Goal: Task Accomplishment & Management: Complete application form

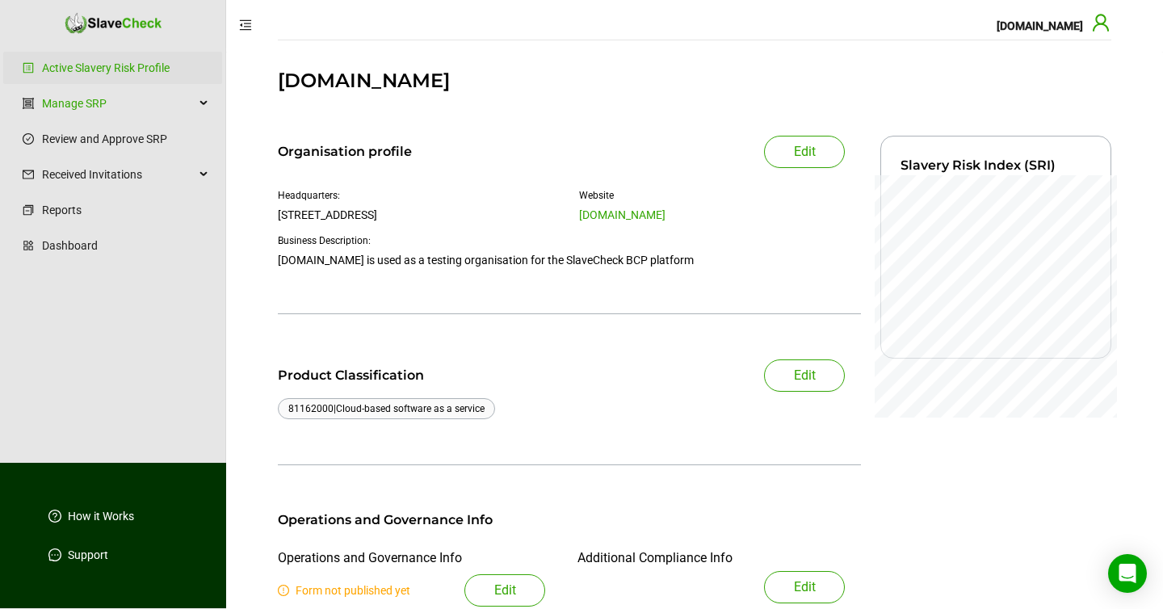
click at [1101, 24] on icon "user" at bounding box center [1101, 22] width 16 height 17
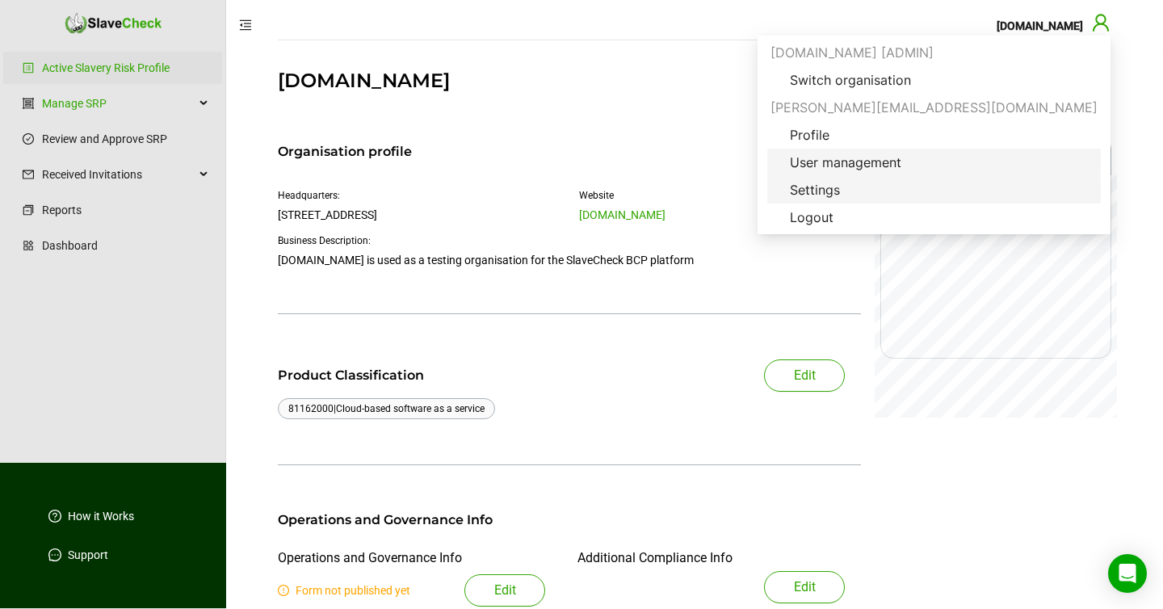
click at [853, 188] on span "Settings" at bounding box center [815, 189] width 76 height 19
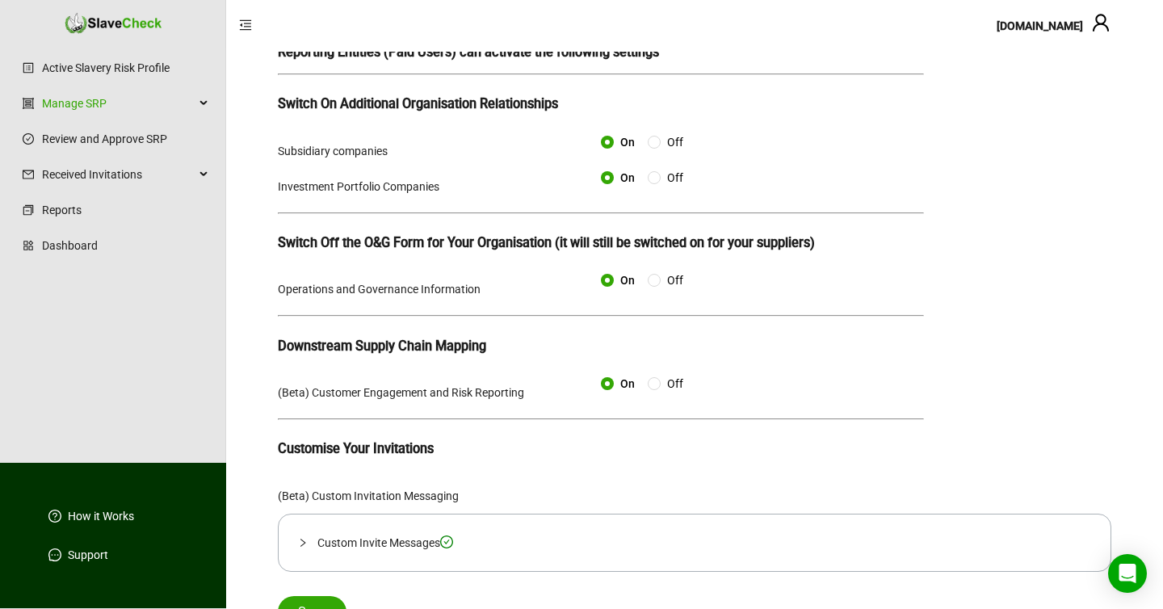
scroll to position [109, 0]
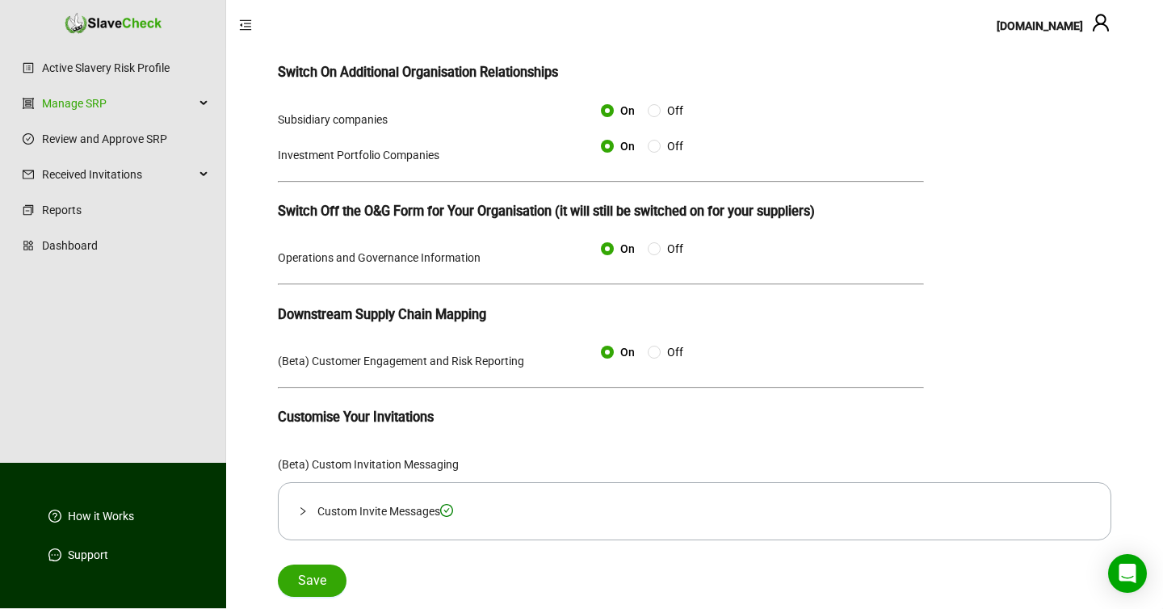
click at [301, 513] on icon "collapsed" at bounding box center [303, 511] width 10 height 10
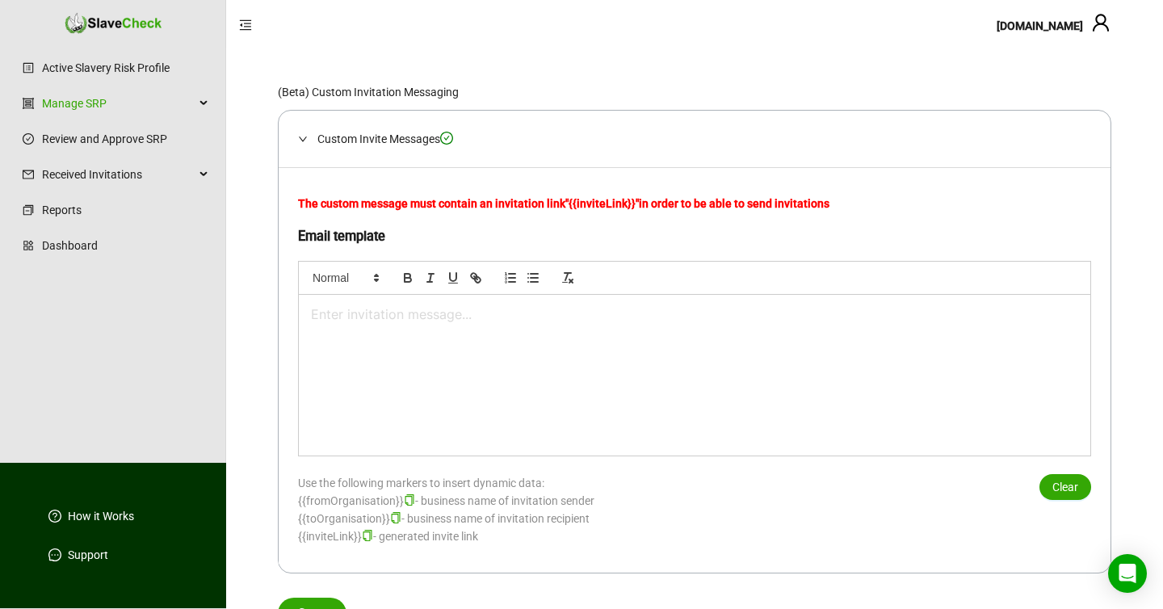
scroll to position [514, 0]
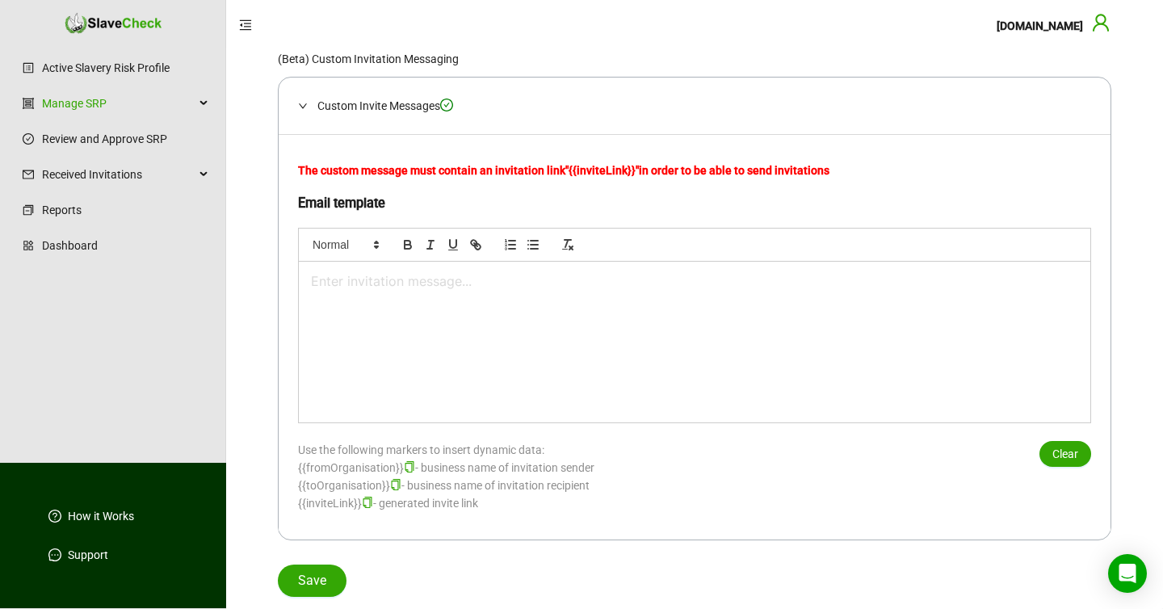
click at [1103, 25] on icon "user" at bounding box center [1100, 22] width 19 height 19
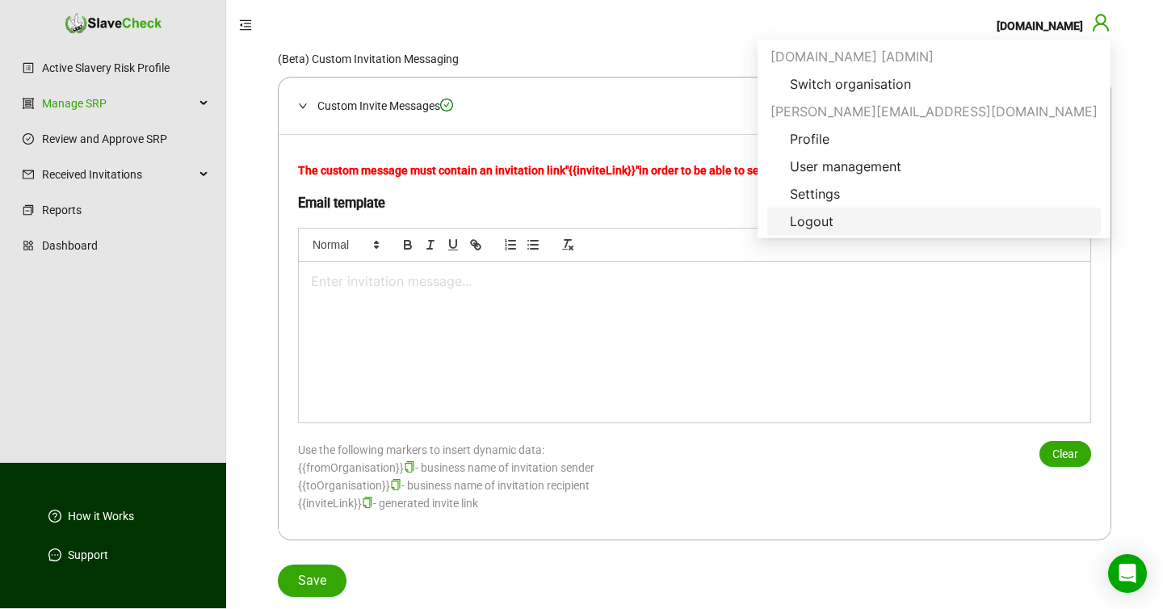
click at [846, 217] on span "Logout" at bounding box center [811, 221] width 69 height 19
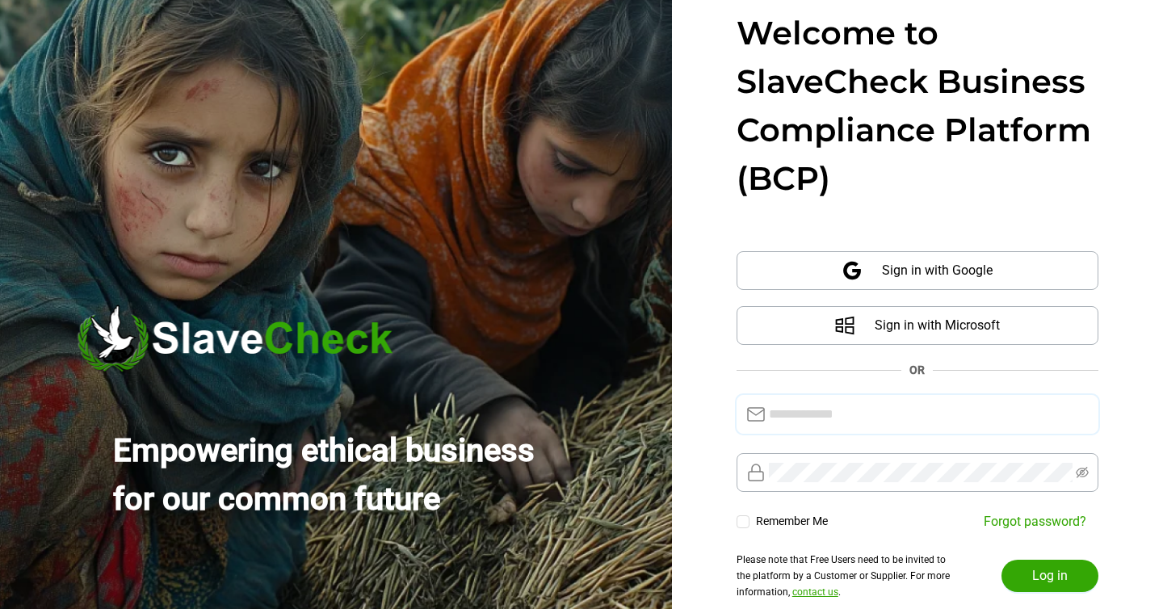
type input "**********"
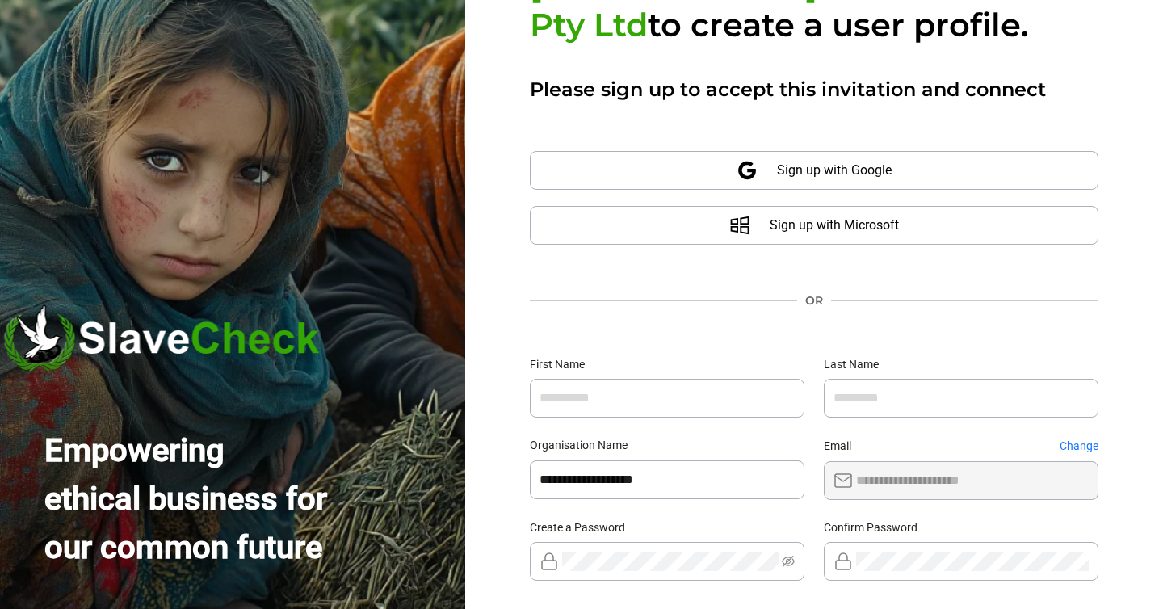
scroll to position [220, 0]
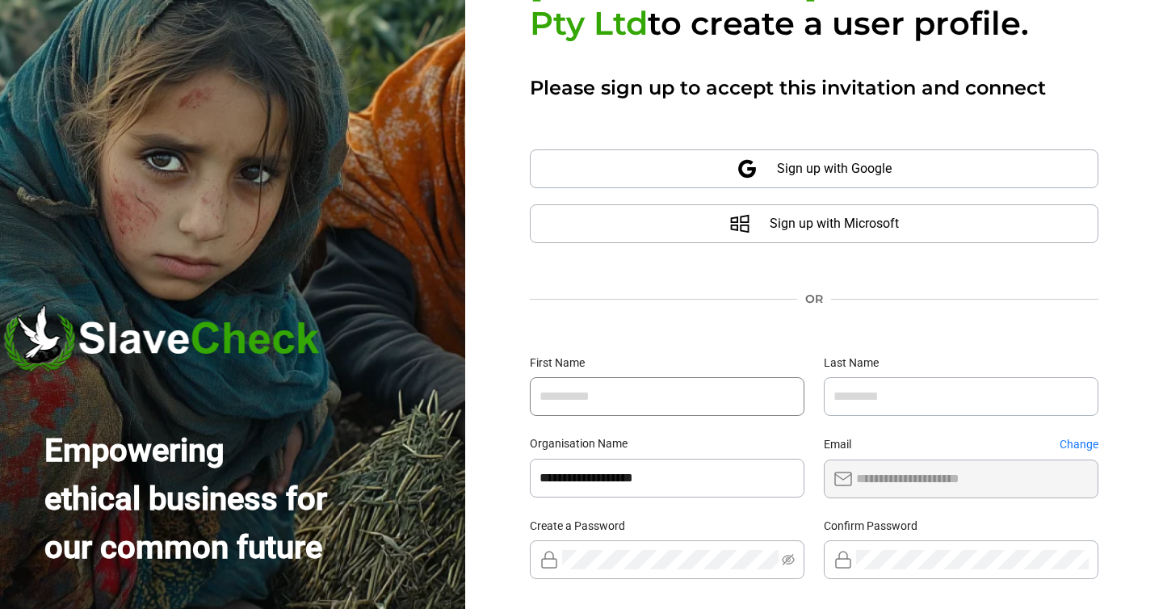
click at [626, 377] on input "text" at bounding box center [667, 396] width 275 height 39
type input "******"
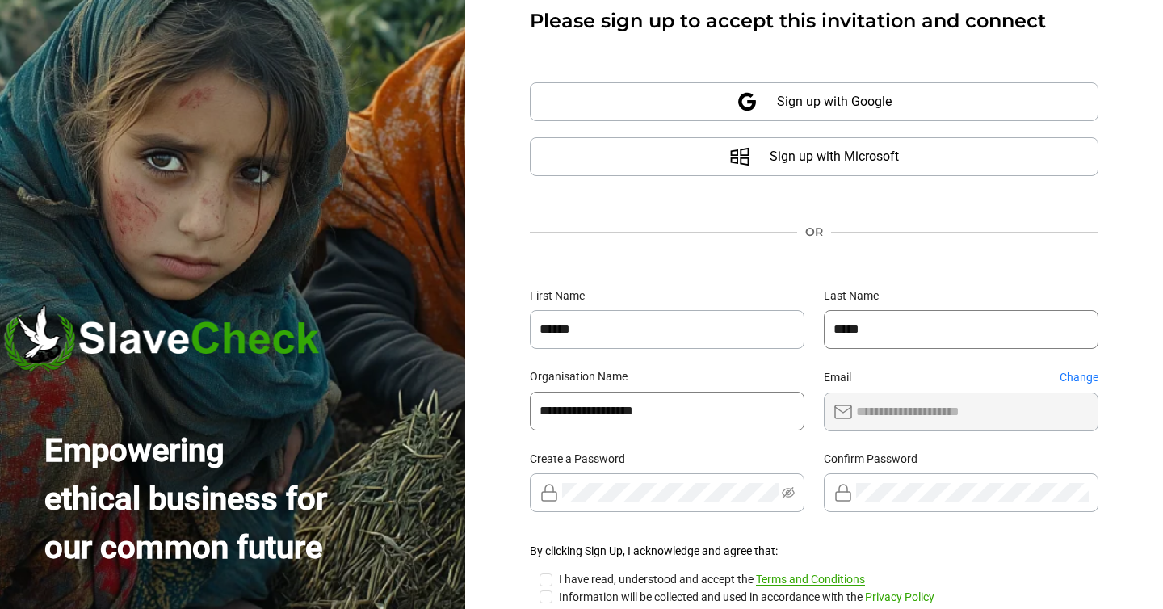
scroll to position [287, 0]
click at [778, 482] on div at bounding box center [778, 482] width 0 height 0
type input "*****"
click at [507, 533] on div "**********" at bounding box center [814, 304] width 698 height 609
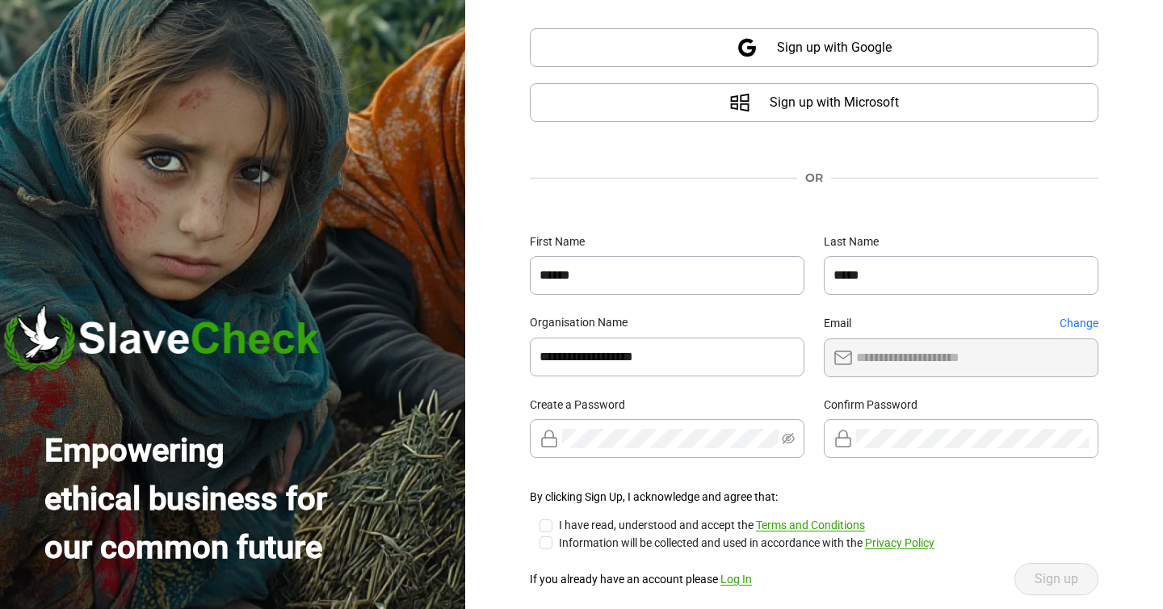
scroll to position [349, 0]
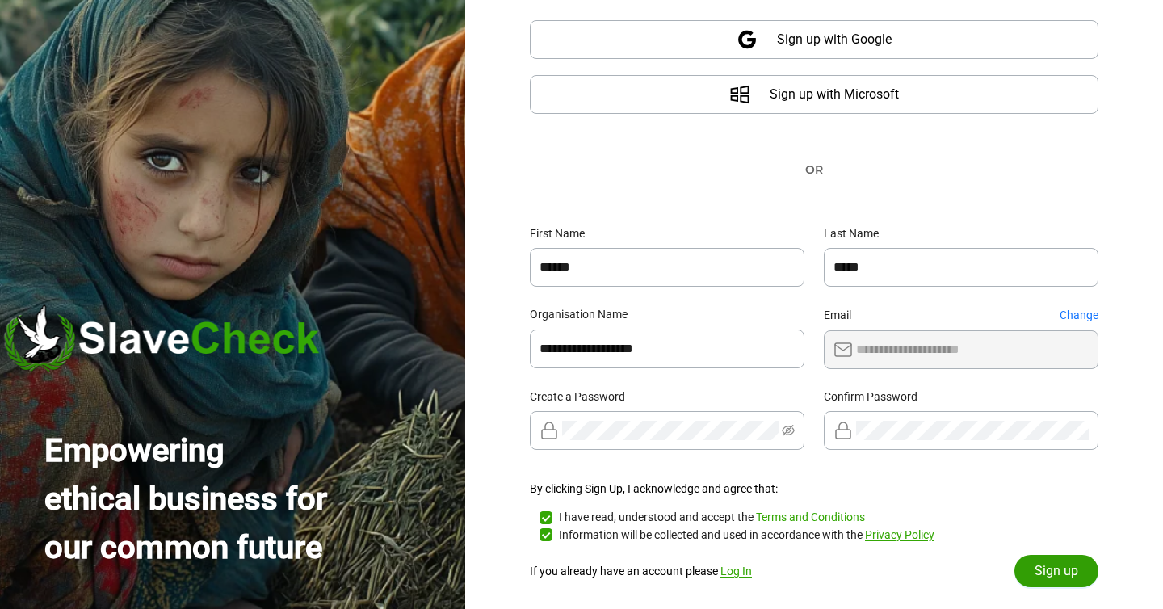
click at [1043, 561] on span "Sign up" at bounding box center [1056, 570] width 44 height 19
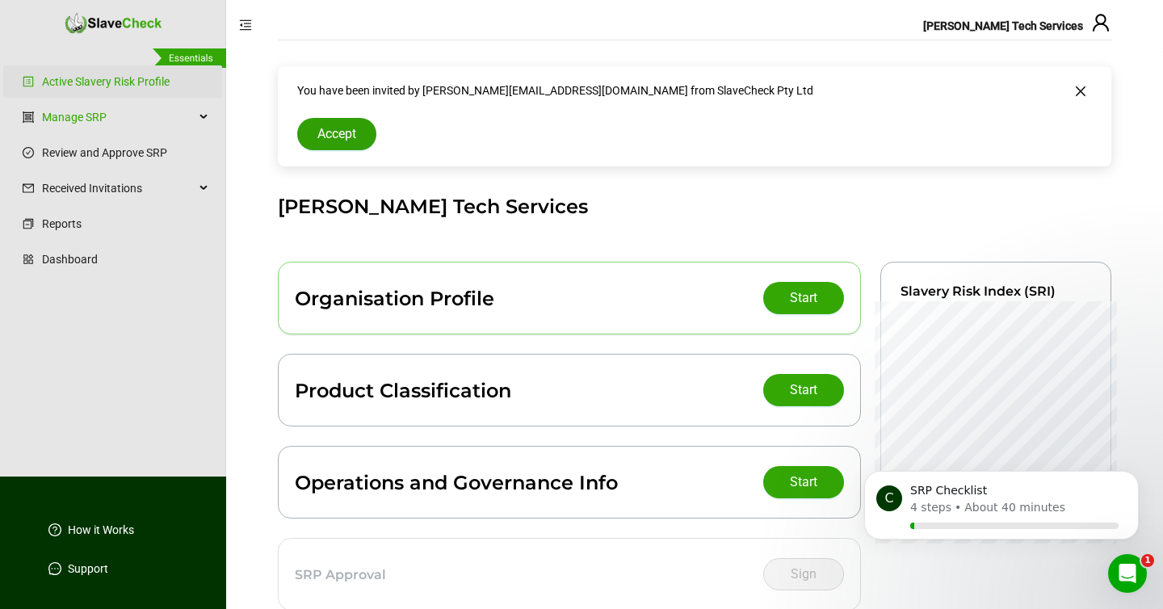
click at [342, 131] on span "Accept" at bounding box center [336, 133] width 39 height 19
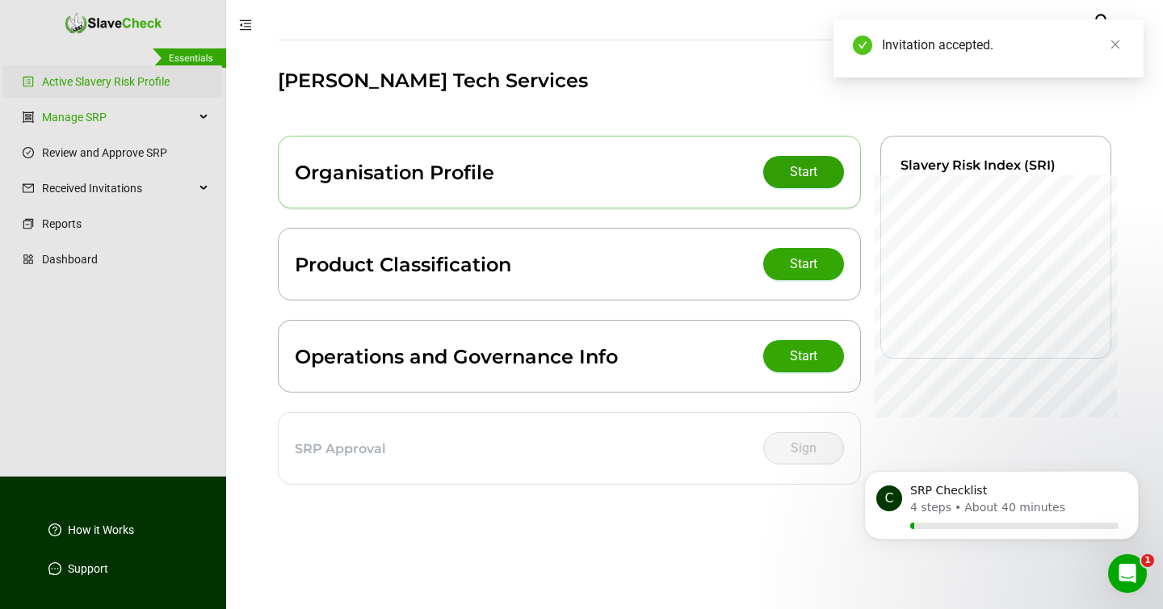
click at [794, 165] on span "Start" at bounding box center [803, 171] width 27 height 19
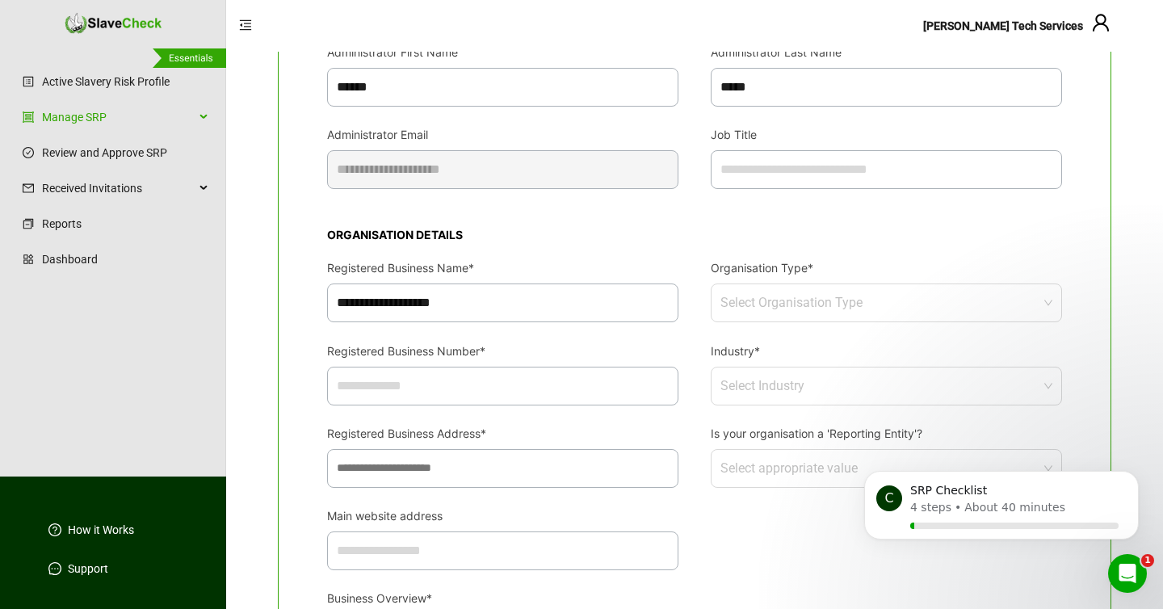
scroll to position [149, 0]
click at [404, 381] on input "Registered Business Number*" at bounding box center [502, 384] width 351 height 39
paste input "**********"
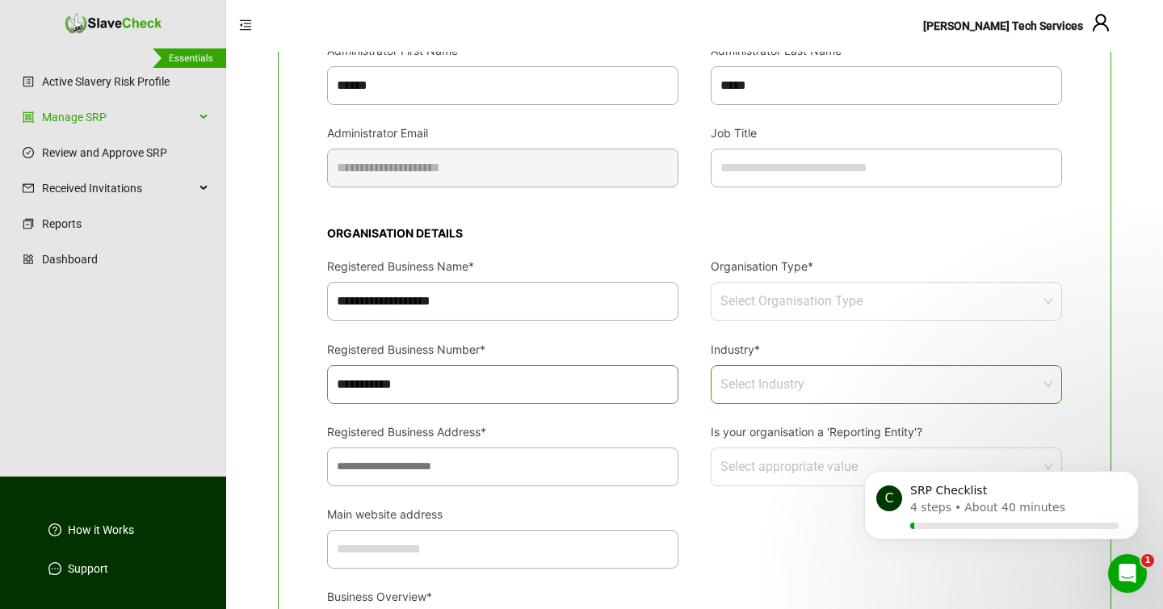
type input "**********"
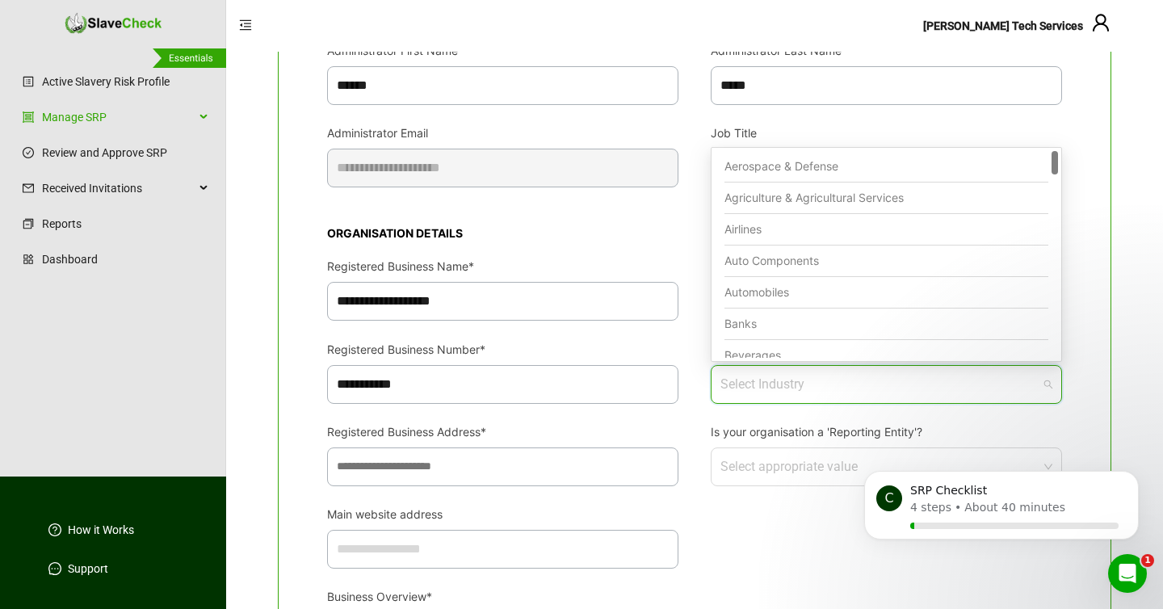
click at [790, 386] on input "Industry*" at bounding box center [881, 384] width 322 height 37
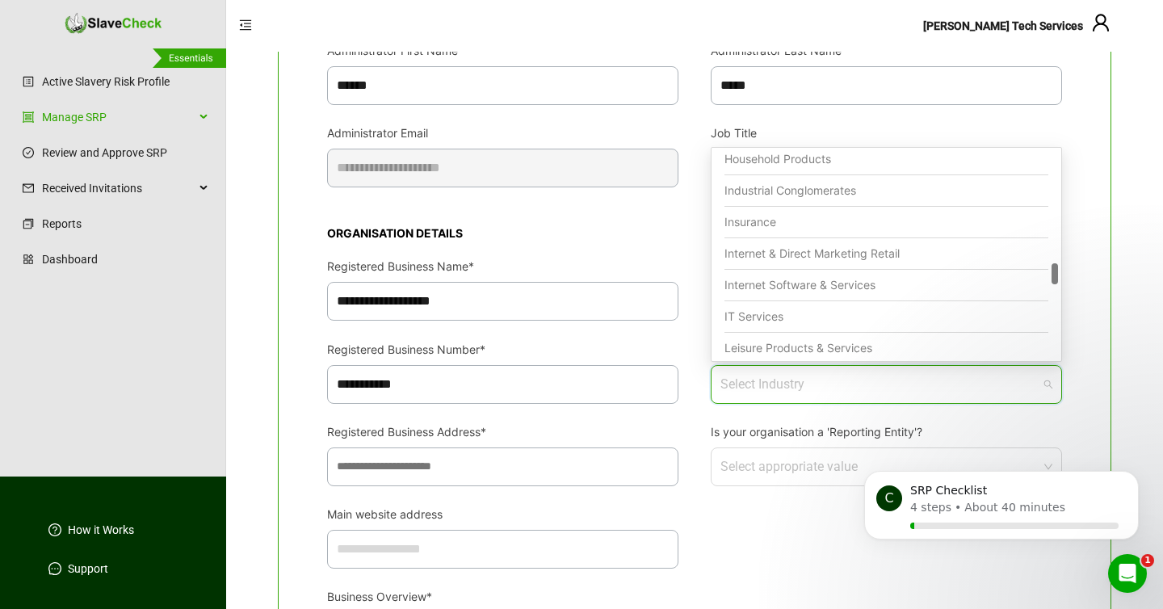
click at [831, 290] on div "Internet Software & Services" at bounding box center [886, 285] width 324 height 31
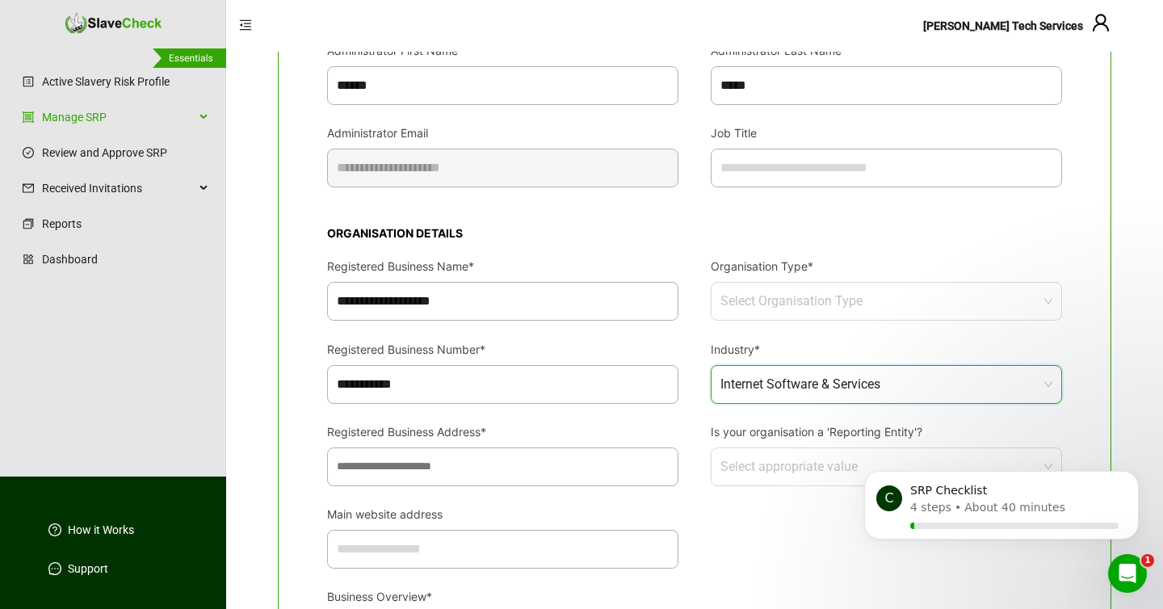
click at [565, 467] on input "Registered Business Address*" at bounding box center [502, 466] width 351 height 39
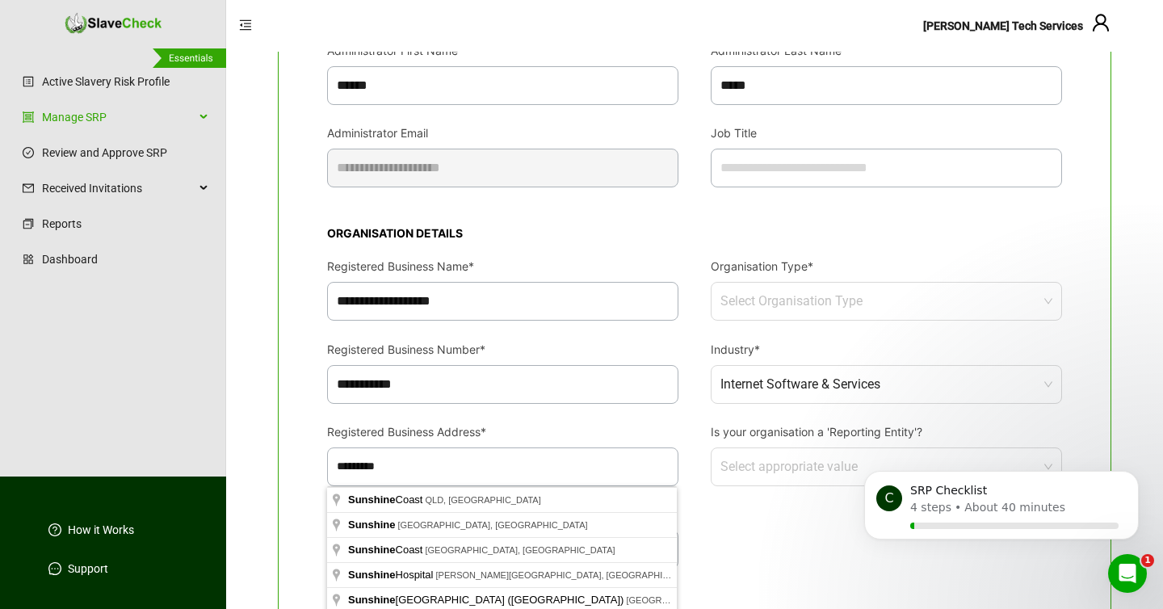
type input "**********"
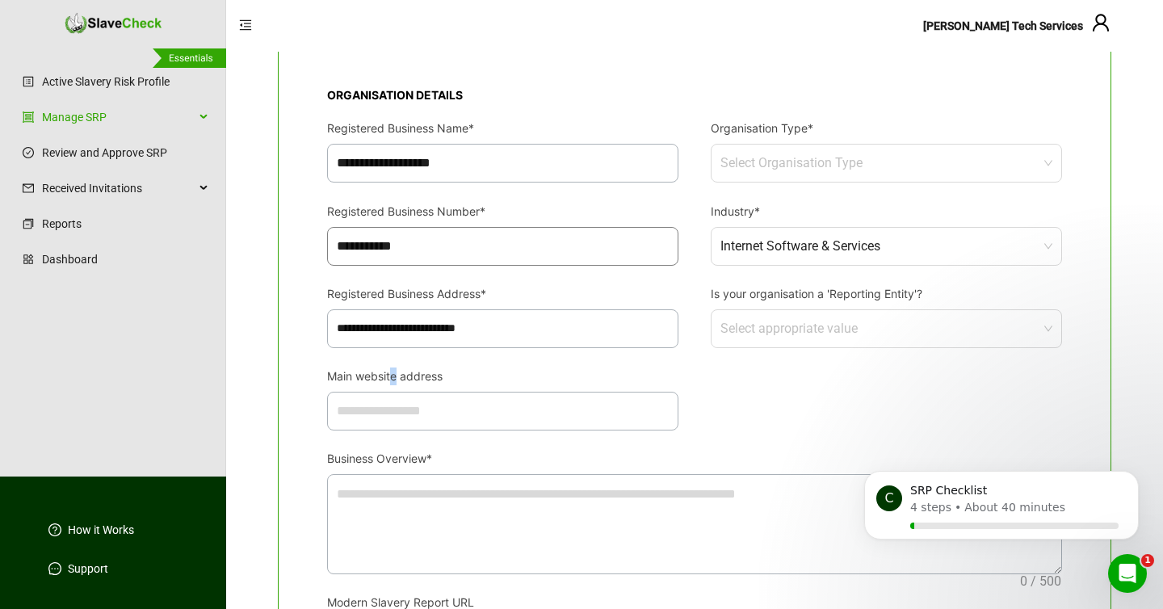
scroll to position [292, 0]
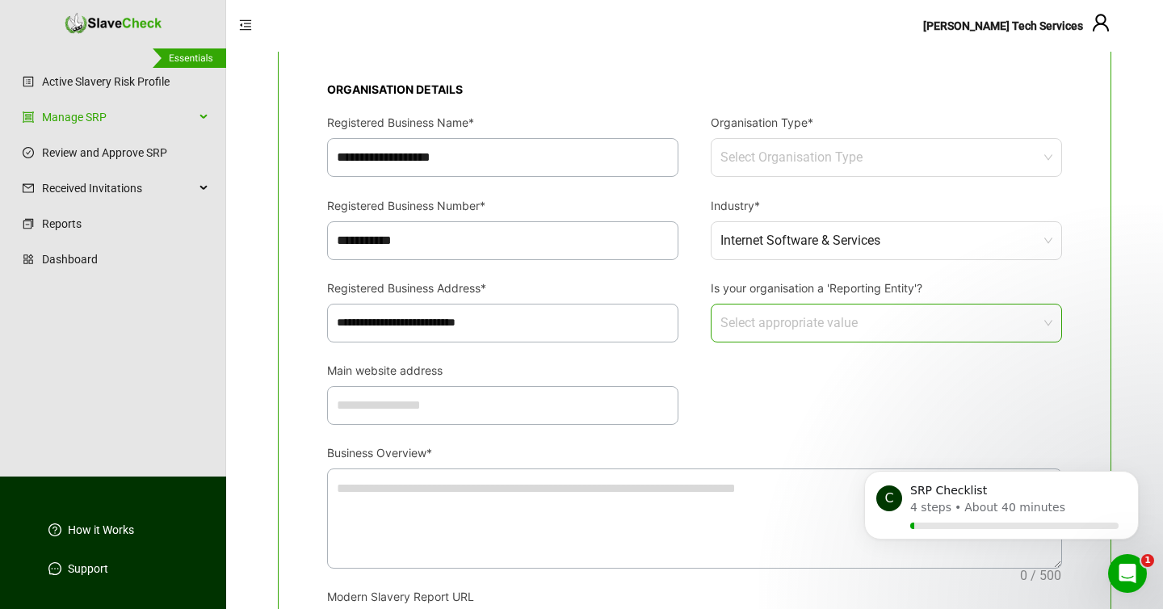
click at [850, 325] on input "Is your organisation a 'Reporting Entity'?" at bounding box center [881, 322] width 322 height 37
click at [758, 430] on div "NO" at bounding box center [886, 428] width 324 height 31
click at [494, 405] on input "Main website address" at bounding box center [502, 405] width 351 height 39
click at [485, 485] on textarea "Business Overview*" at bounding box center [694, 518] width 733 height 99
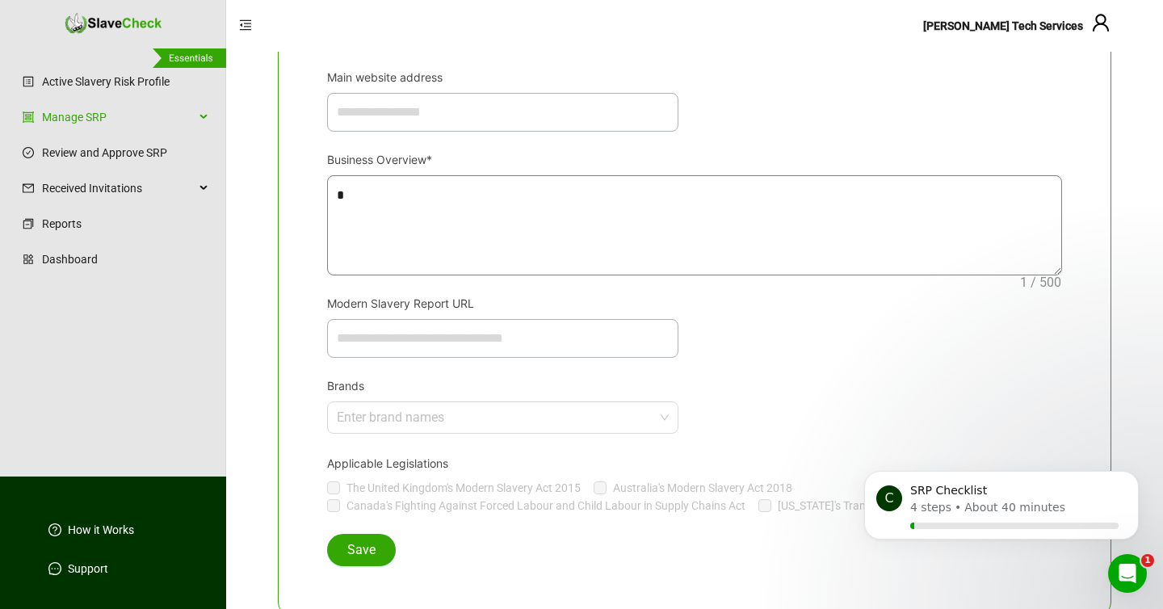
scroll to position [604, 0]
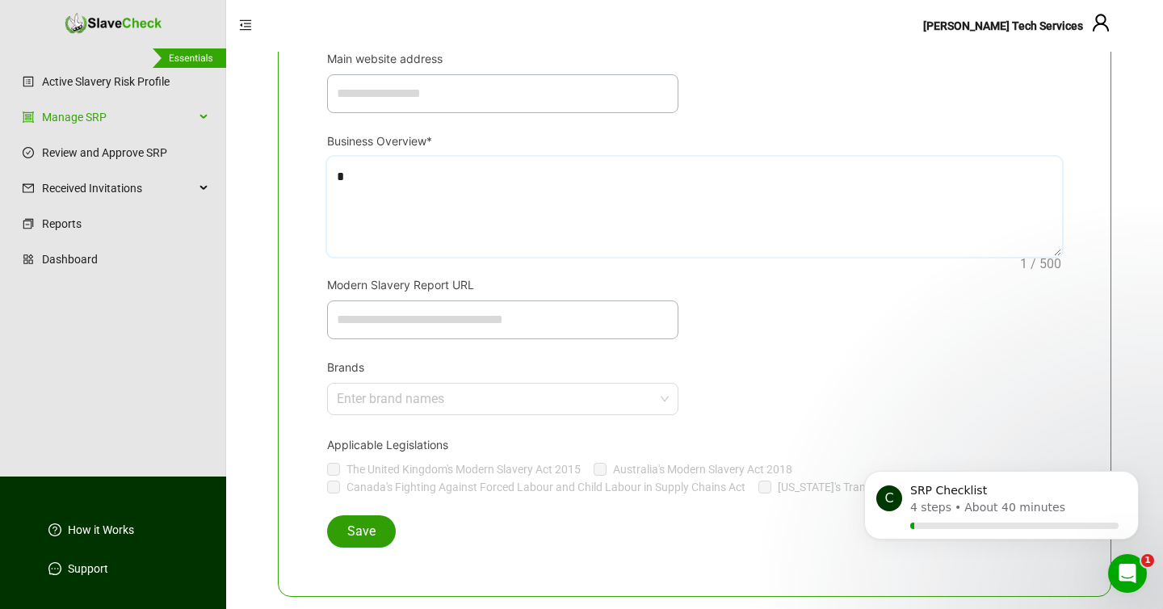
type textarea "*"
click at [344, 527] on button "Save" at bounding box center [361, 531] width 69 height 32
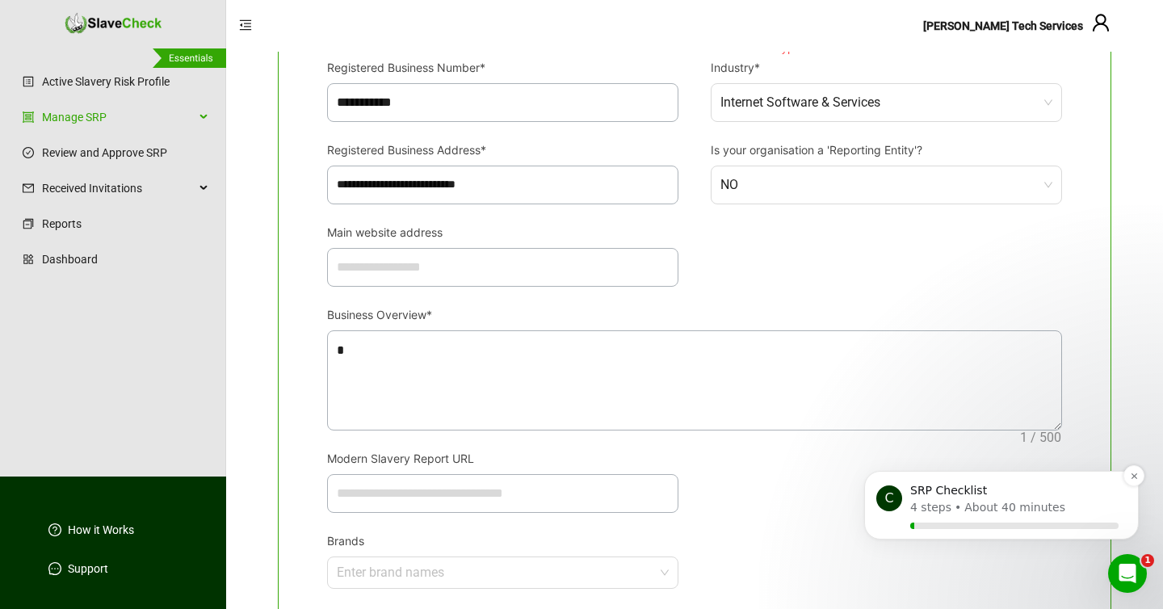
click at [952, 495] on p "SRP Checklist" at bounding box center [1014, 491] width 208 height 16
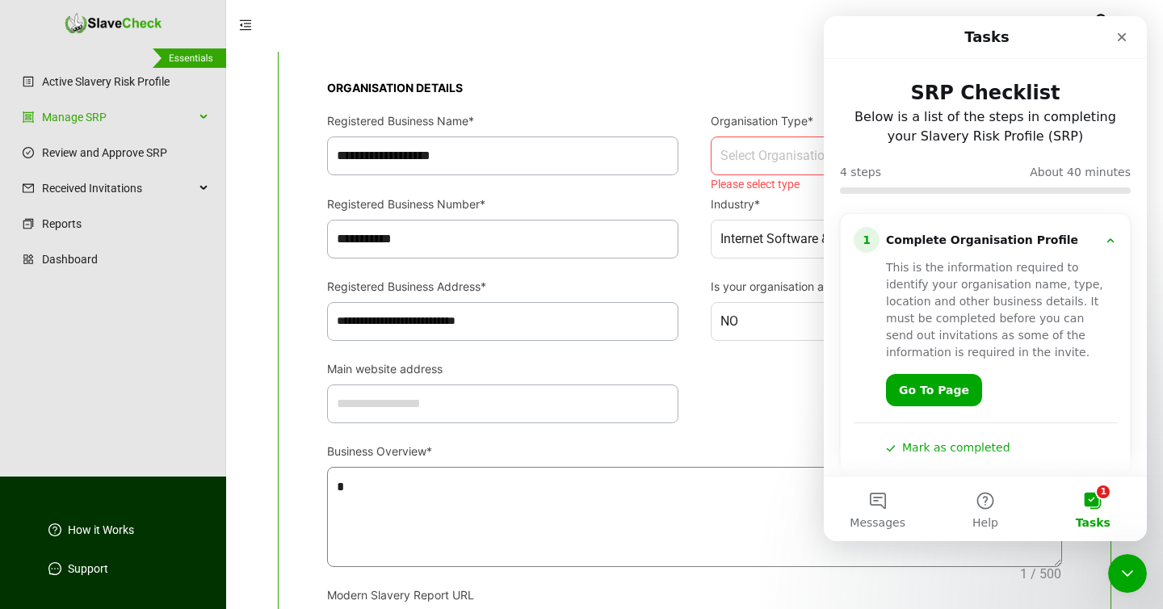
scroll to position [0, 0]
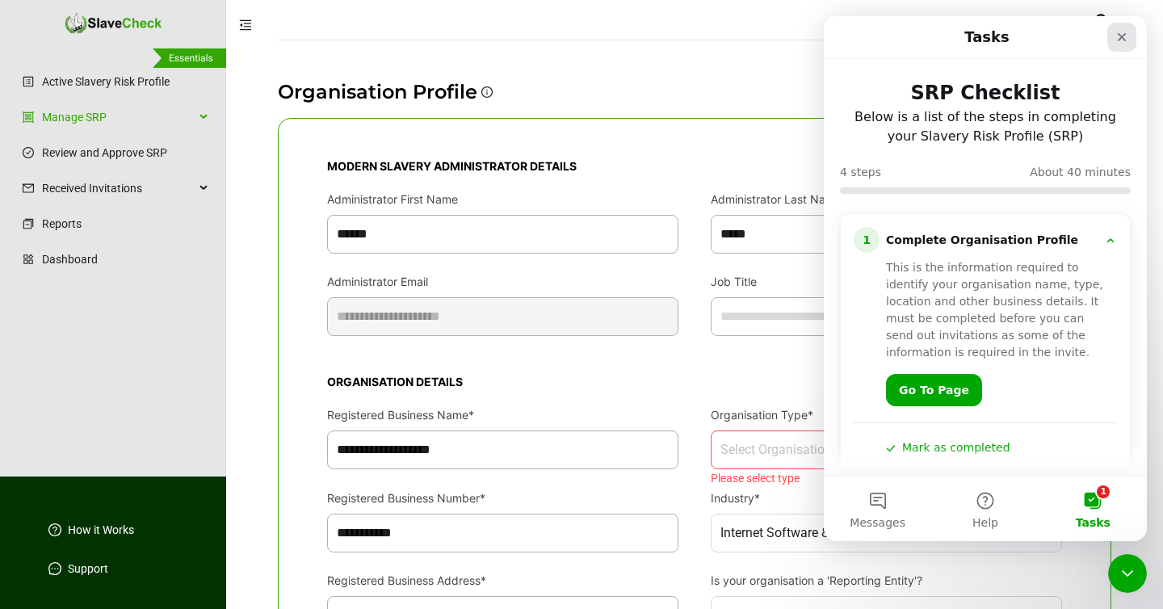
click at [1122, 33] on icon "Close" at bounding box center [1121, 37] width 13 height 13
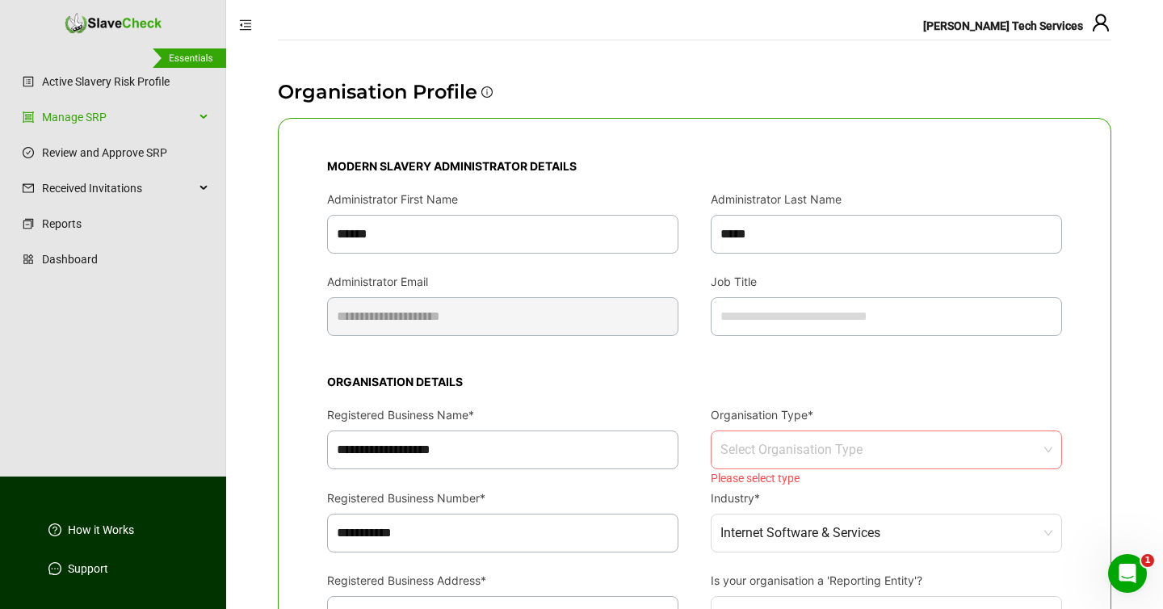
click at [797, 447] on input "Organisation Type*" at bounding box center [881, 449] width 322 height 37
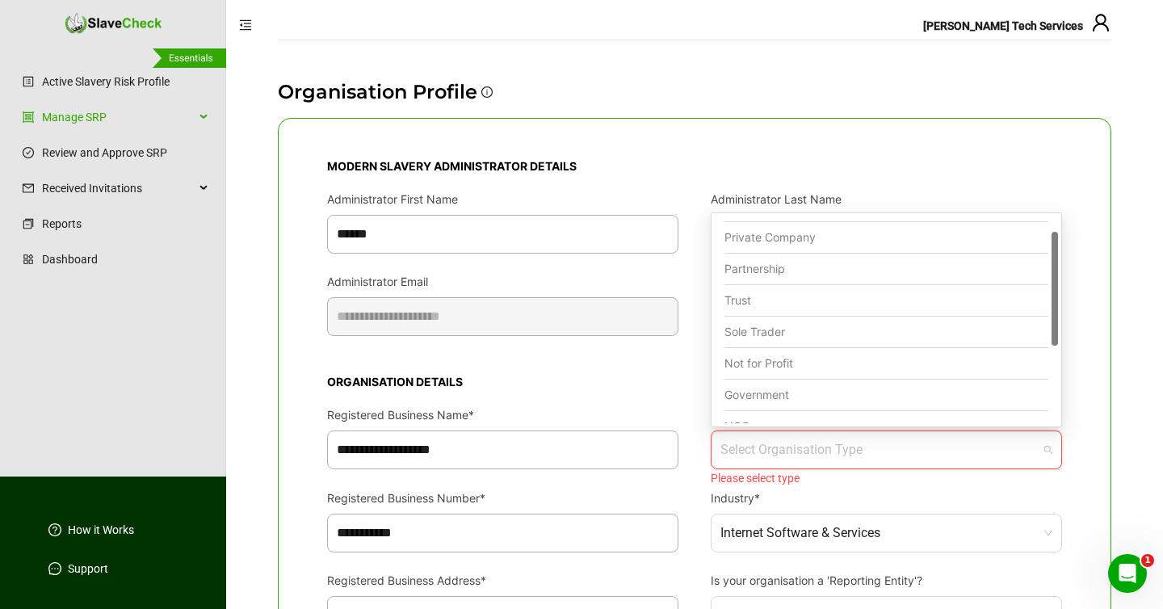
scroll to position [26, 0]
click at [787, 324] on div "Sole Trader" at bounding box center [886, 332] width 324 height 31
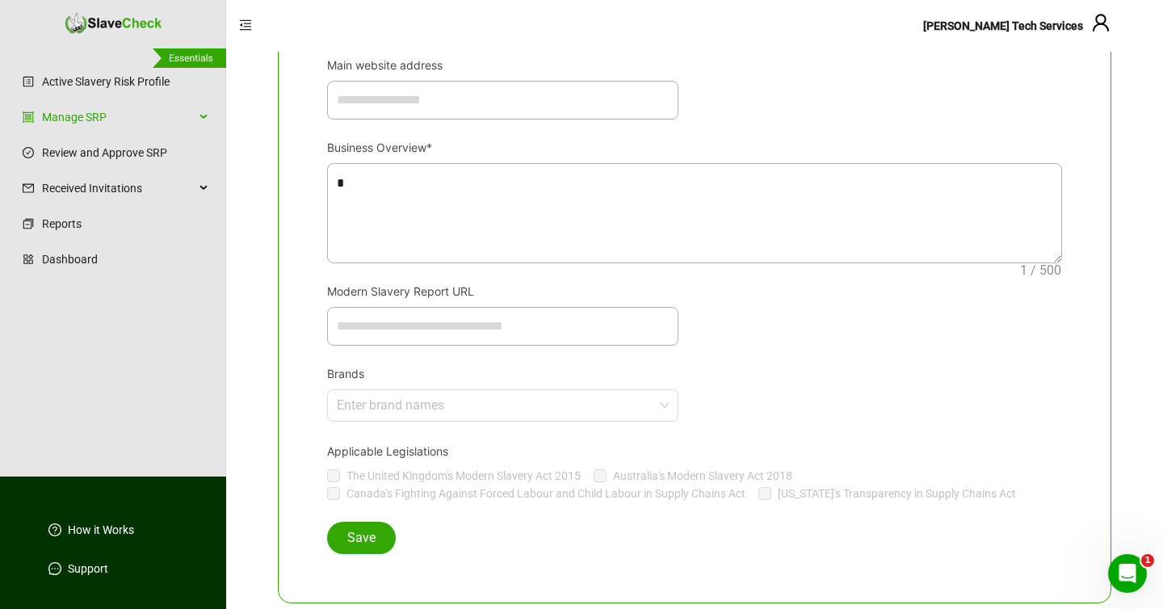
scroll to position [604, 0]
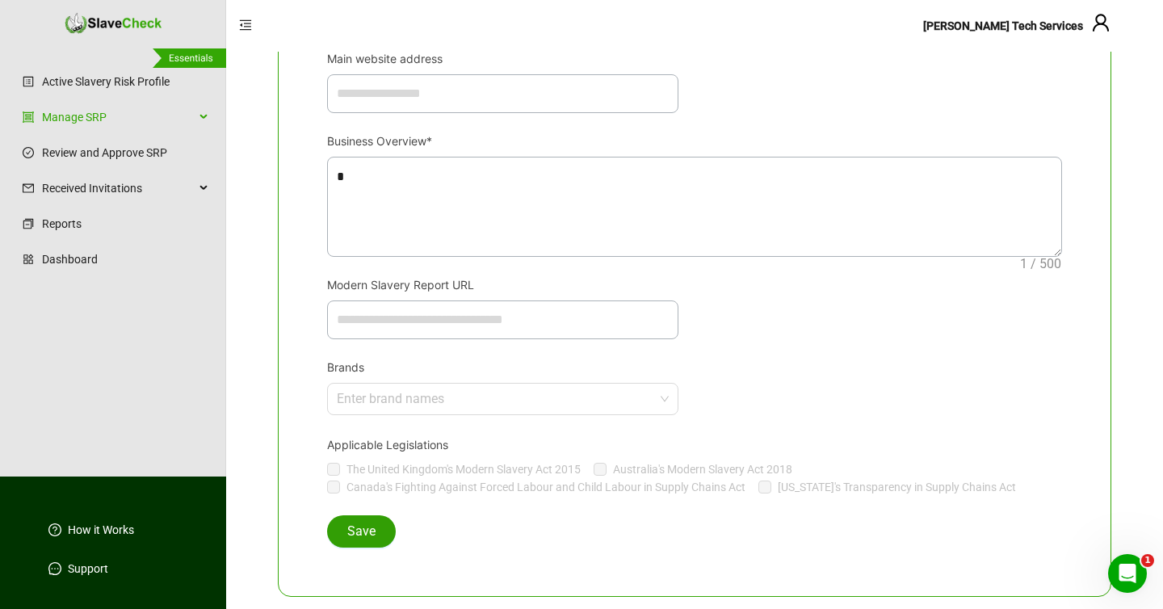
click at [365, 521] on button "Save" at bounding box center [361, 531] width 69 height 32
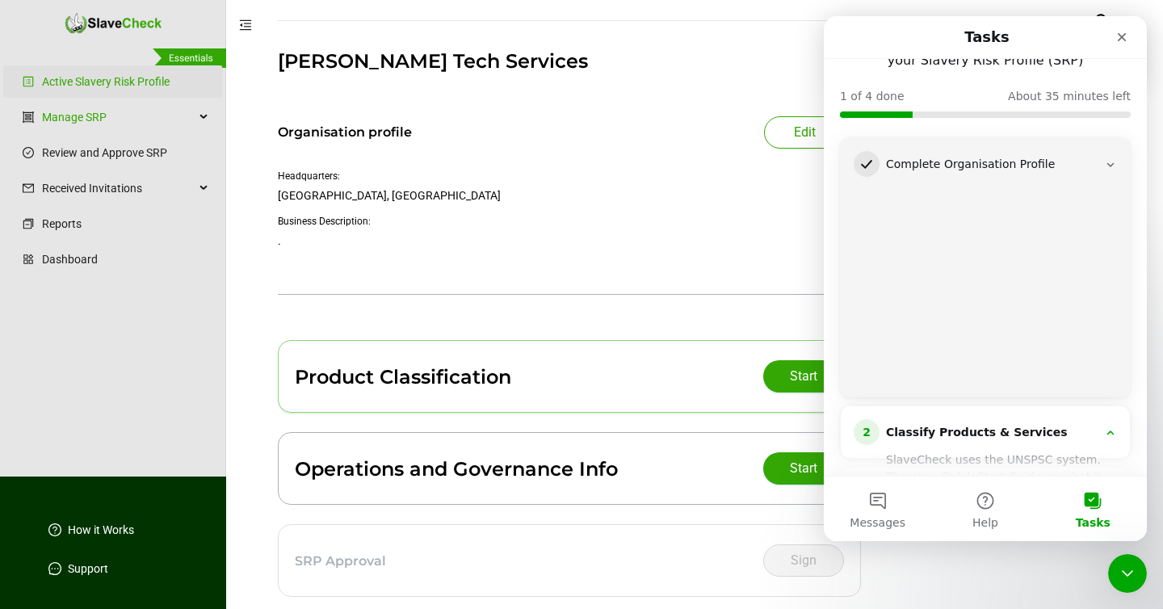
scroll to position [194, 0]
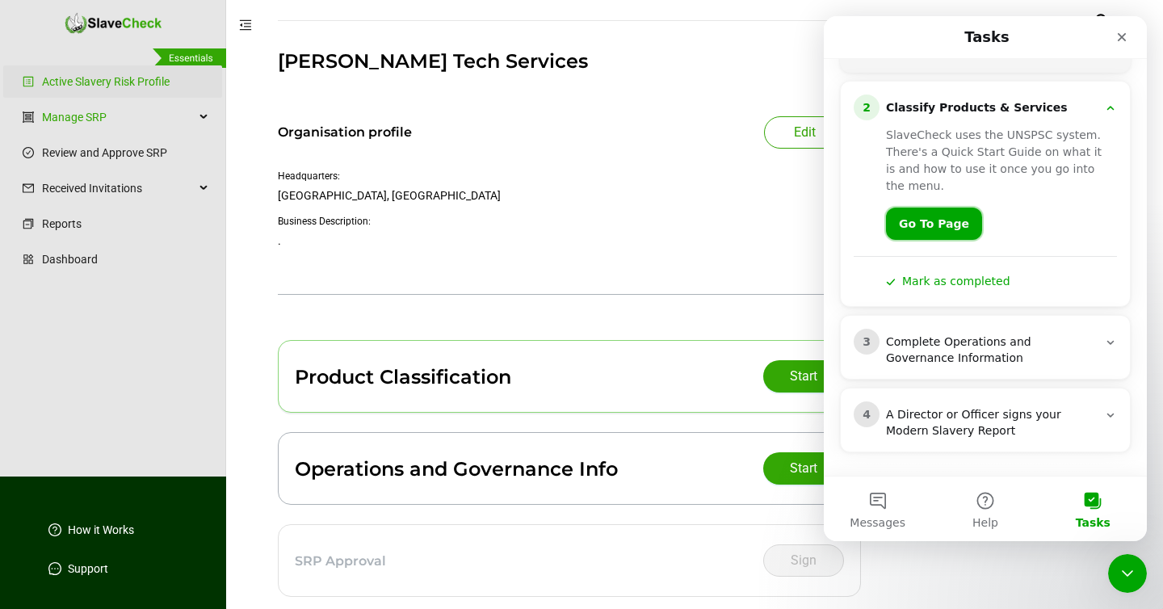
click at [931, 229] on link "Go To Page" at bounding box center [934, 224] width 96 height 32
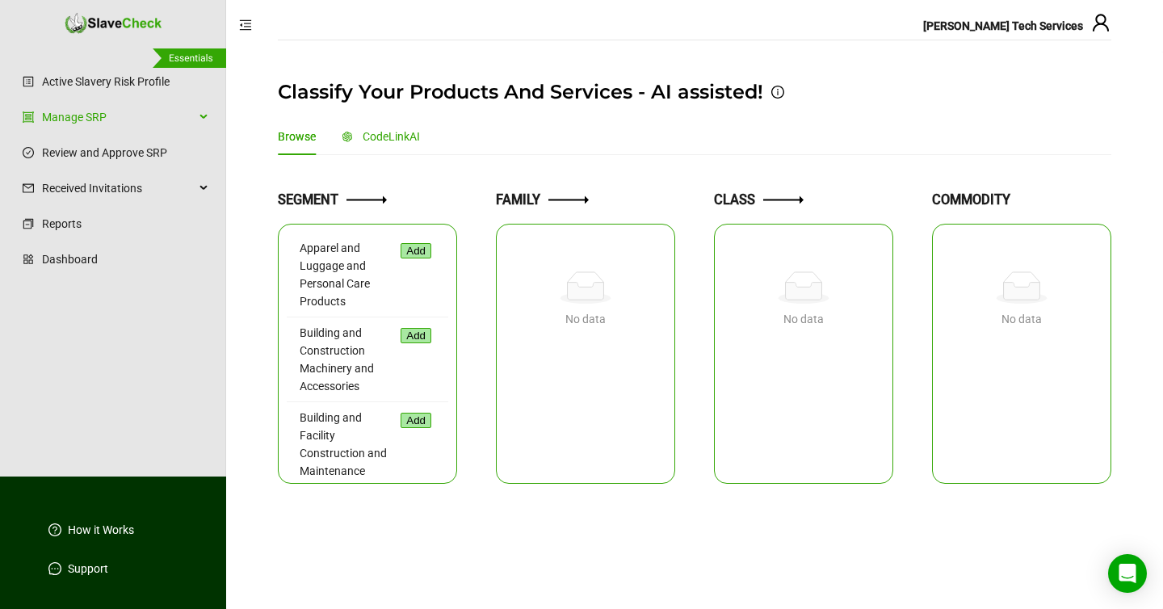
click at [377, 133] on span "CodeLinkAI" at bounding box center [391, 136] width 57 height 13
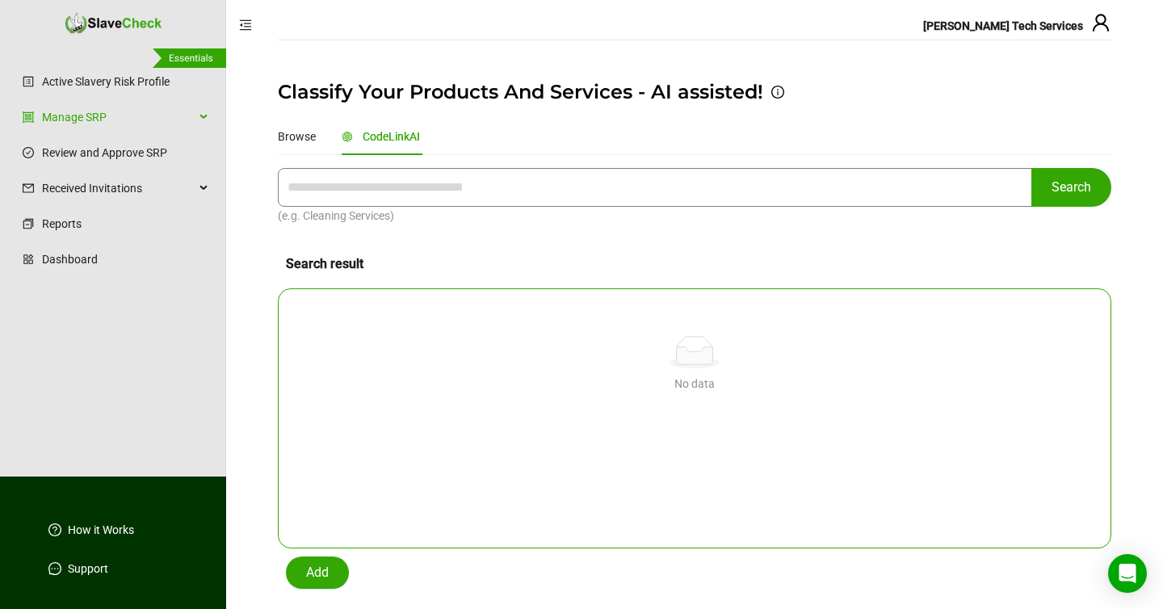
click at [360, 181] on input "text" at bounding box center [655, 187] width 754 height 39
type input "********"
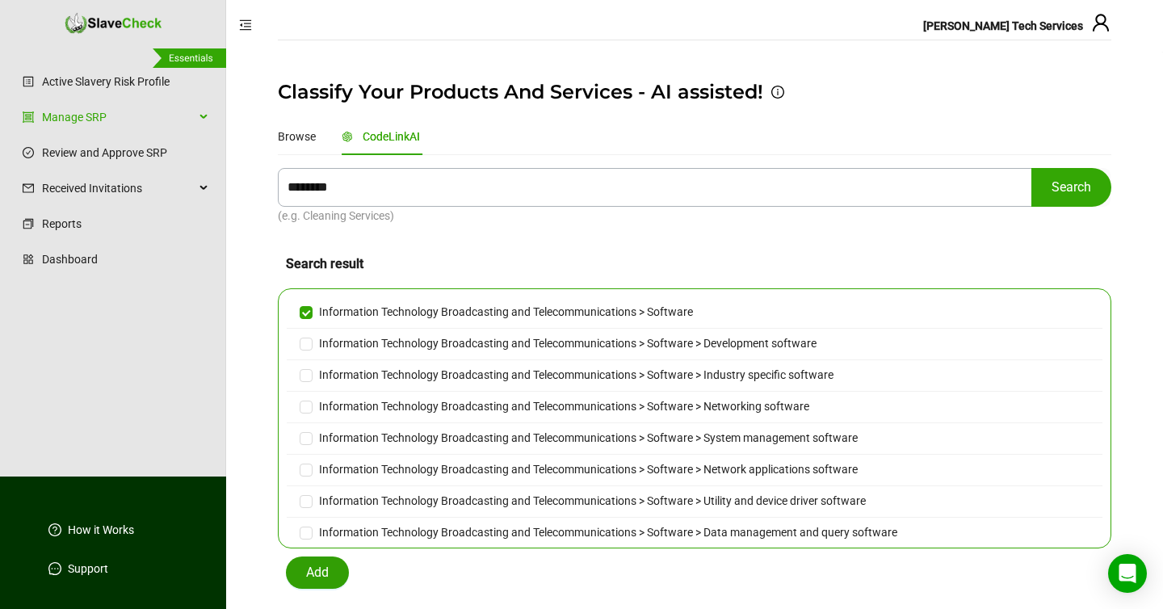
click at [321, 577] on span "Add" at bounding box center [317, 572] width 23 height 19
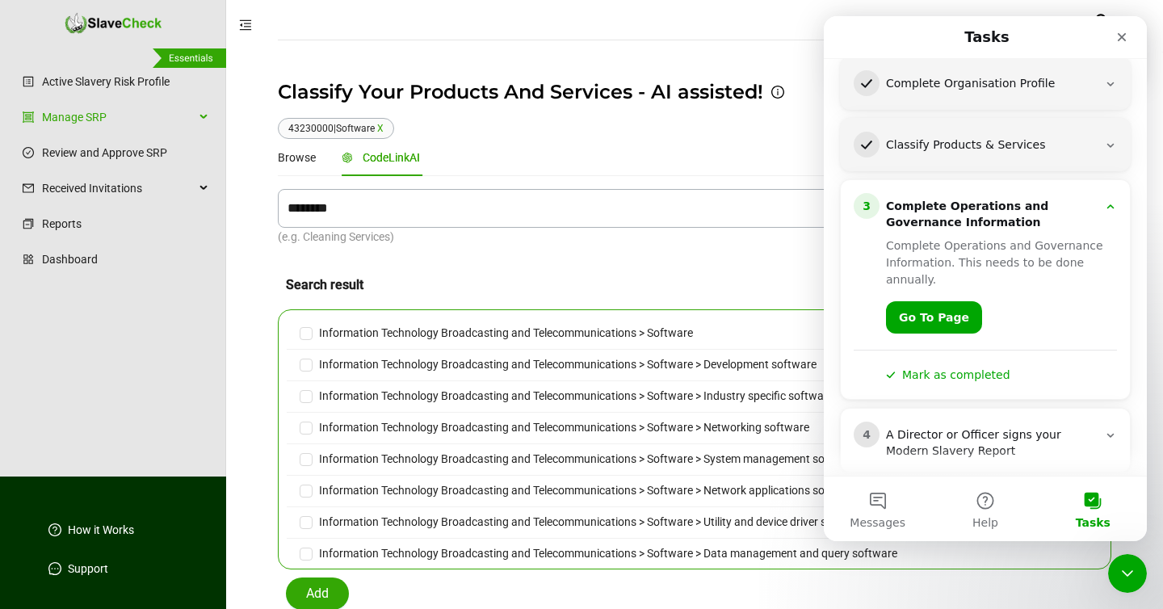
scroll to position [177, 0]
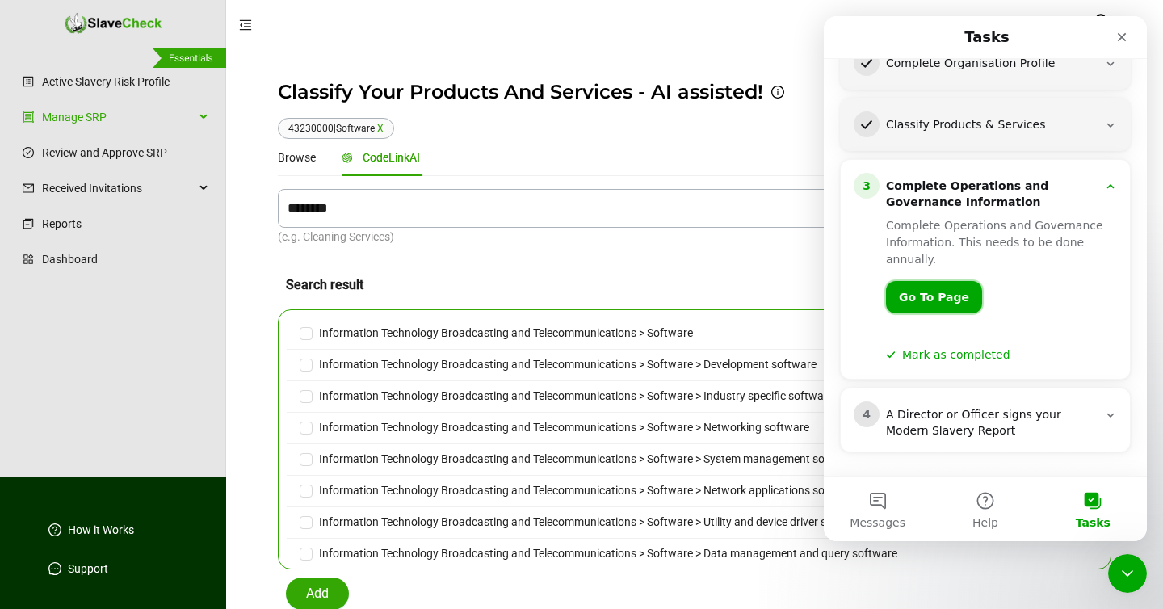
click at [938, 293] on link "Go To Page" at bounding box center [934, 297] width 96 height 32
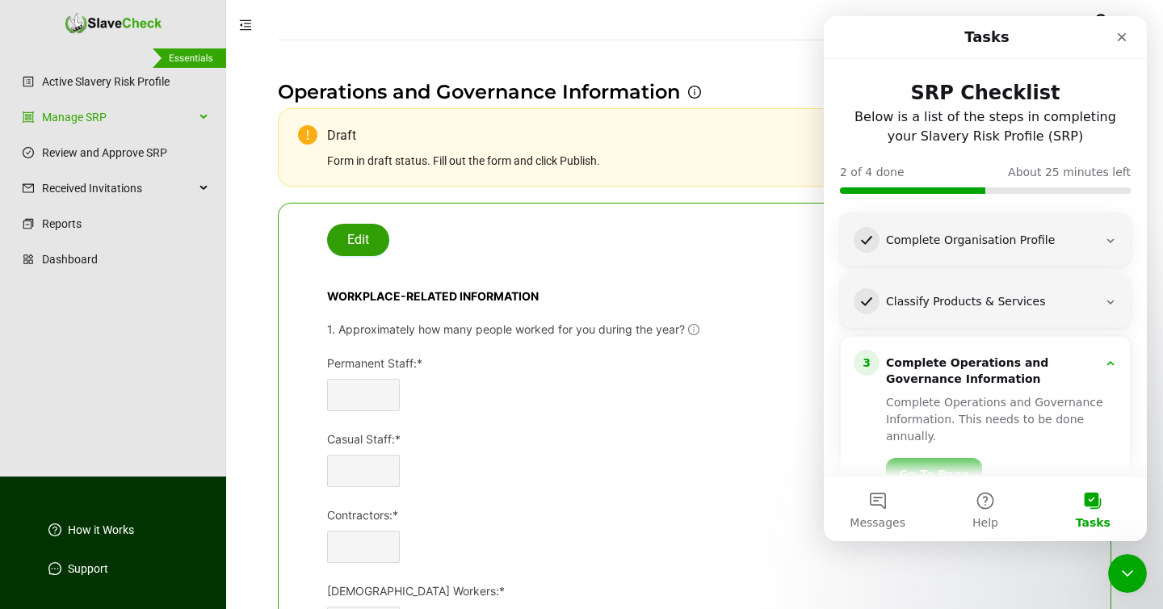
click at [360, 241] on span "Edit" at bounding box center [358, 239] width 22 height 19
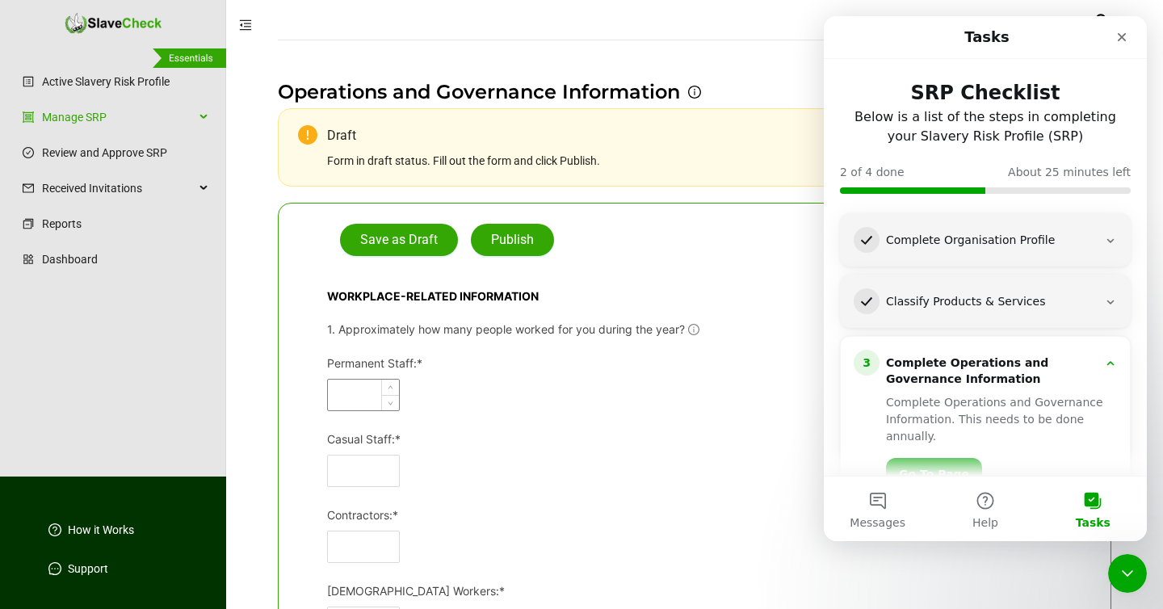
click at [366, 392] on input "Permanent Staff:*" at bounding box center [363, 395] width 71 height 31
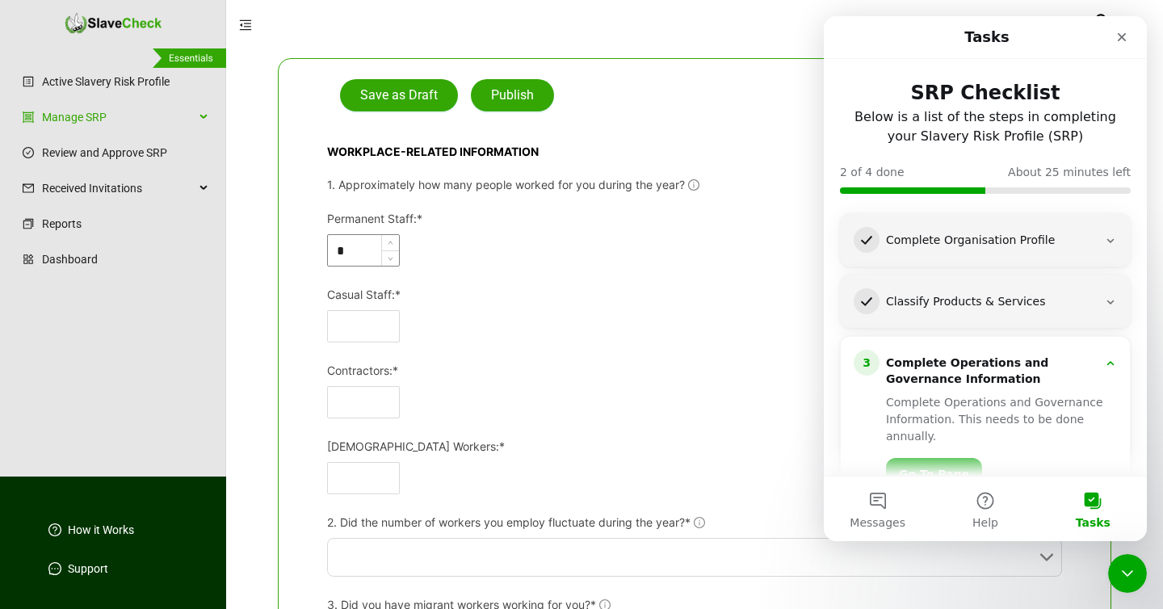
scroll to position [149, 0]
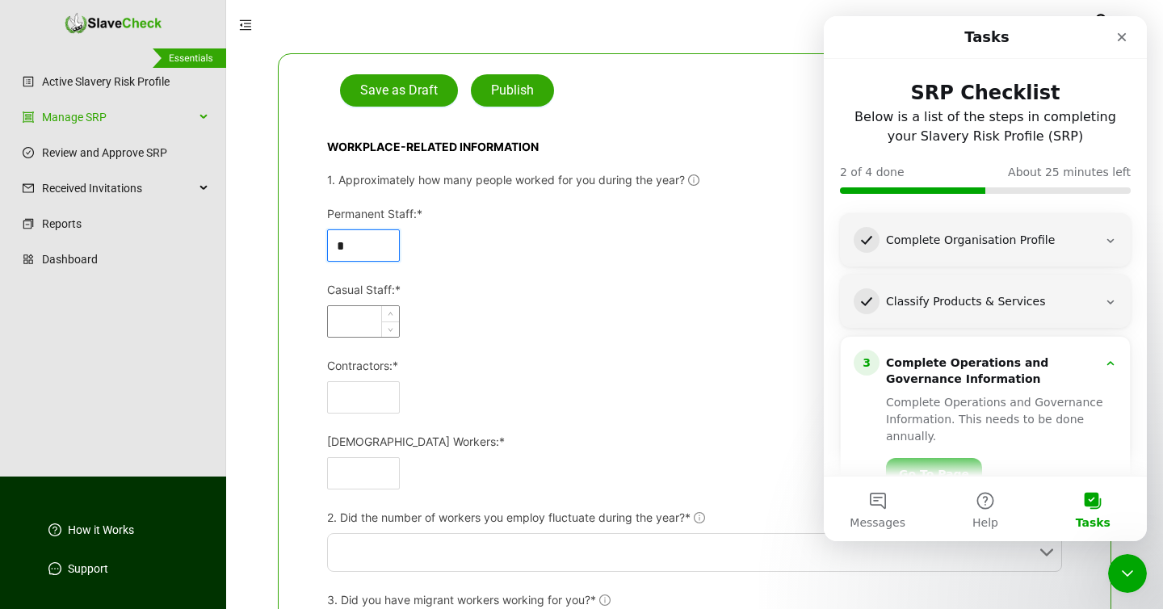
type input "*"
click at [350, 324] on input "Casual Staff:*" at bounding box center [363, 321] width 71 height 31
type input "*"
click at [346, 385] on input "Contractors:*" at bounding box center [363, 397] width 71 height 31
type input "*"
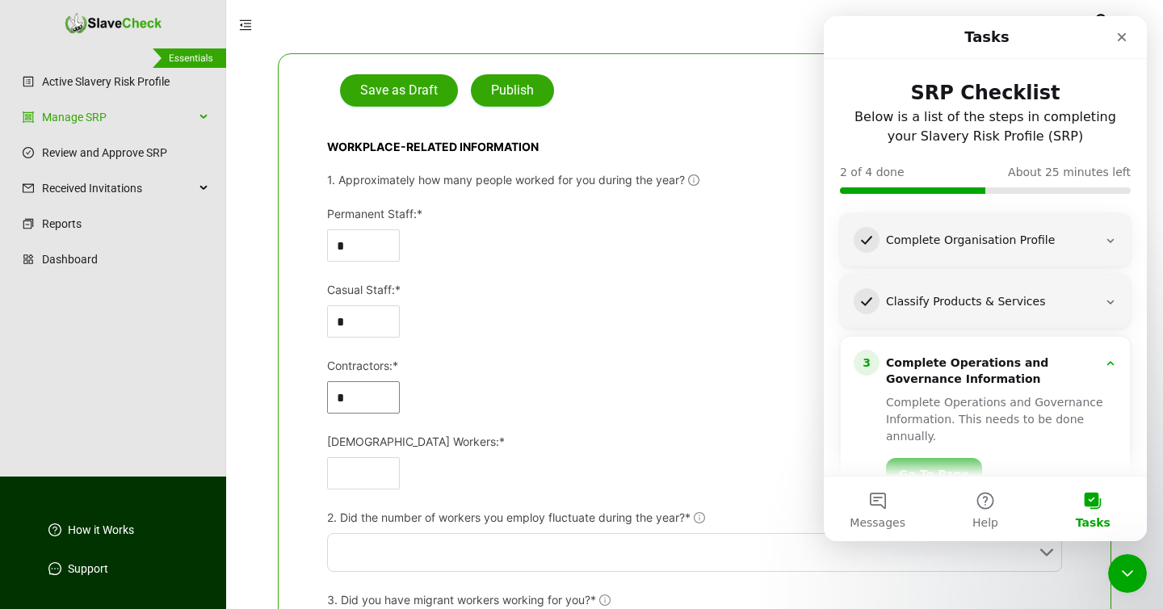
click at [350, 453] on div "Seasonal Workers:*" at bounding box center [694, 445] width 735 height 24
click at [350, 468] on input "Seasonal Workers:*" at bounding box center [363, 473] width 71 height 31
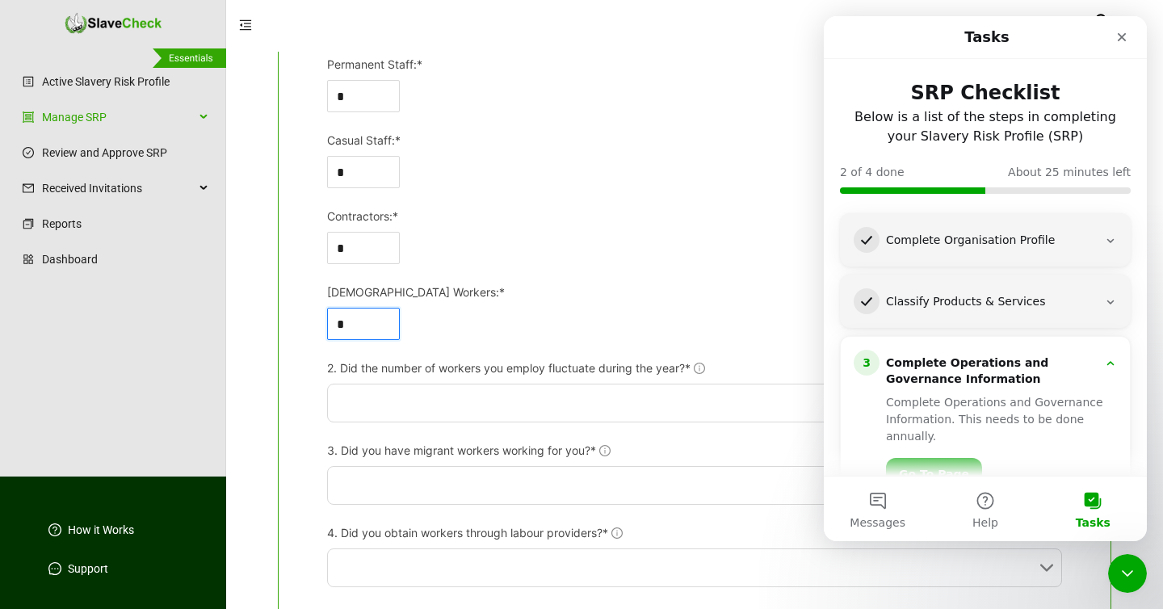
scroll to position [308, 0]
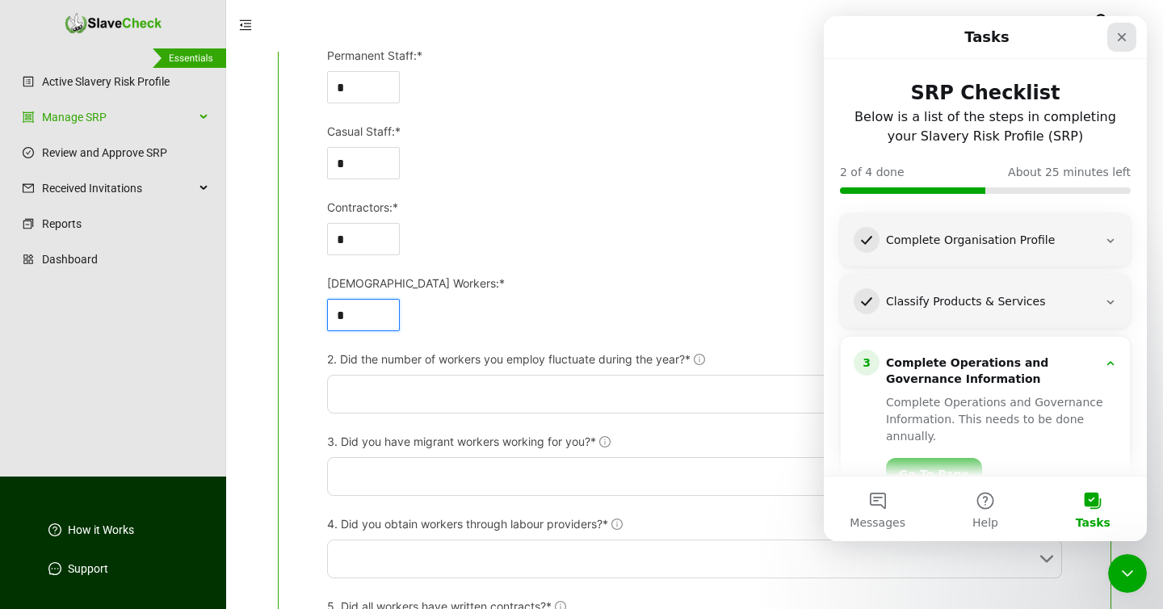
type input "*"
click at [1124, 30] on div "Close" at bounding box center [1121, 37] width 29 height 29
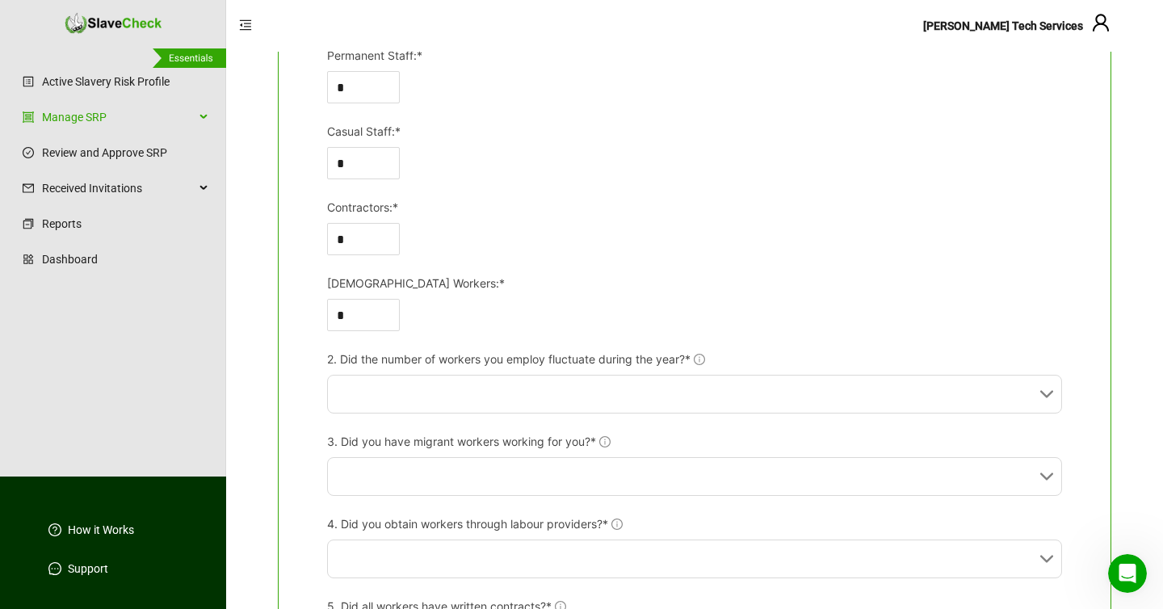
scroll to position [0, 0]
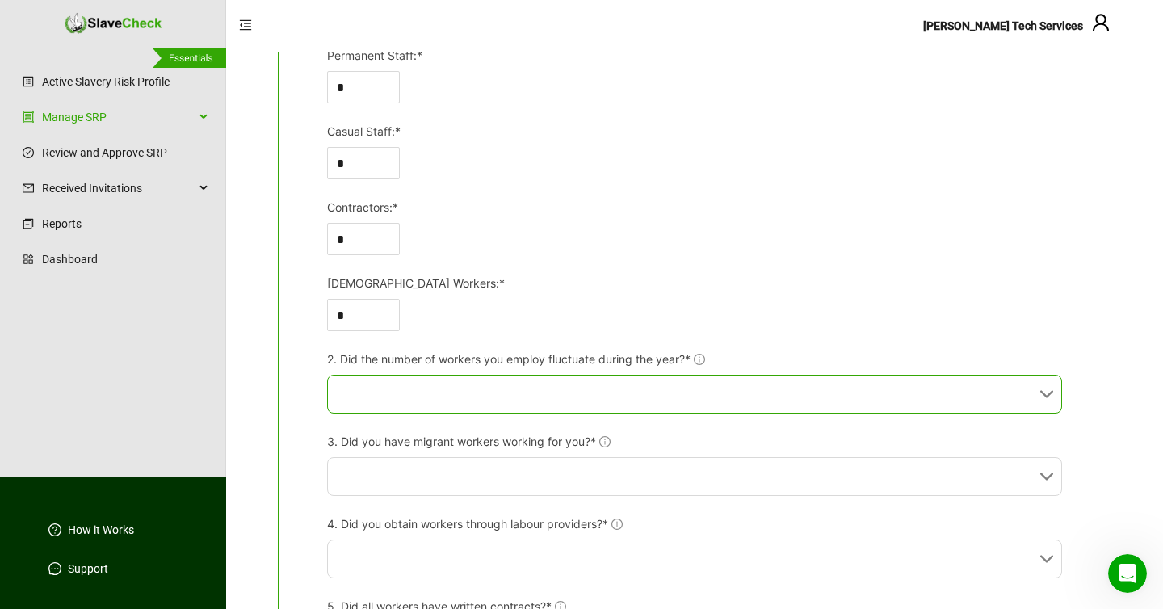
click at [573, 392] on input "2. Did the number of workers you employ fluctuate during the year?*" at bounding box center [690, 394] width 706 height 37
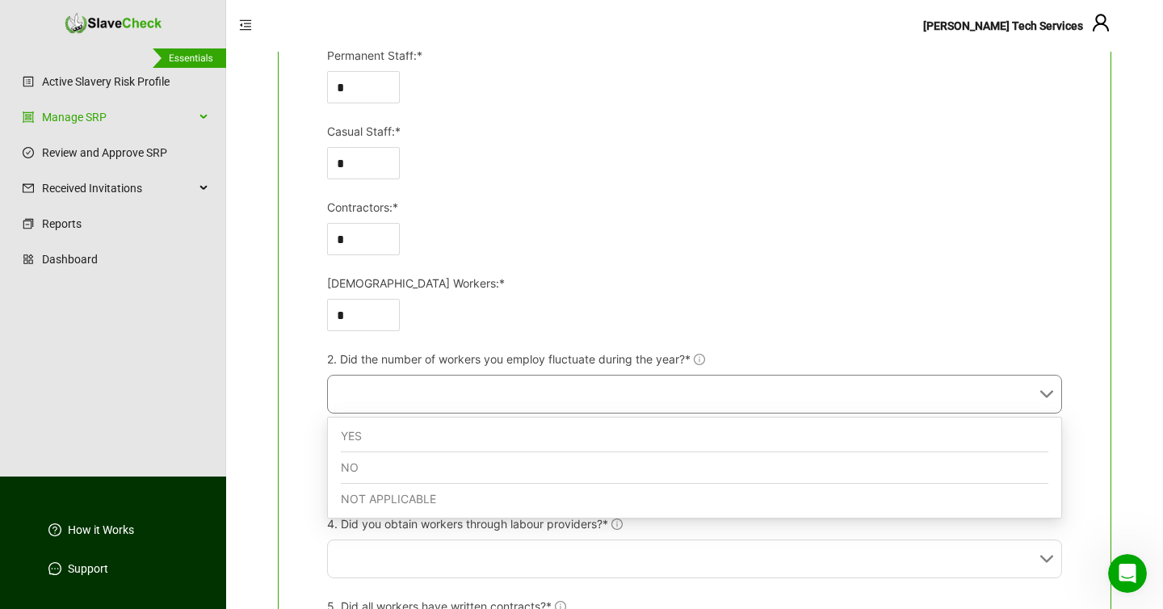
click at [476, 463] on div "NO" at bounding box center [694, 467] width 707 height 31
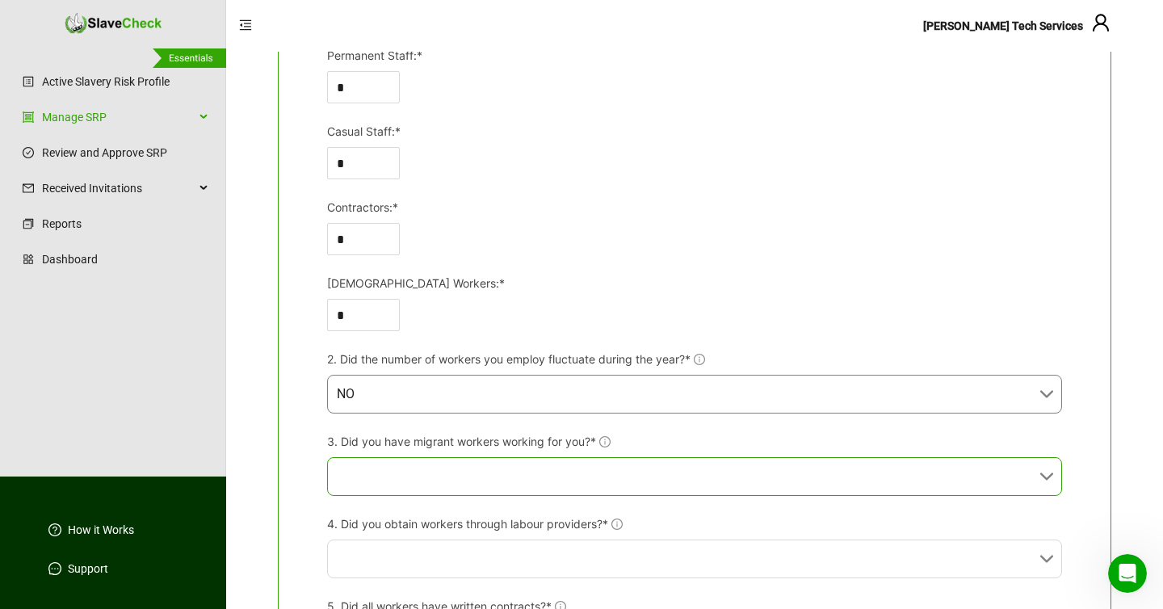
click at [439, 478] on input "3. Did you have migrant workers working for you?*" at bounding box center [690, 476] width 706 height 37
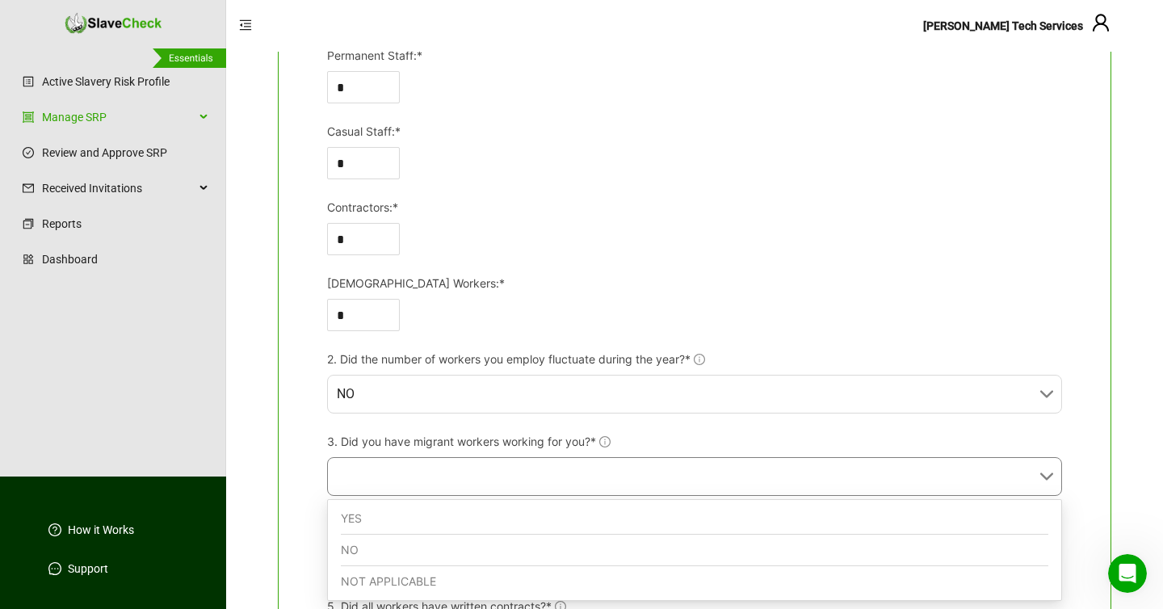
click at [381, 543] on div "NO" at bounding box center [694, 550] width 707 height 31
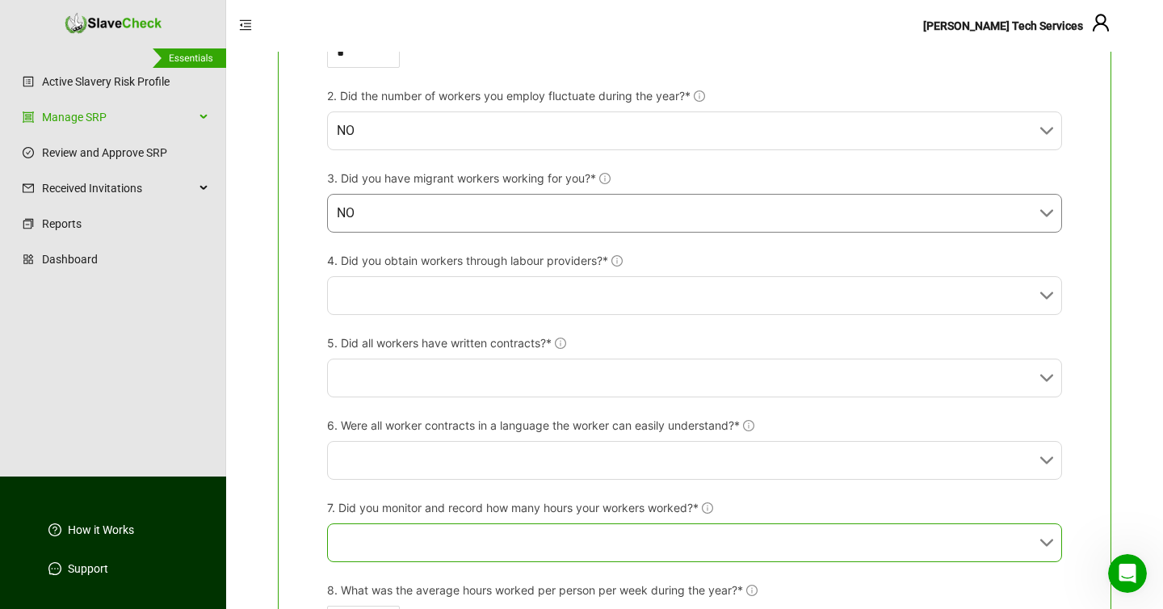
scroll to position [581, 0]
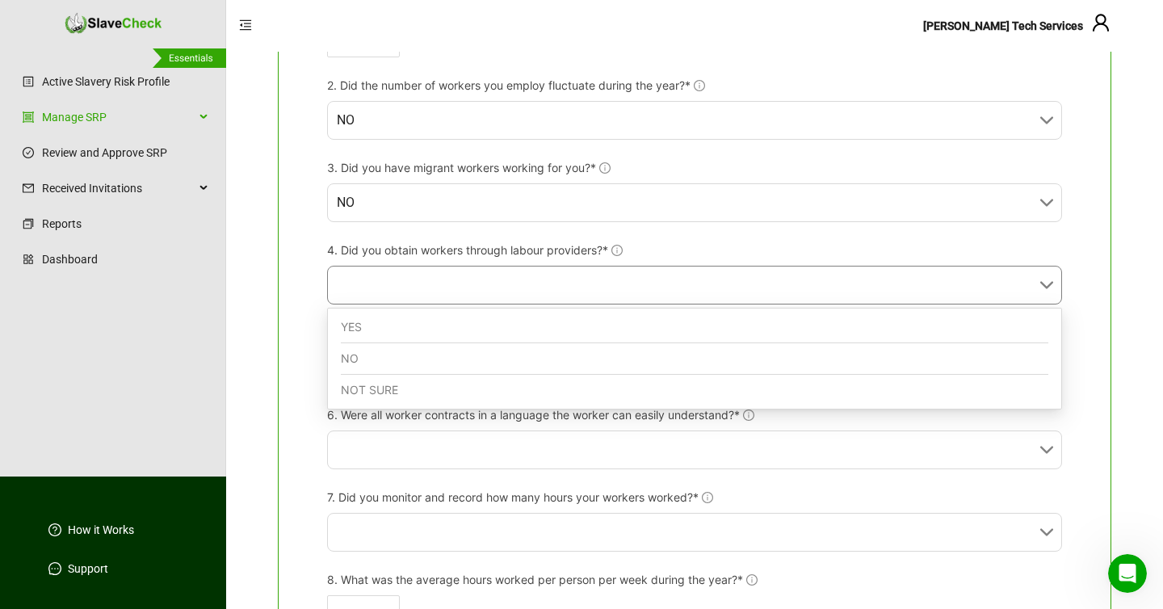
click at [422, 279] on input "4. Did you obtain workers through labour providers?*" at bounding box center [690, 284] width 706 height 37
click at [367, 355] on div "NO" at bounding box center [694, 358] width 707 height 31
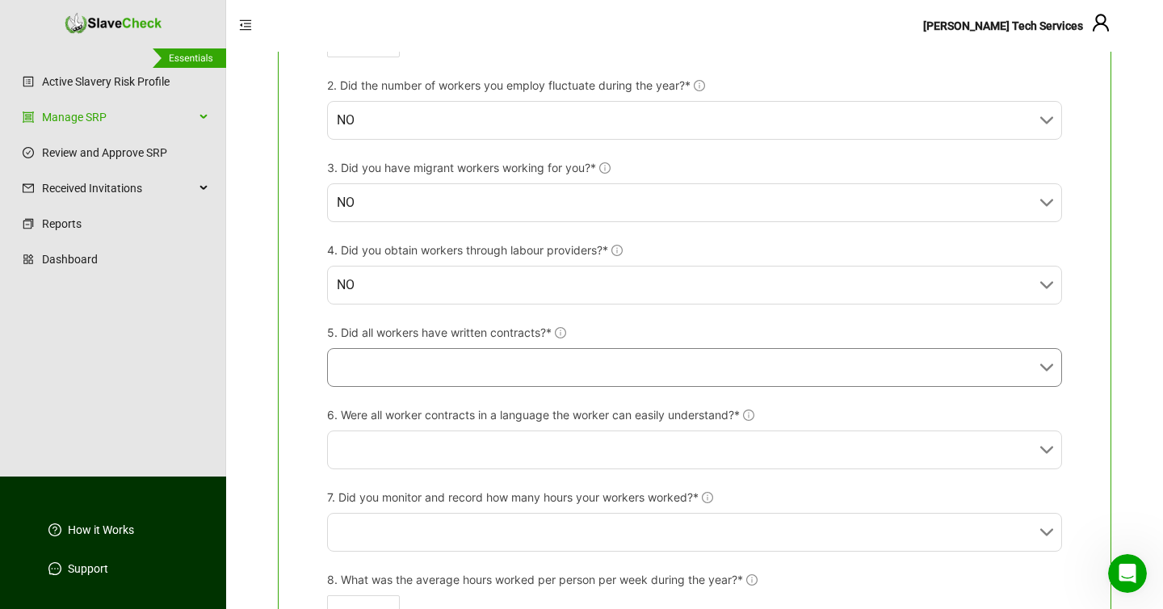
click at [388, 364] on input "5. Did all workers have written contracts?*" at bounding box center [690, 367] width 706 height 37
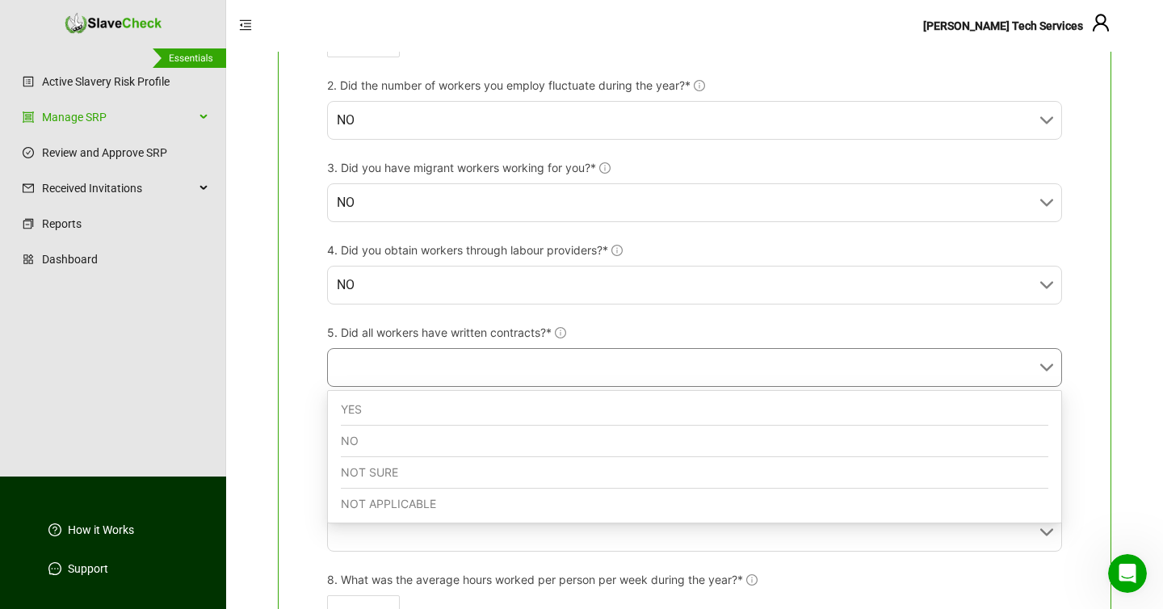
click at [376, 506] on div "NOT APPLICABLE" at bounding box center [694, 504] width 707 height 31
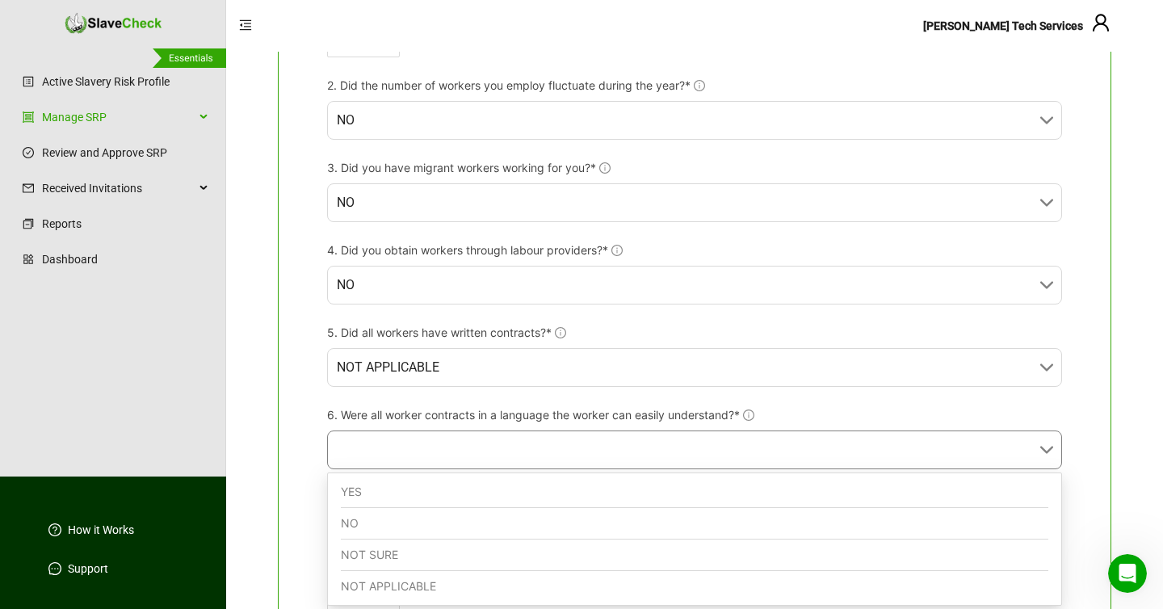
click at [399, 455] on input "6. Were all worker contracts in a language the worker can easily understand?*" at bounding box center [690, 449] width 706 height 37
click at [372, 590] on div "NOT APPLICABLE" at bounding box center [694, 586] width 707 height 31
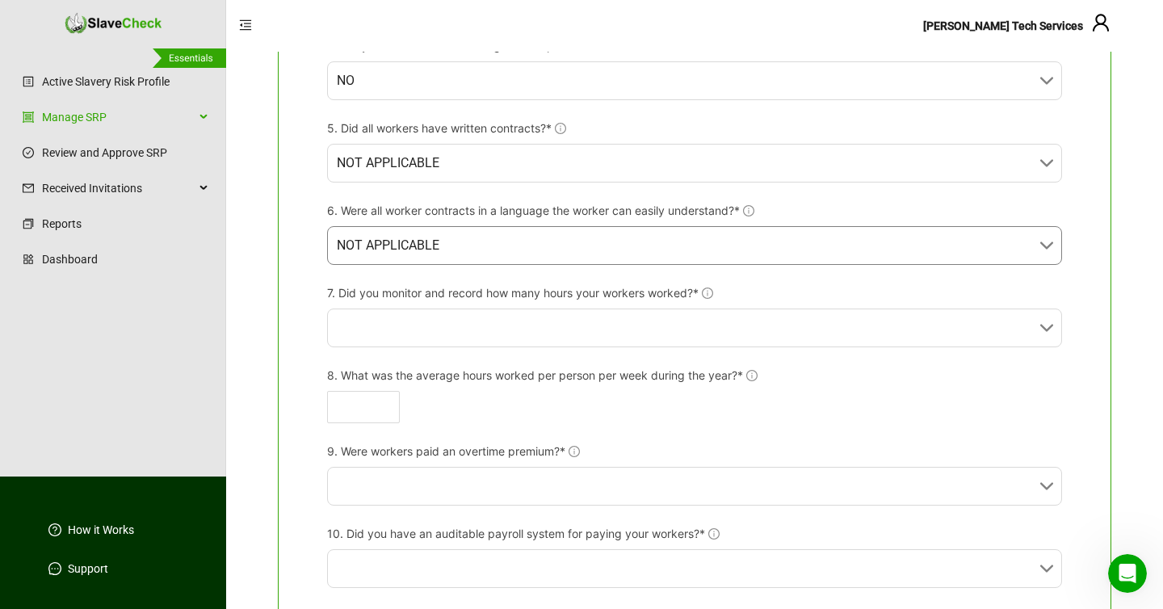
scroll to position [797, 0]
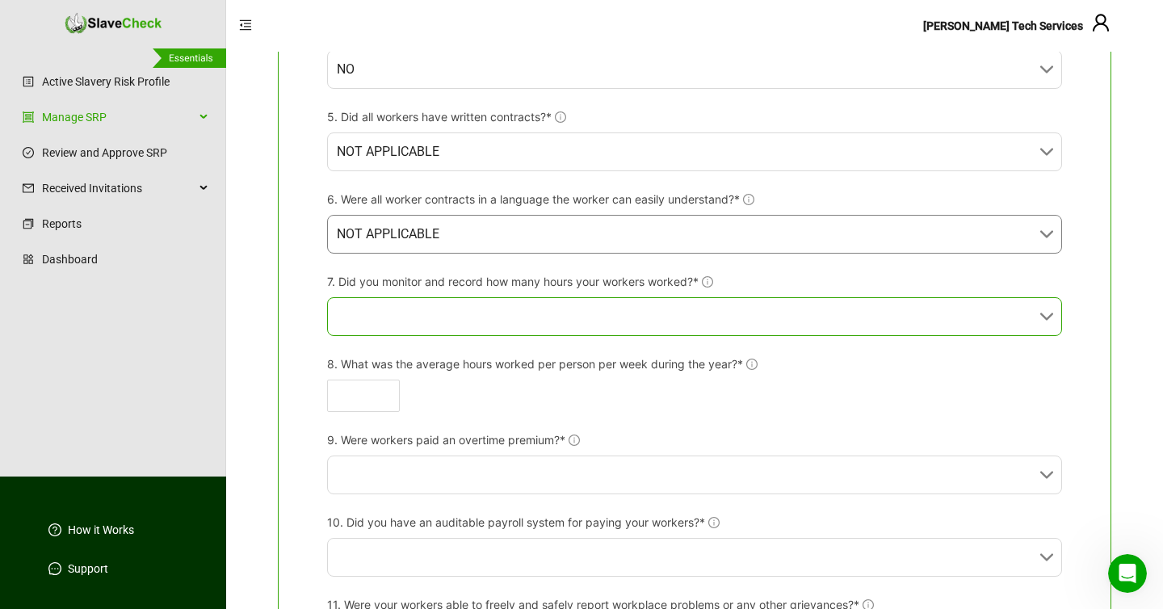
click at [423, 317] on input "7. Did you monitor and record how many hours your workers worked?*" at bounding box center [690, 316] width 706 height 37
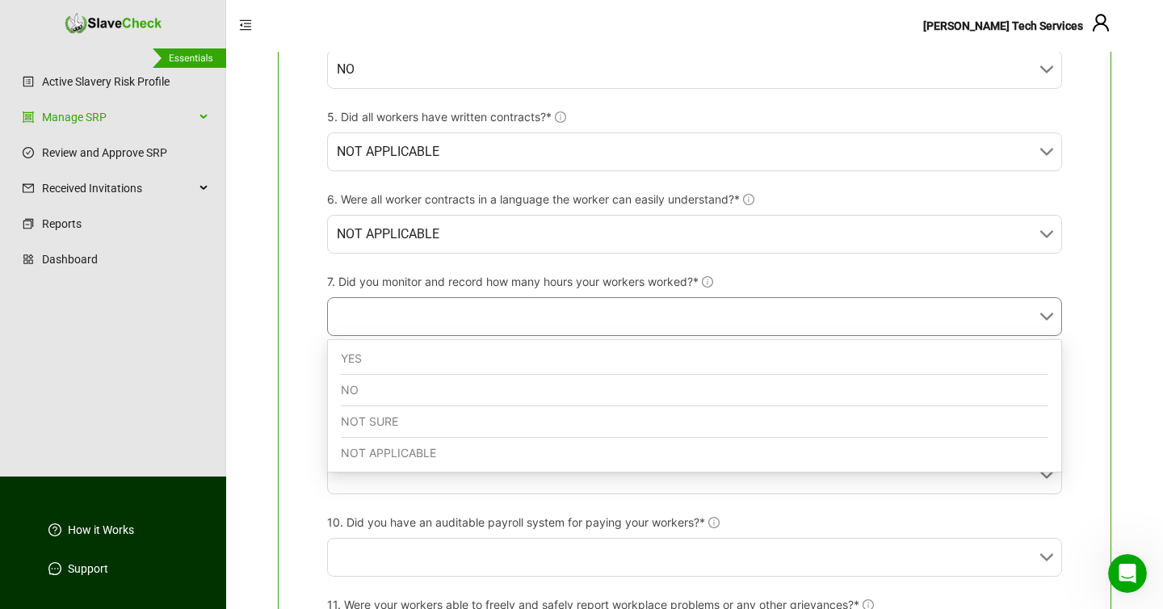
click at [376, 453] on div "NOT APPLICABLE" at bounding box center [694, 453] width 707 height 31
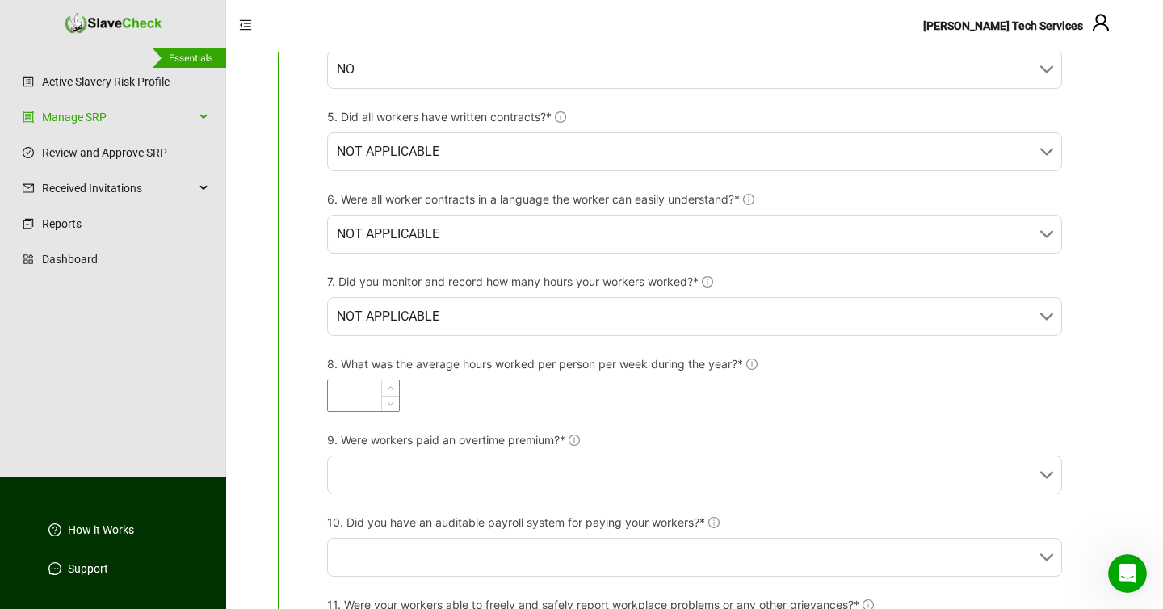
click at [367, 397] on input "8. What was the average hours worked per person per week during the year?*" at bounding box center [363, 395] width 71 height 31
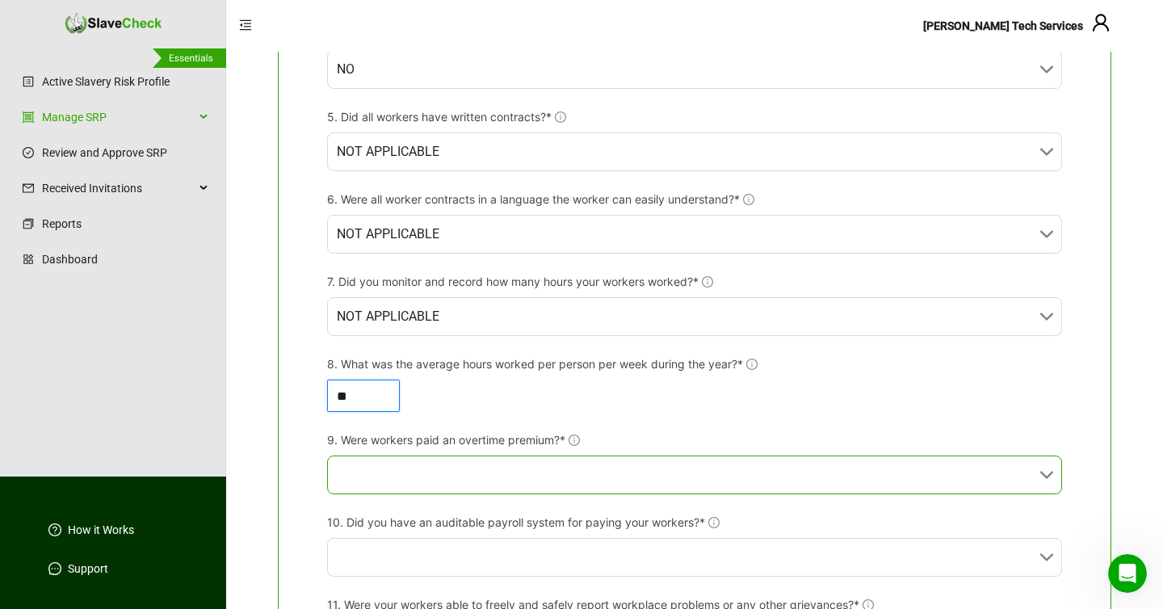
type input "**"
click at [421, 492] on input "9. Were workers paid an overtime premium?*" at bounding box center [690, 474] width 706 height 37
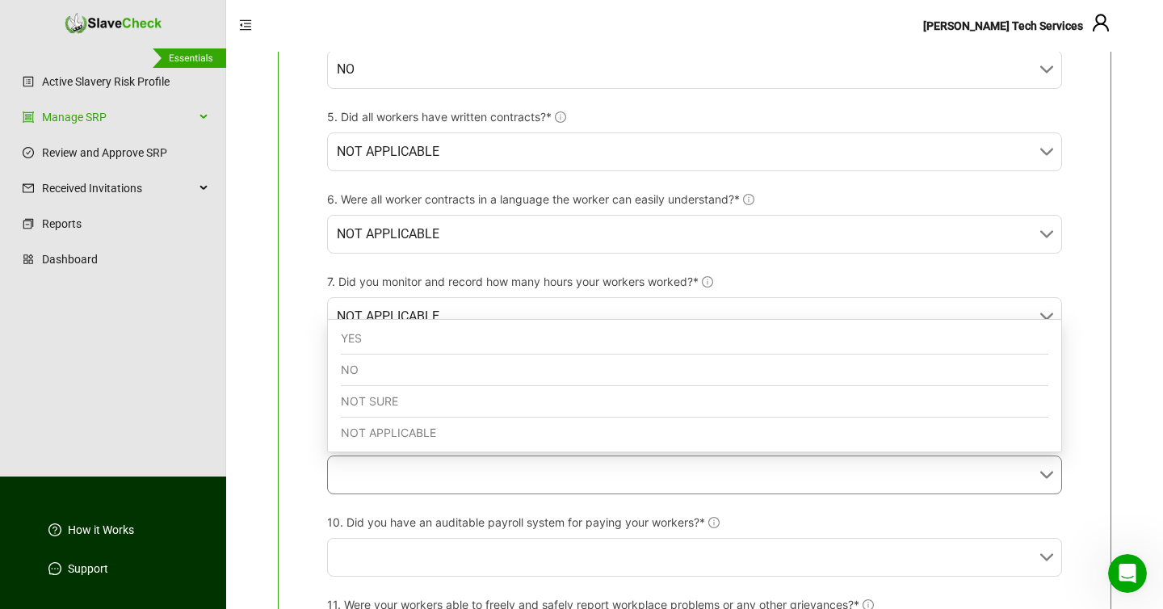
click at [413, 432] on div "NOT APPLICABLE" at bounding box center [694, 432] width 707 height 31
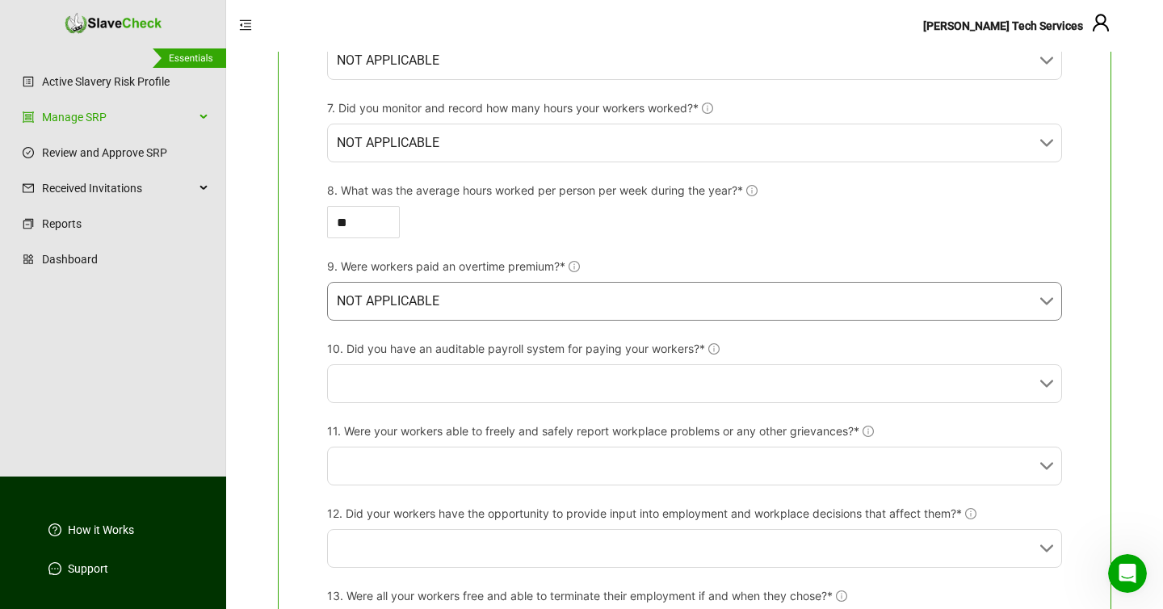
scroll to position [996, 0]
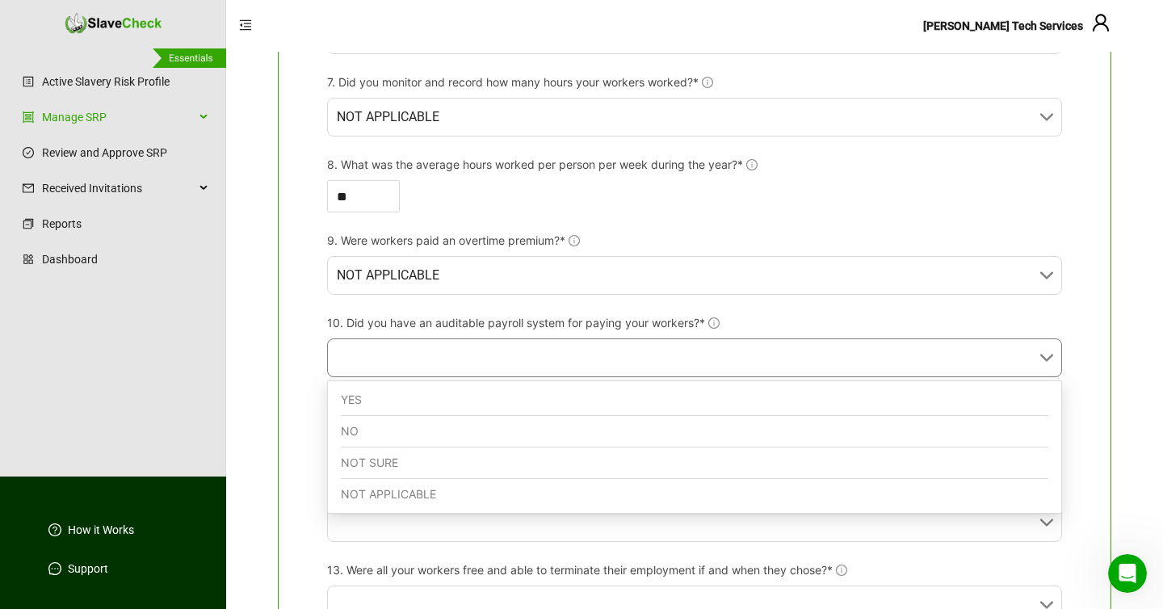
click at [434, 359] on input "10. Did you have an auditable payroll system for paying your workers?*" at bounding box center [690, 357] width 706 height 37
click at [384, 496] on div "NOT APPLICABLE" at bounding box center [694, 494] width 707 height 31
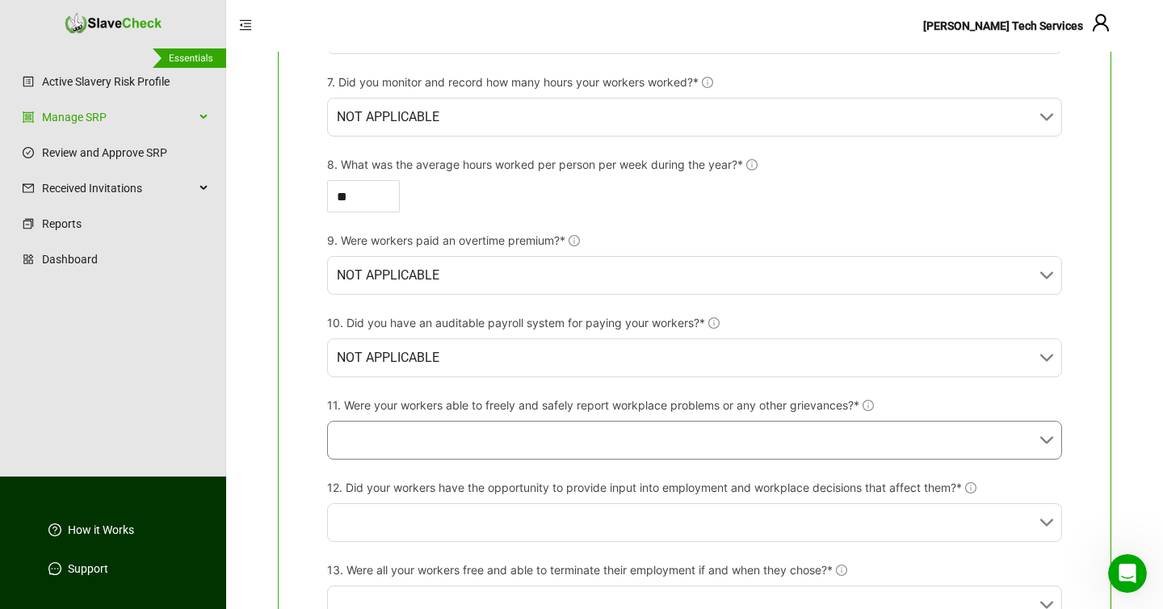
click at [398, 445] on input "11. Were your workers able to freely and safely report workplace problems or an…" at bounding box center [690, 440] width 706 height 37
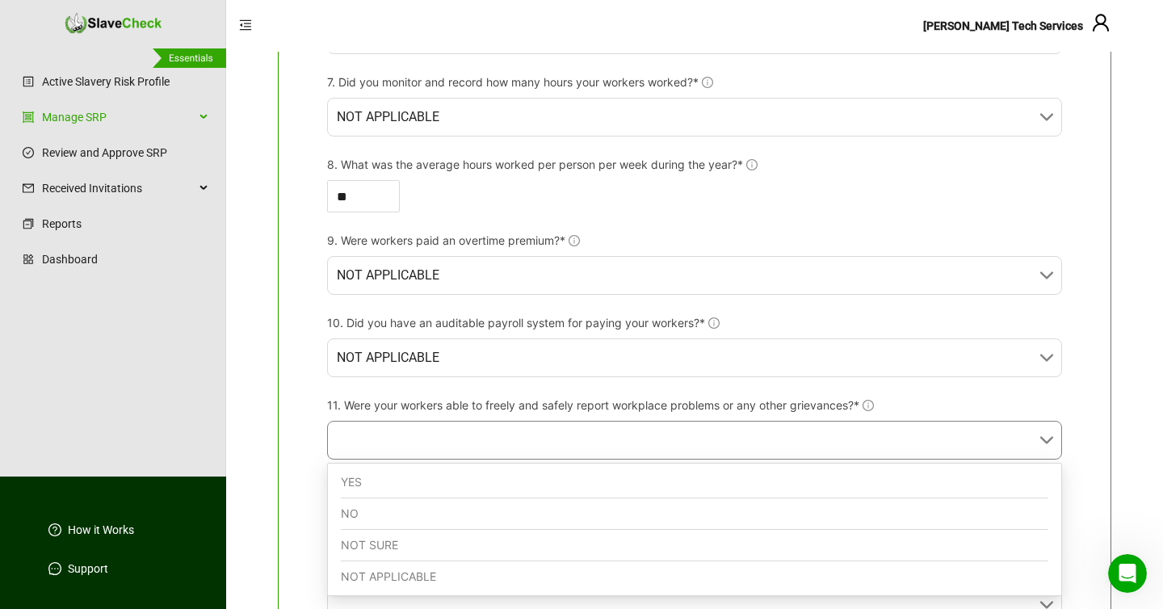
click at [375, 575] on div "NOT APPLICABLE" at bounding box center [694, 576] width 707 height 31
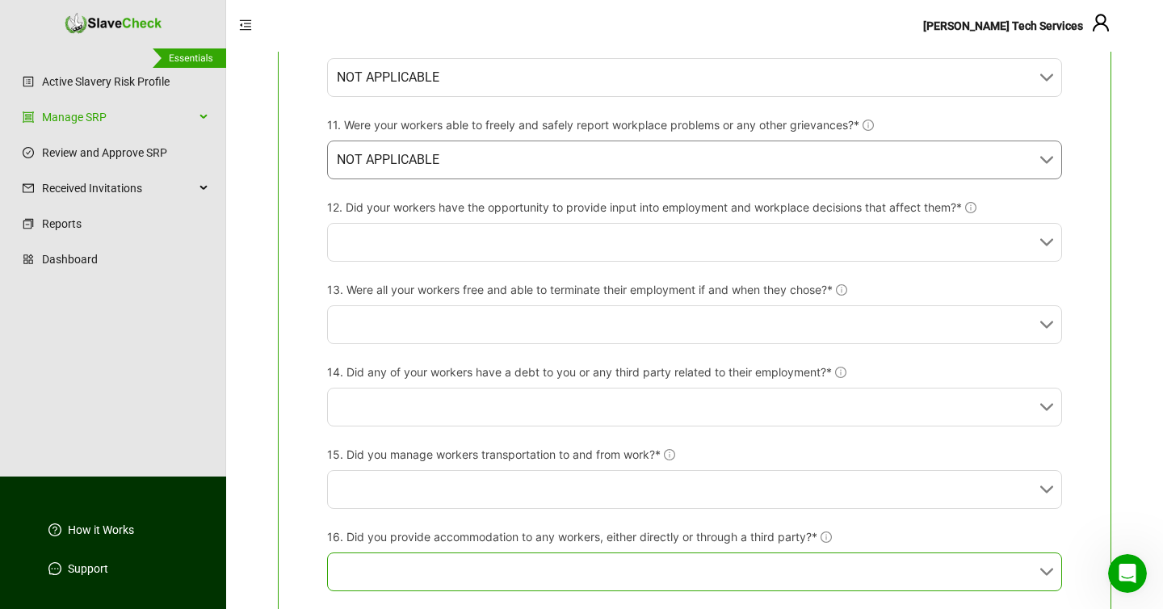
scroll to position [1302, 0]
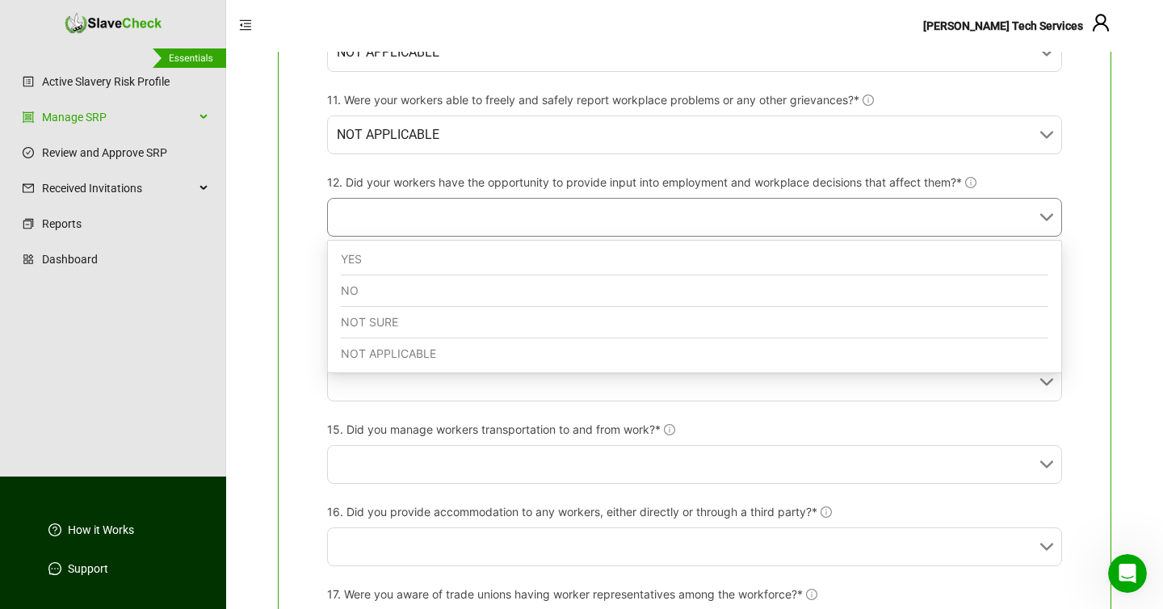
click at [400, 230] on input "12. Did your workers have the opportunity to provide input into employment and …" at bounding box center [690, 217] width 706 height 37
click at [367, 353] on div "NOT APPLICABLE" at bounding box center [694, 353] width 707 height 31
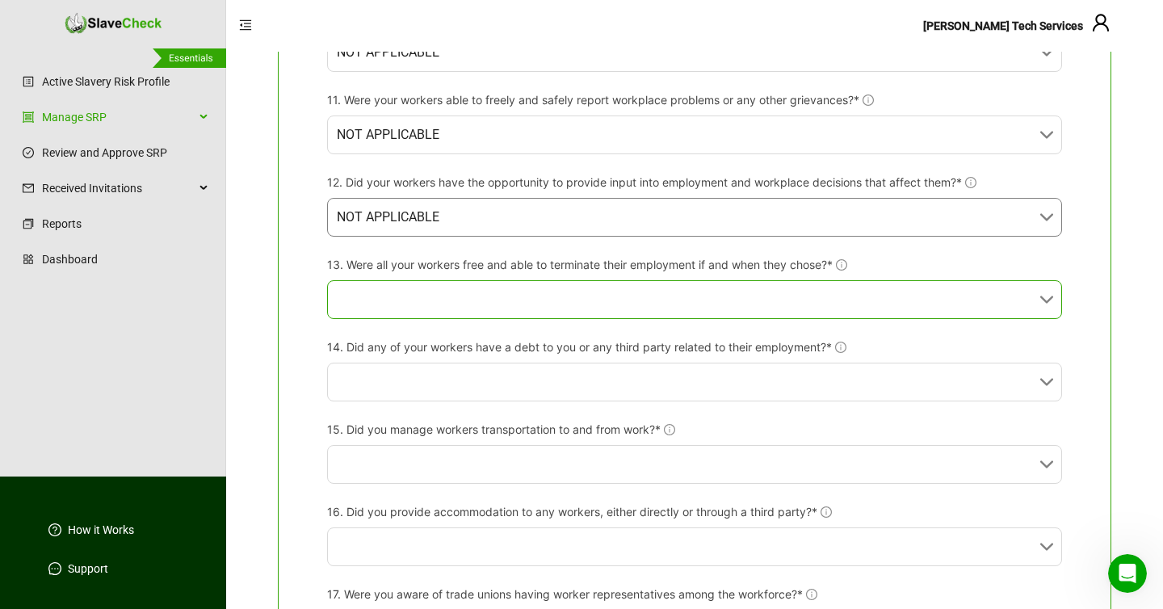
click at [374, 297] on input "13. Were all your workers free and able to terminate their employment if and wh…" at bounding box center [690, 299] width 706 height 37
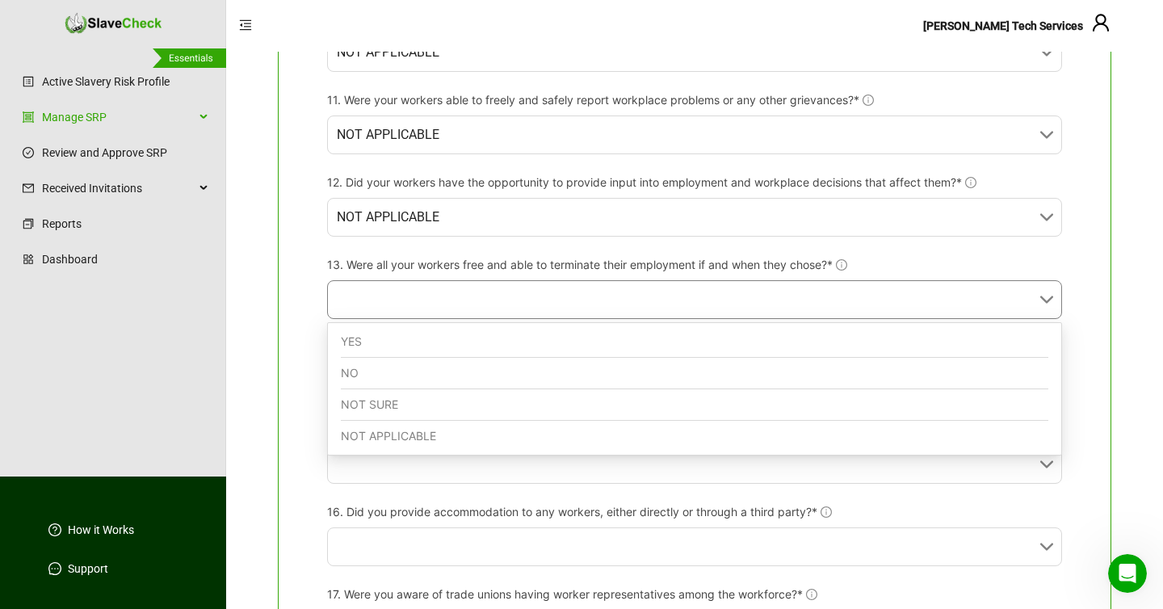
click at [371, 441] on div "NOT APPLICABLE" at bounding box center [694, 436] width 707 height 31
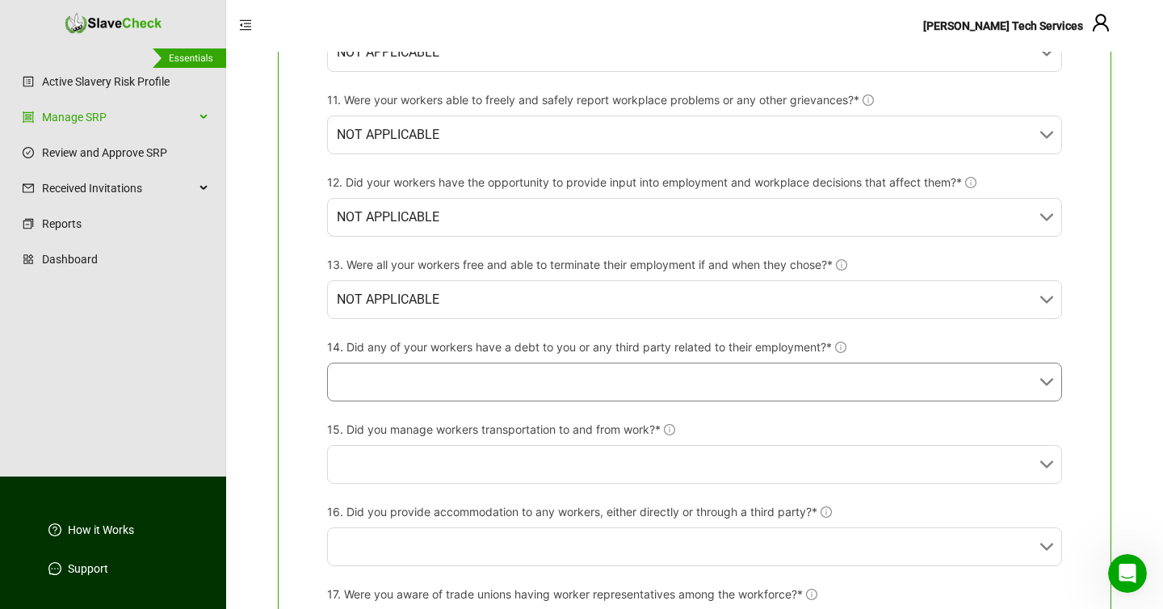
click at [381, 383] on input "14. Did any of your workers have a debt to you or any third party related to th…" at bounding box center [690, 381] width 706 height 37
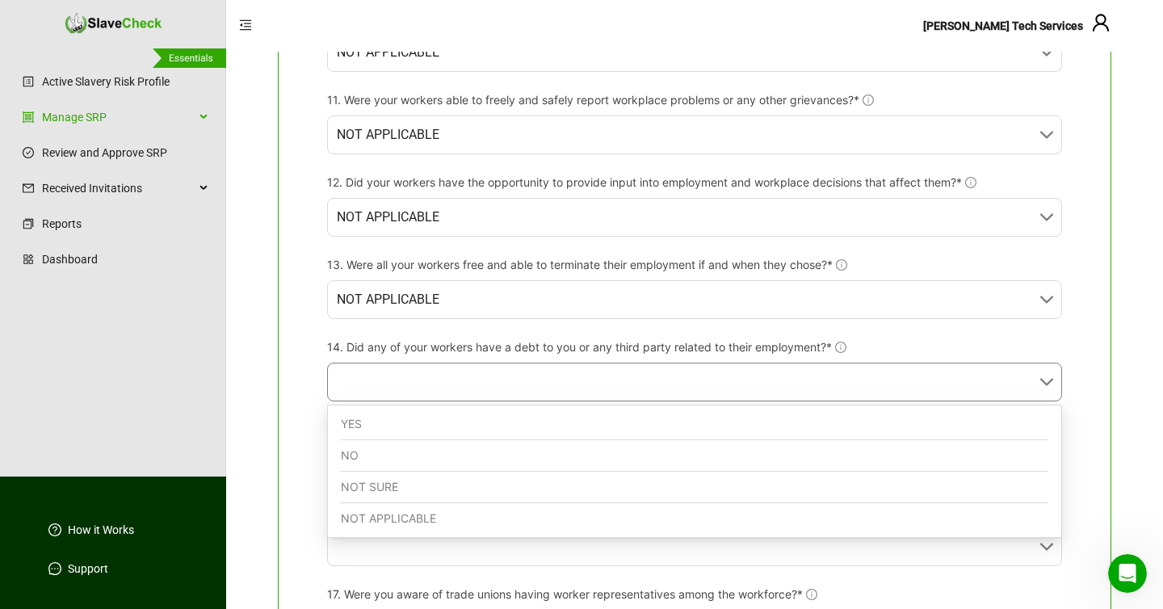
click at [376, 517] on div "NOT APPLICABLE" at bounding box center [694, 518] width 707 height 31
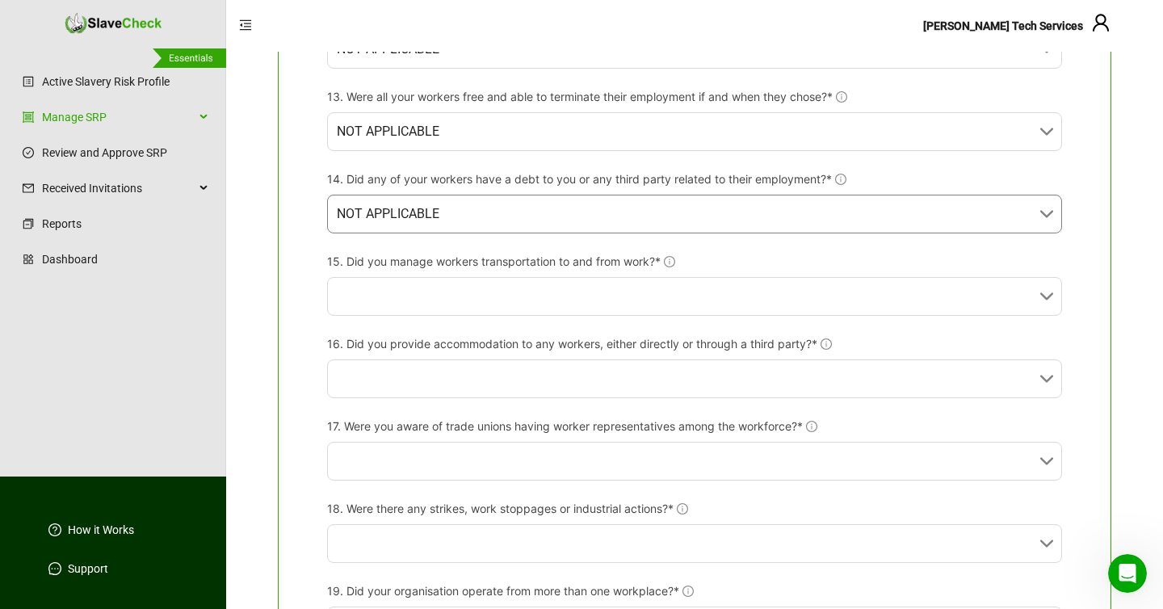
scroll to position [1478, 0]
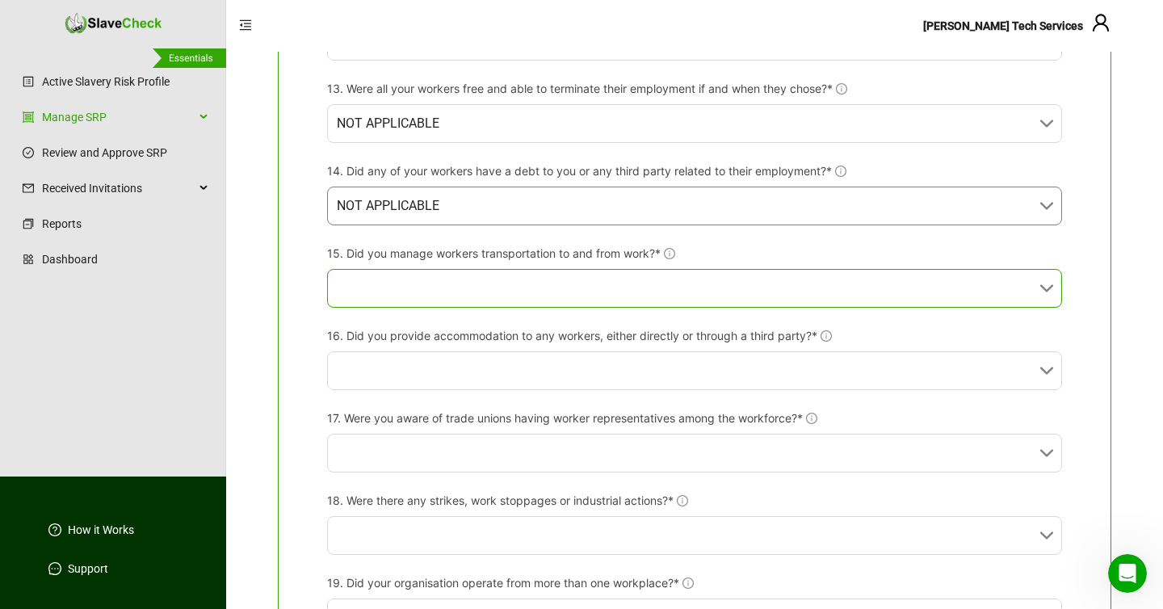
click at [417, 296] on input "15. Did you manage workers transportation to and from work?*" at bounding box center [690, 288] width 706 height 37
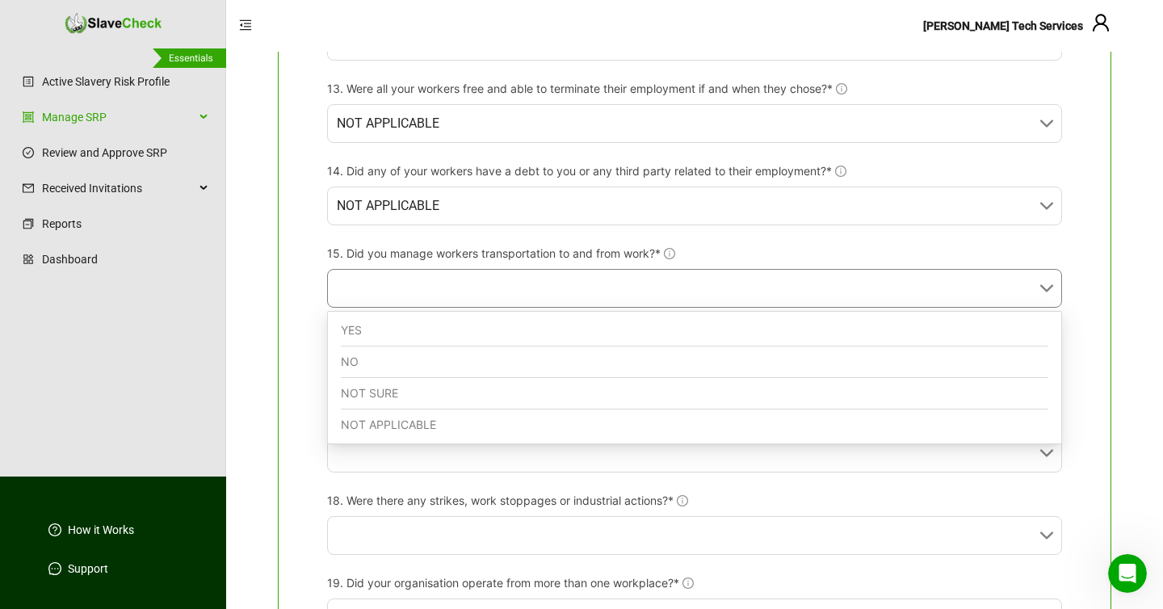
click at [392, 426] on div "NOT APPLICABLE" at bounding box center [694, 424] width 707 height 31
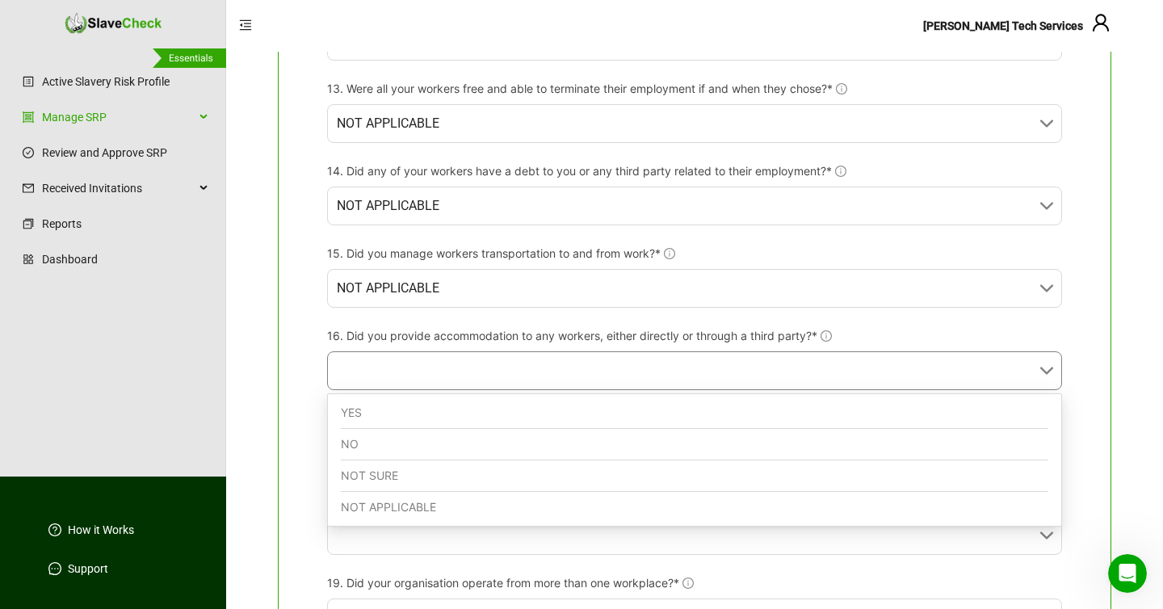
click at [399, 365] on input "16. Did you provide accommodation to any workers, either directly or through a …" at bounding box center [690, 370] width 706 height 37
click at [378, 508] on div "NOT APPLICABLE" at bounding box center [694, 507] width 707 height 31
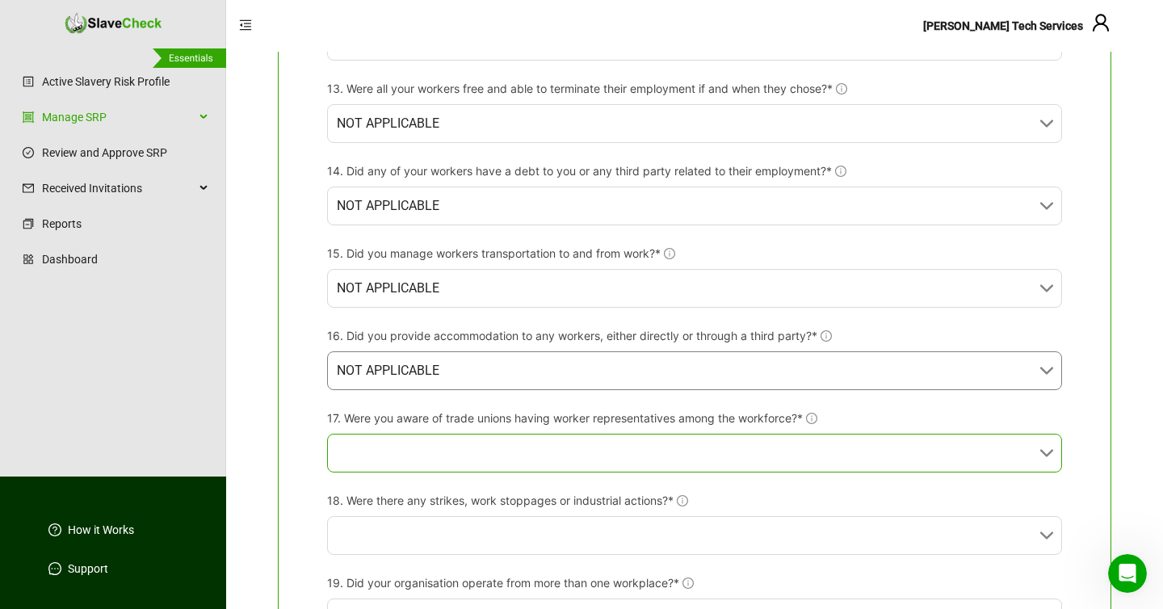
click at [380, 453] on input "17. Were you aware of trade unions having worker representatives among the work…" at bounding box center [690, 452] width 706 height 37
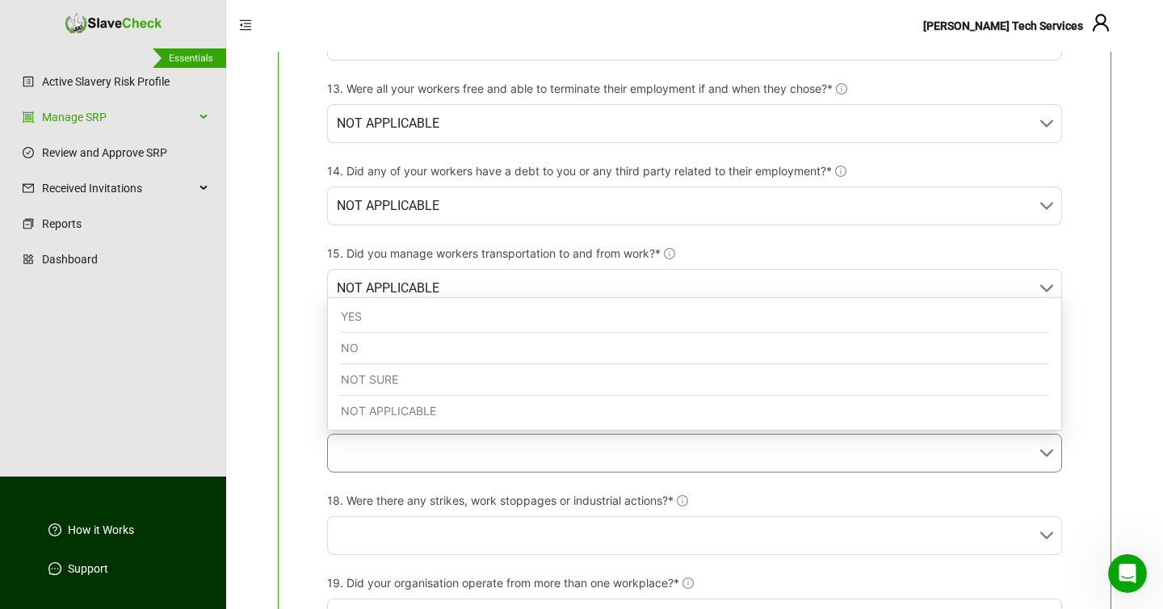
click at [389, 410] on div "NOT APPLICABLE" at bounding box center [694, 411] width 707 height 31
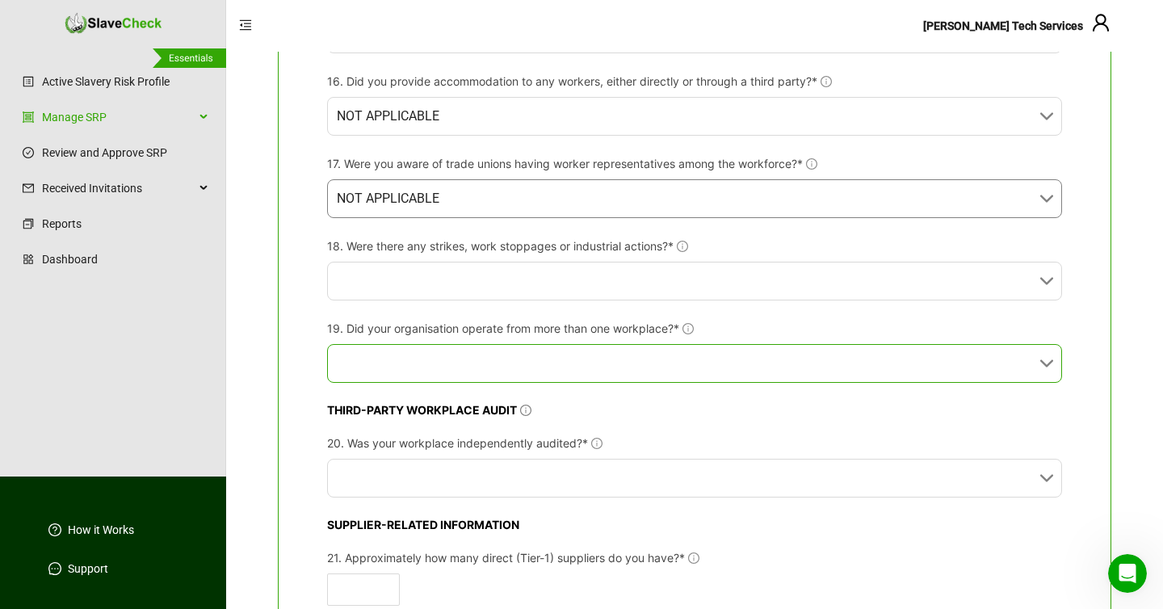
scroll to position [1746, 0]
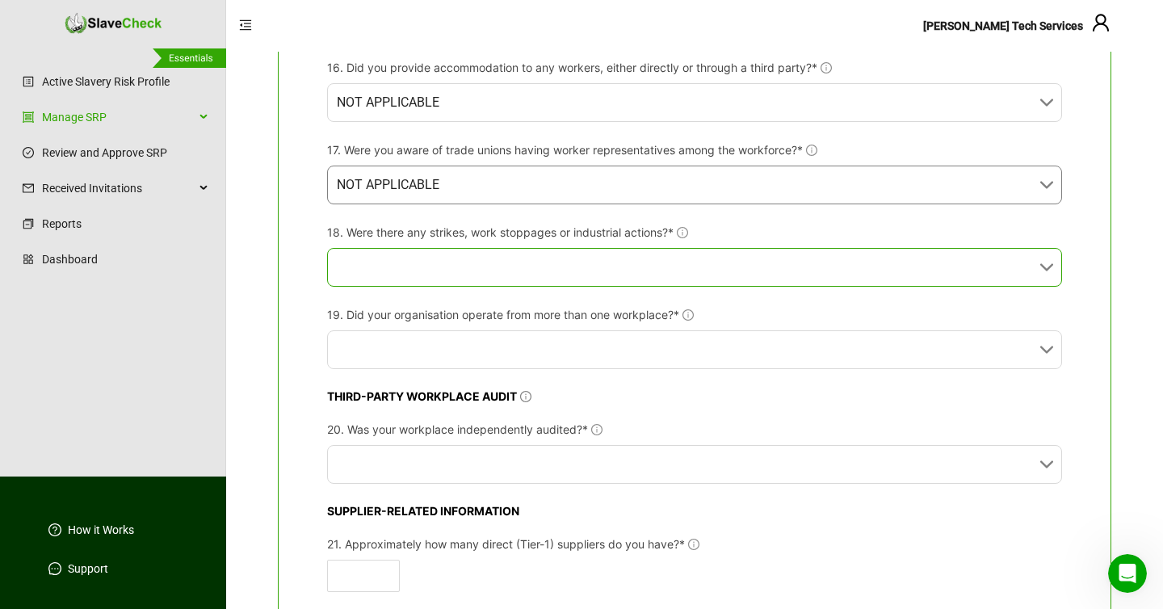
click at [417, 276] on input "18. Were there any strikes, work stoppages or industrial actions?*" at bounding box center [690, 267] width 706 height 37
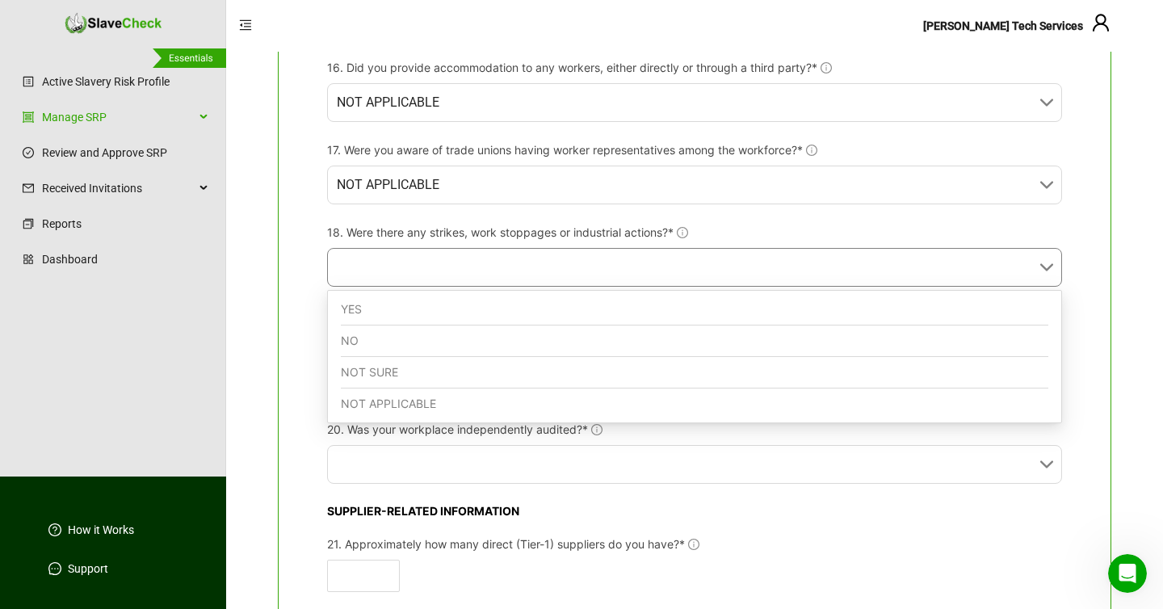
click at [384, 402] on div "NOT APPLICABLE" at bounding box center [694, 403] width 707 height 31
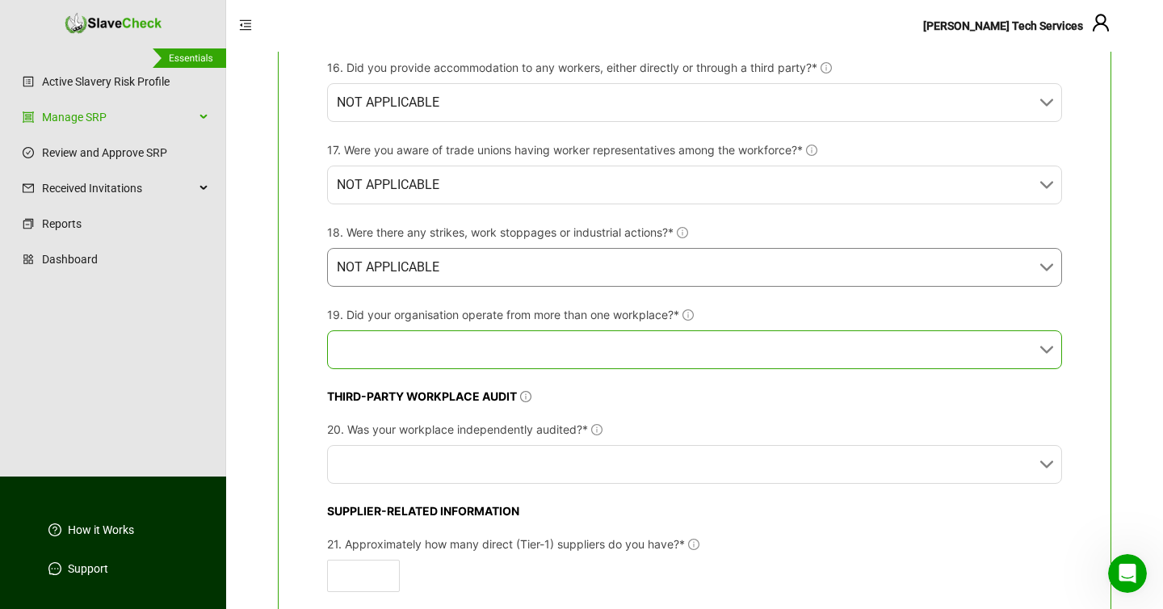
click at [394, 352] on input "19. Did your organisation operate from more than one workplace?*" at bounding box center [690, 349] width 706 height 37
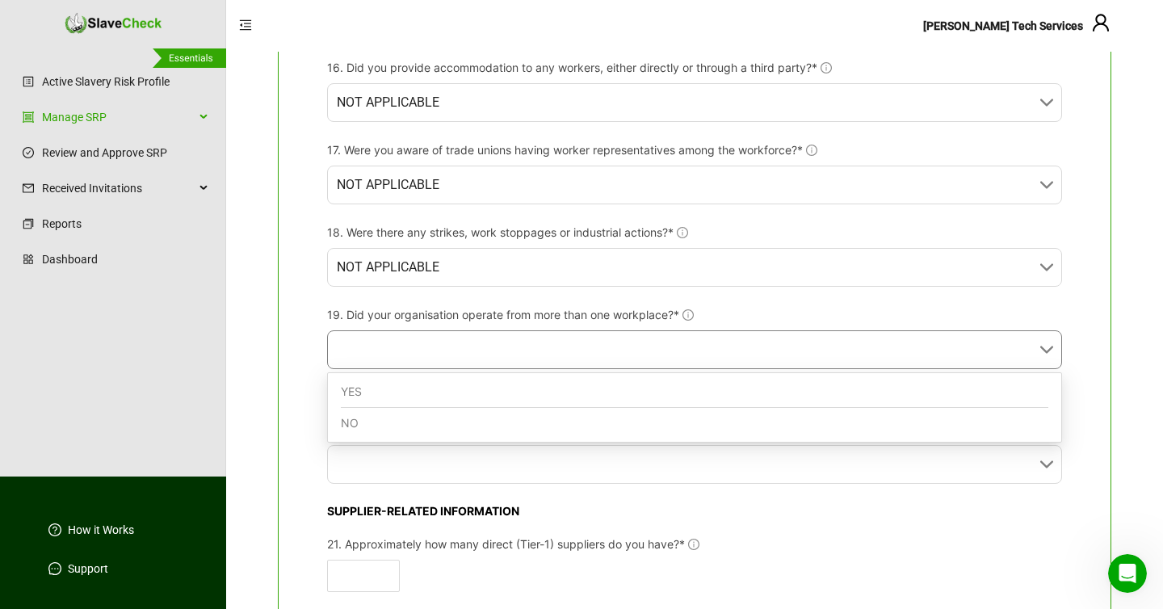
click at [380, 426] on div "NO" at bounding box center [694, 423] width 707 height 31
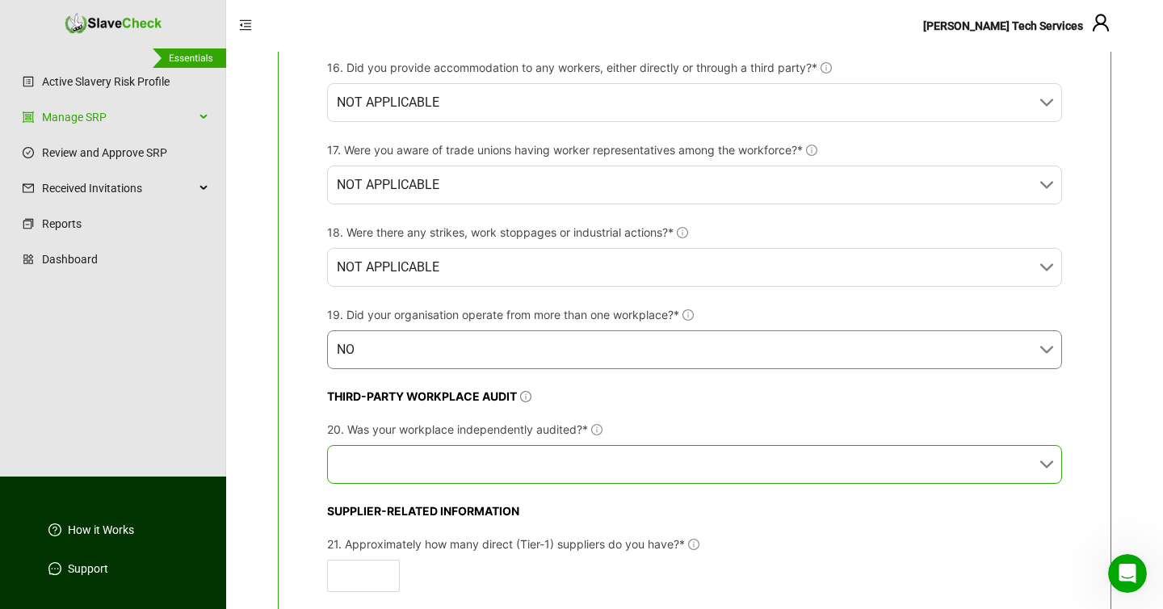
click at [388, 470] on input "20. Was your workplace independently audited?*" at bounding box center [690, 464] width 706 height 37
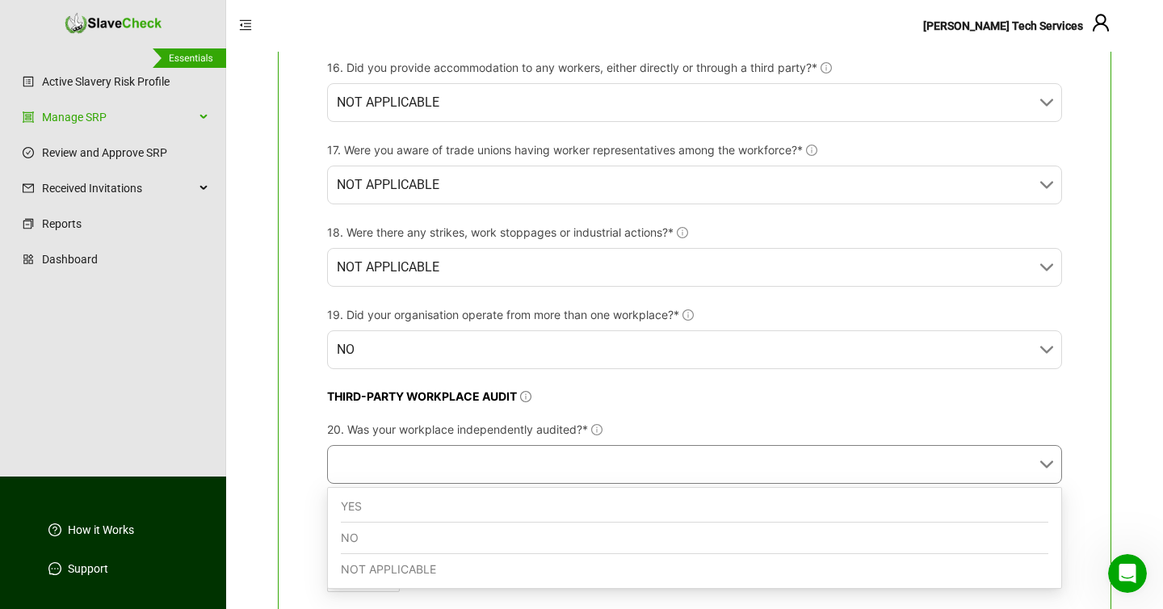
click at [367, 573] on div "NOT APPLICABLE" at bounding box center [694, 569] width 707 height 31
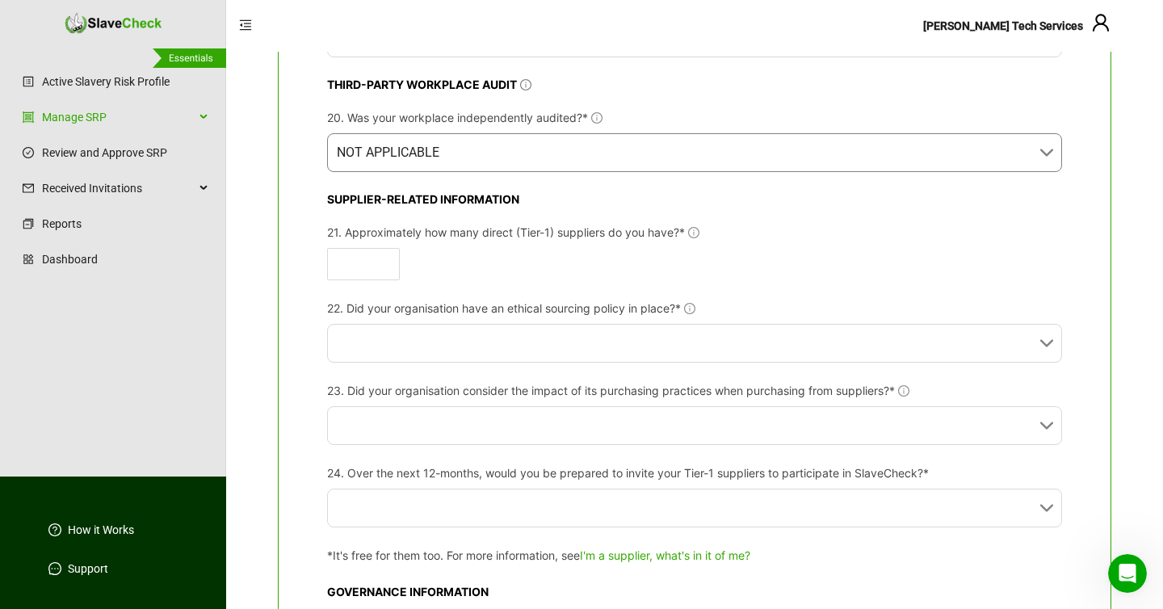
scroll to position [2062, 0]
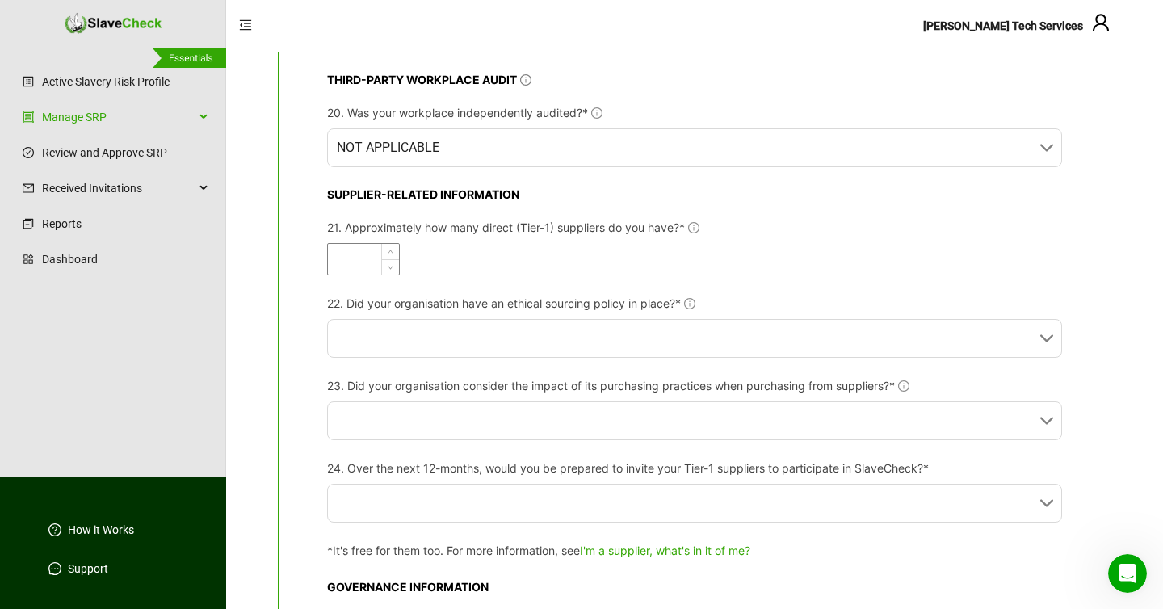
click at [359, 258] on input "21. Approximately how many direct (Tier-1) suppliers do you have?*" at bounding box center [363, 259] width 71 height 31
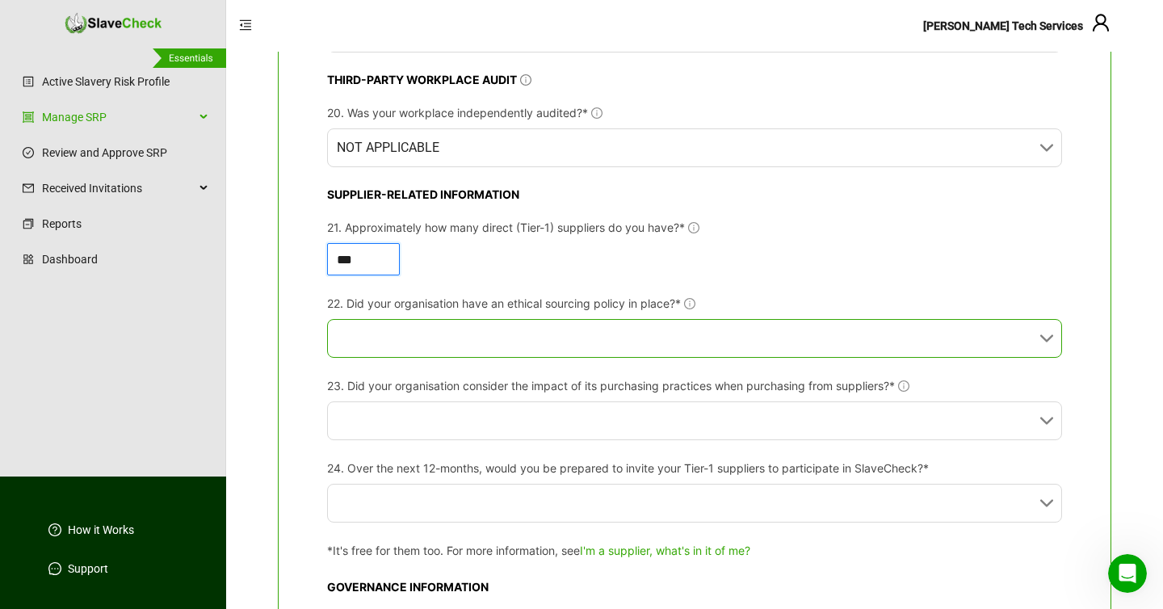
type input "***"
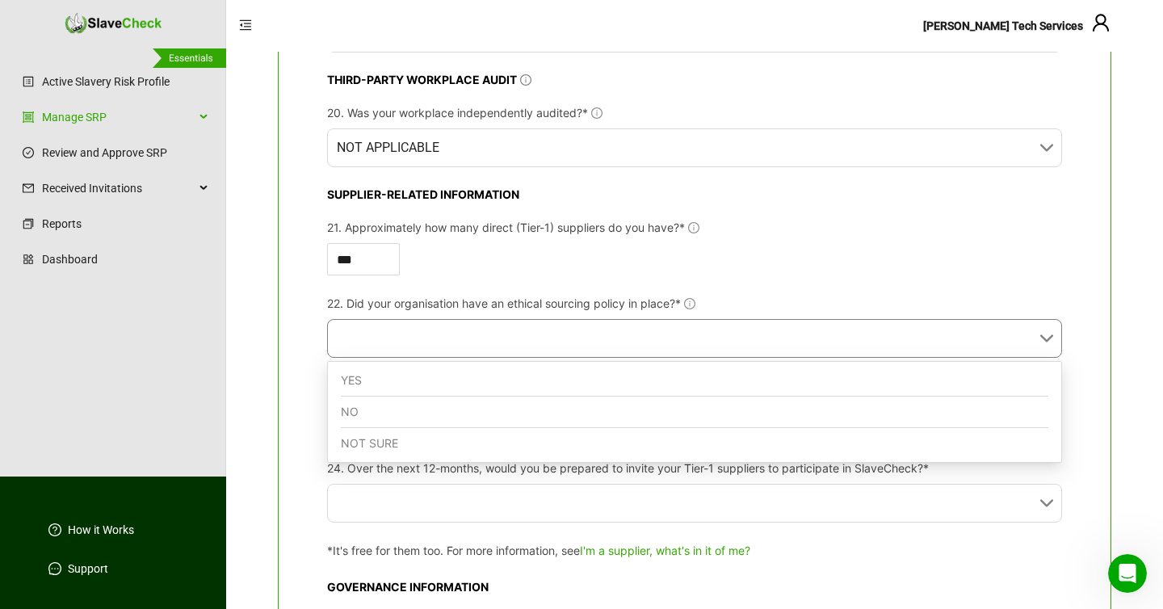
click at [430, 344] on input "22. Did your organisation have an ethical sourcing policy in place?*" at bounding box center [690, 338] width 706 height 37
click at [396, 406] on div "NO" at bounding box center [694, 411] width 707 height 31
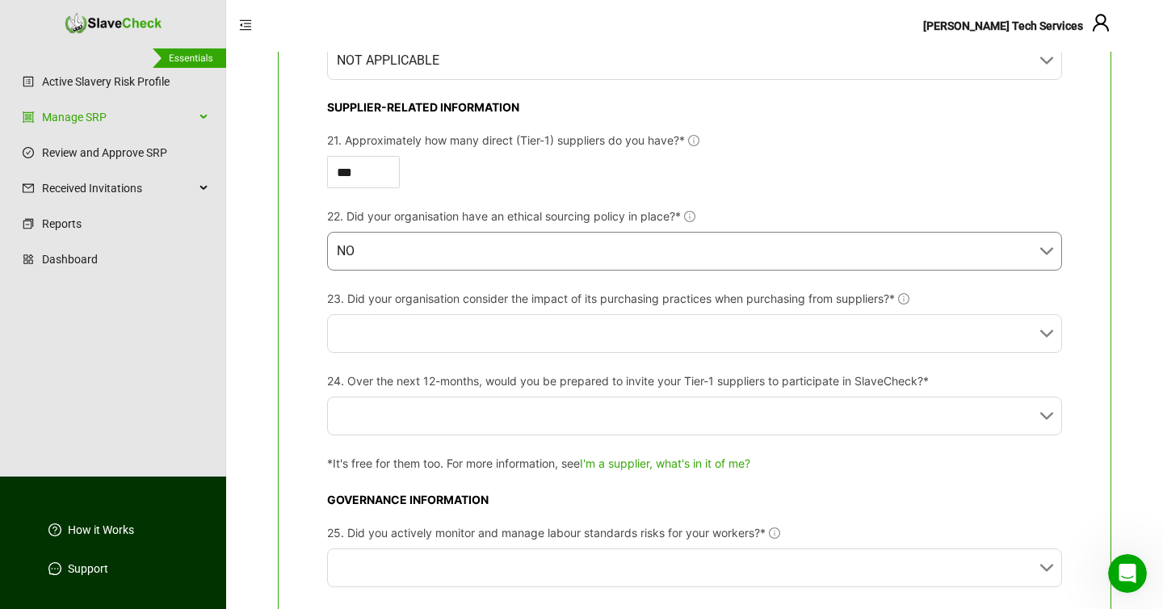
scroll to position [2167, 0]
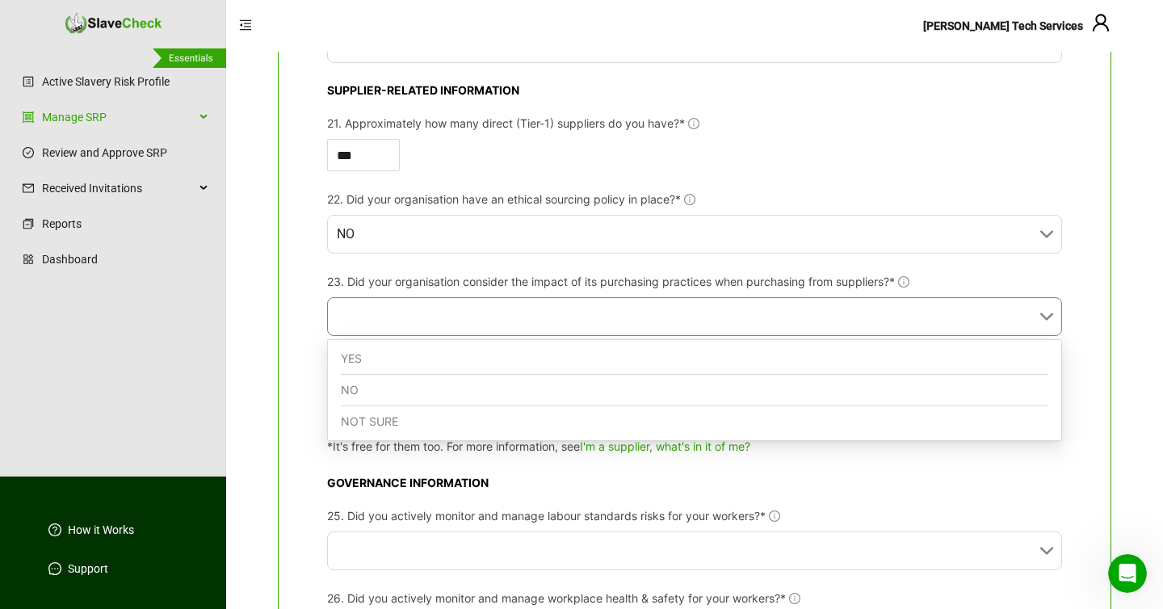
click at [404, 321] on input "23. Did your organisation consider the impact of its purchasing practices when …" at bounding box center [690, 316] width 706 height 37
click at [366, 419] on div "NOT SURE" at bounding box center [694, 421] width 707 height 31
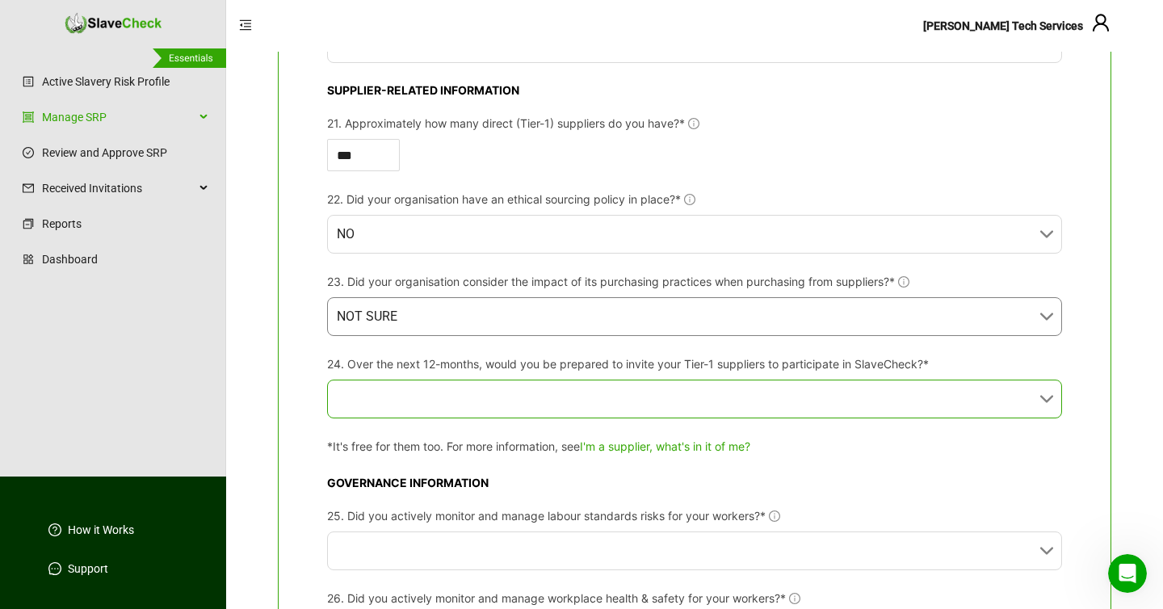
click at [388, 405] on input "24. Over the next 12-months, would you be prepared to invite your Tier-1 suppli…" at bounding box center [690, 398] width 706 height 37
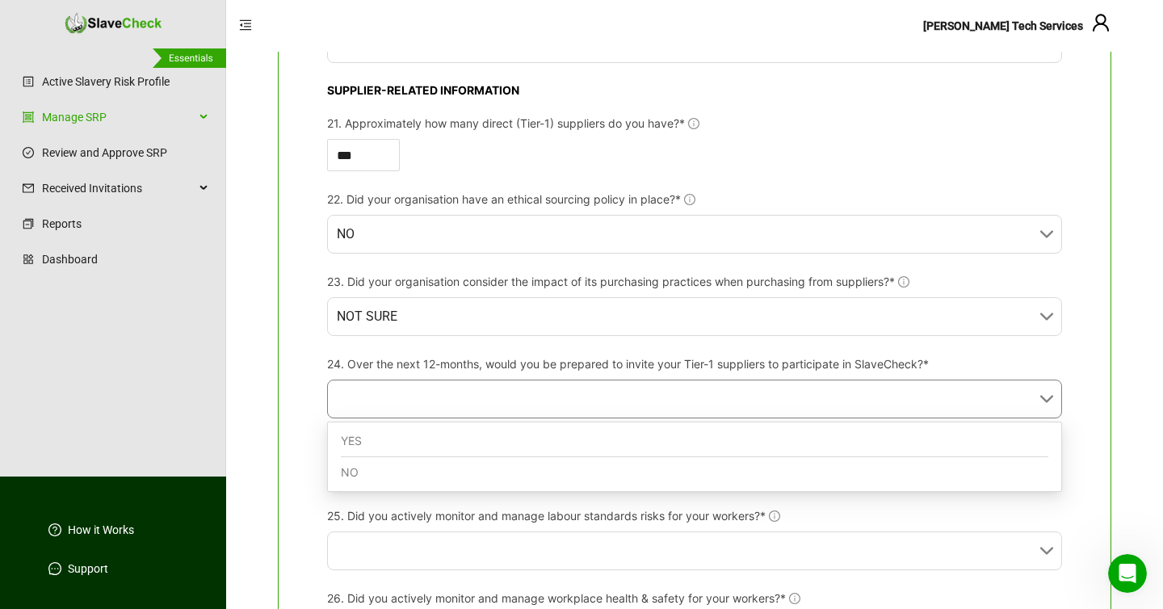
click at [375, 438] on div "YES" at bounding box center [694, 441] width 707 height 31
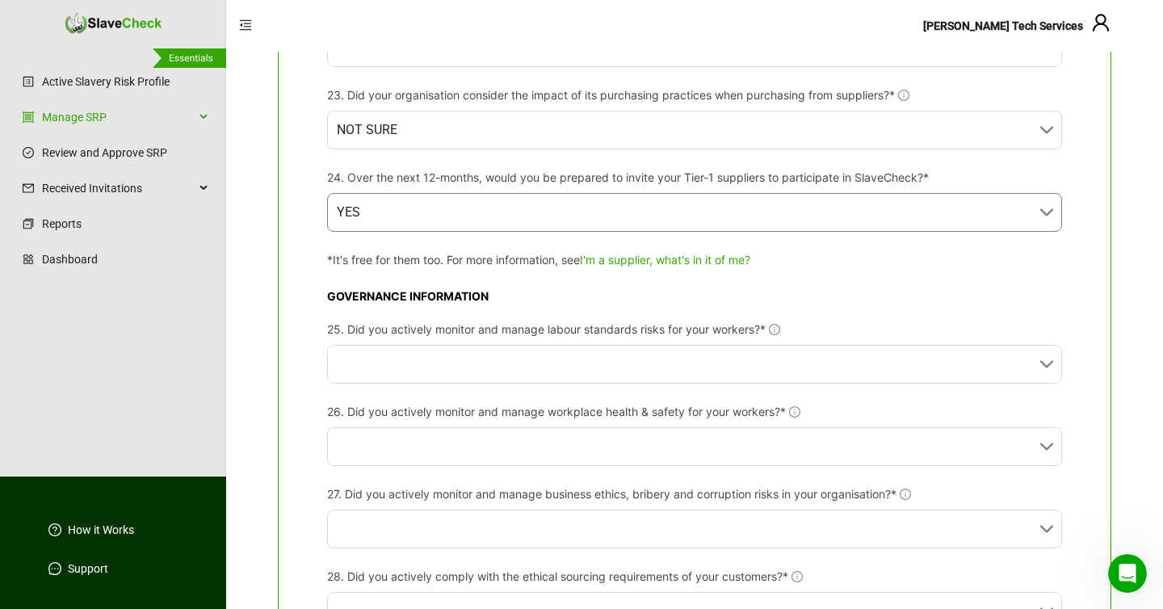
scroll to position [2356, 0]
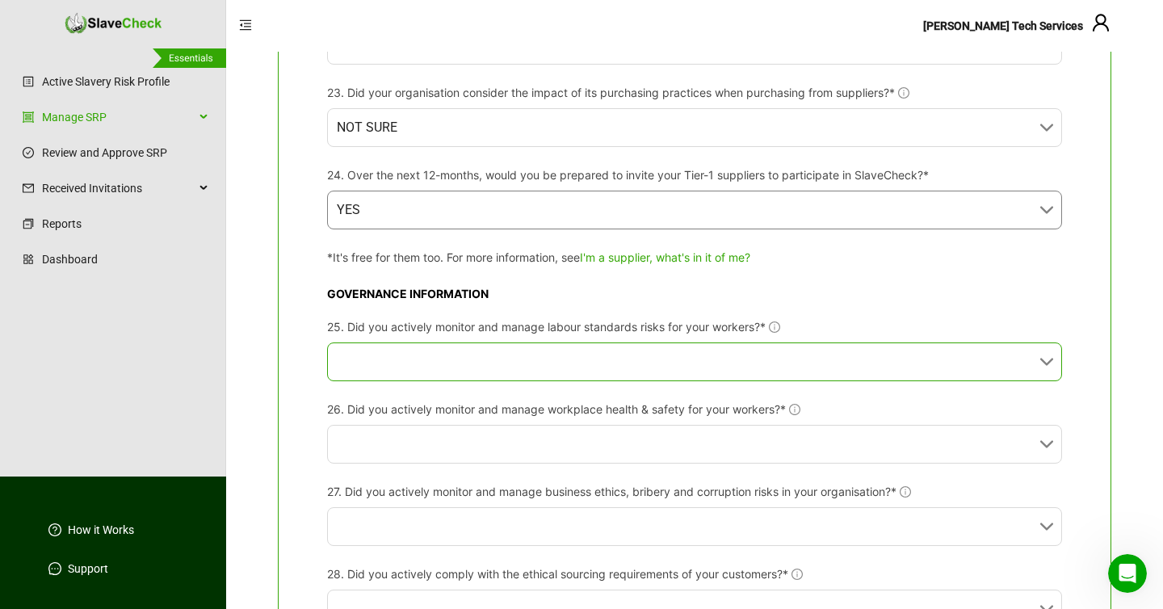
click at [390, 361] on input "25. Did you actively monitor and manage labour standards risks for your workers…" at bounding box center [690, 361] width 706 height 37
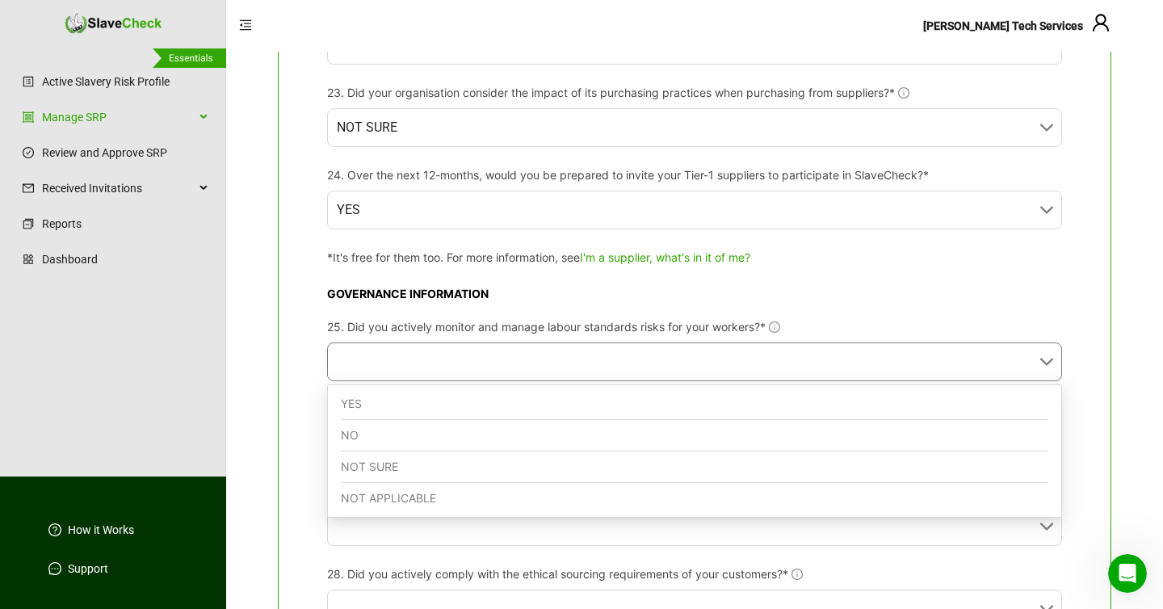
click at [374, 499] on div "NOT APPLICABLE" at bounding box center [694, 498] width 707 height 31
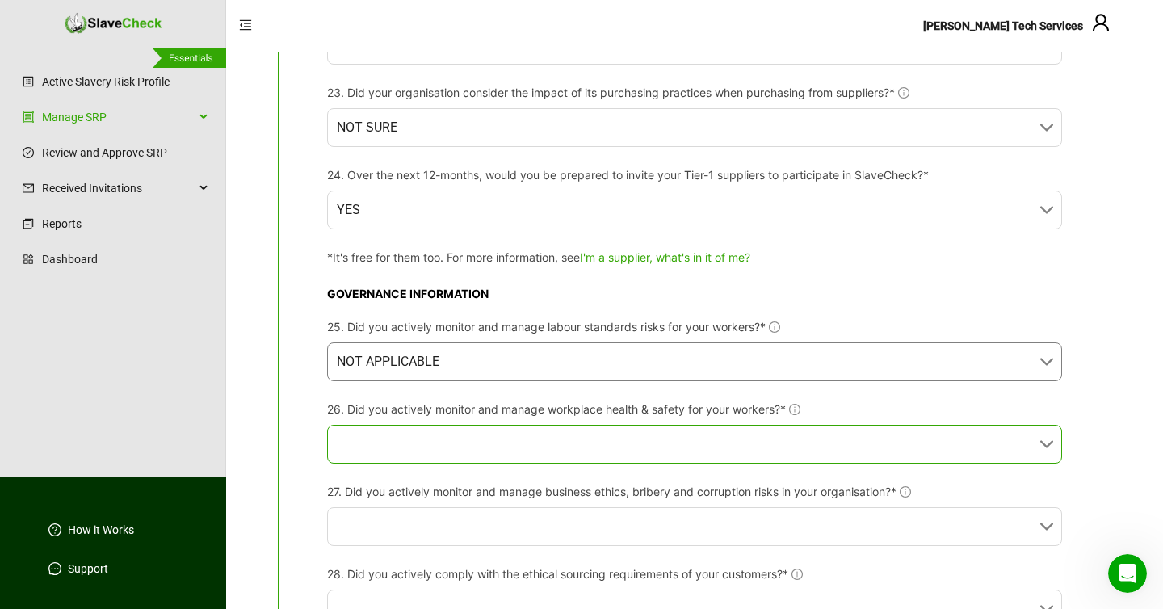
click at [379, 440] on input "26. Did you actively monitor and manage workplace health & safety for your work…" at bounding box center [690, 444] width 706 height 37
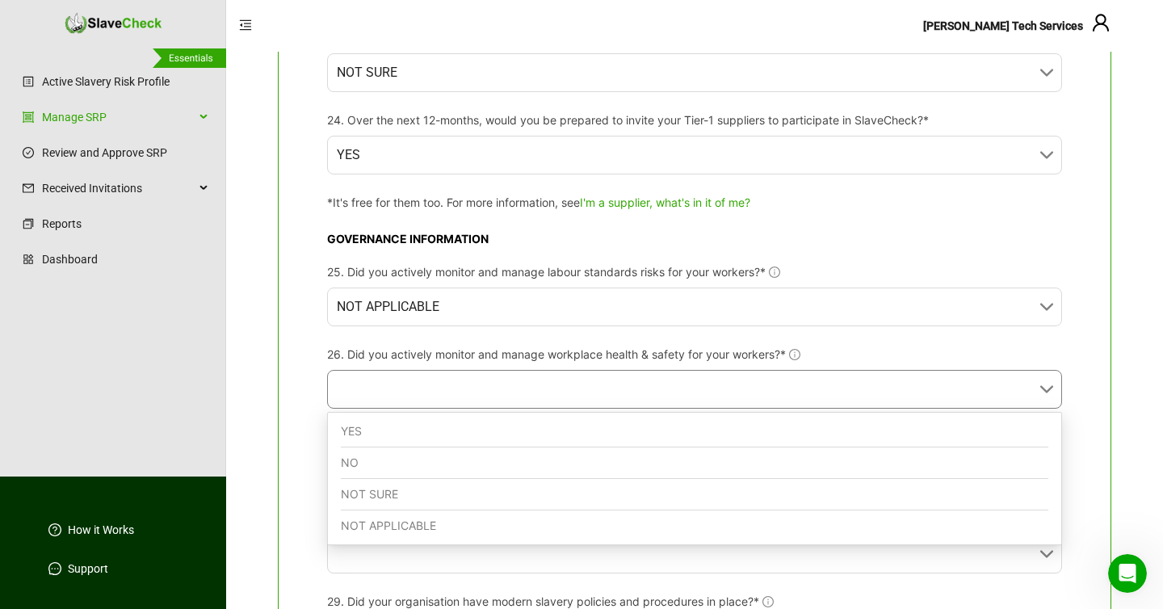
scroll to position [2412, 0]
click at [371, 522] on div "NOT APPLICABLE" at bounding box center [694, 524] width 707 height 31
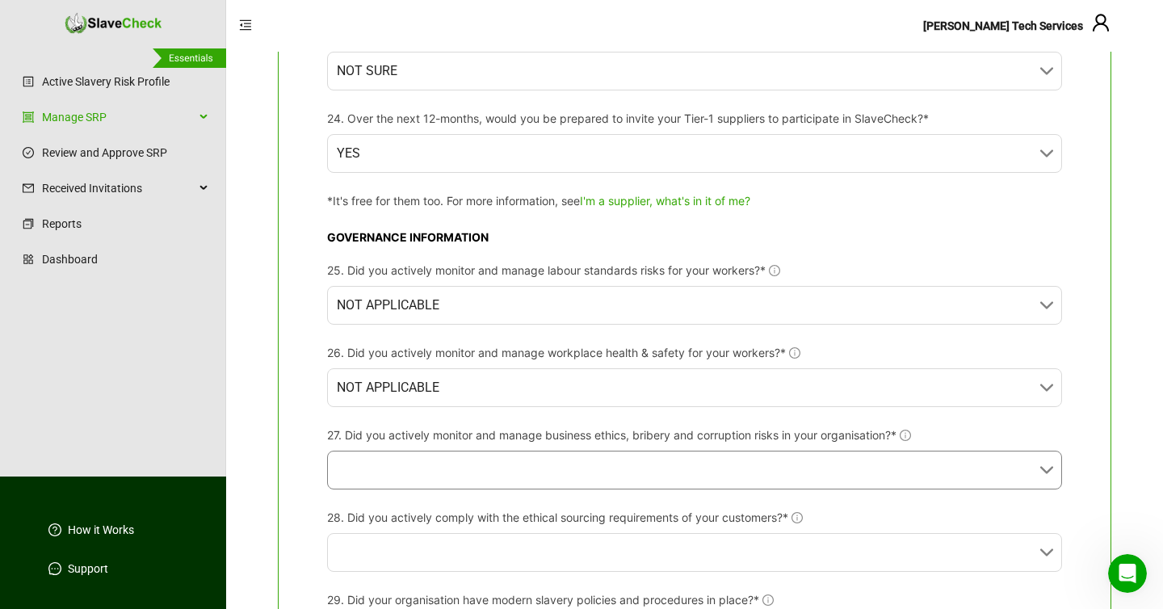
click at [375, 468] on input "27. Did you actively monitor and manage business ethics, bribery and corruption…" at bounding box center [690, 469] width 706 height 37
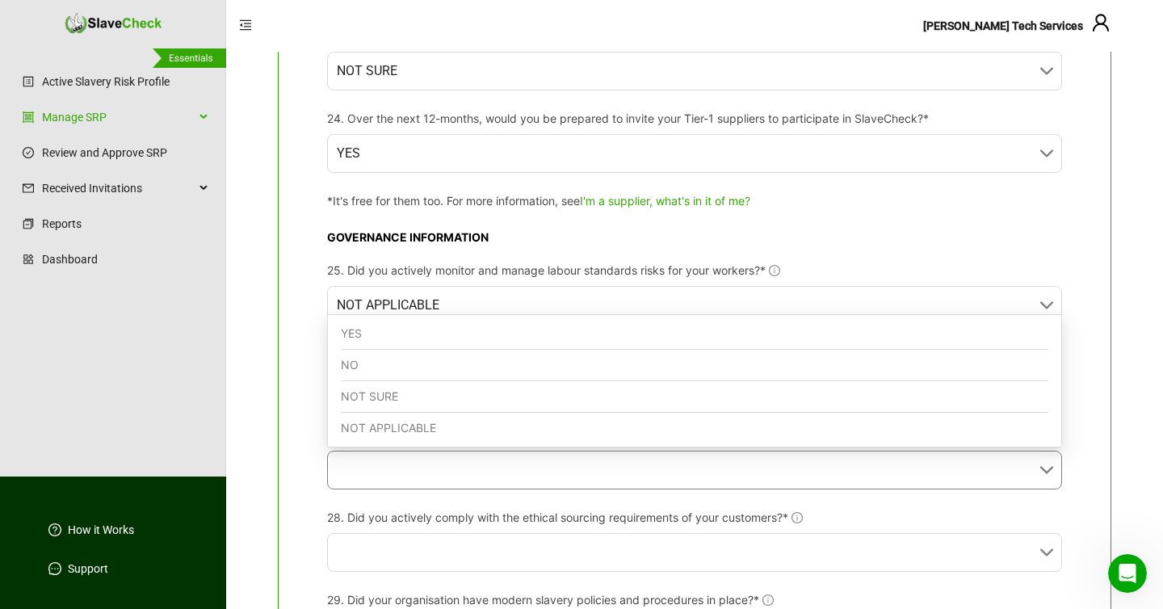
click at [371, 437] on div "NOT APPLICABLE" at bounding box center [694, 428] width 707 height 31
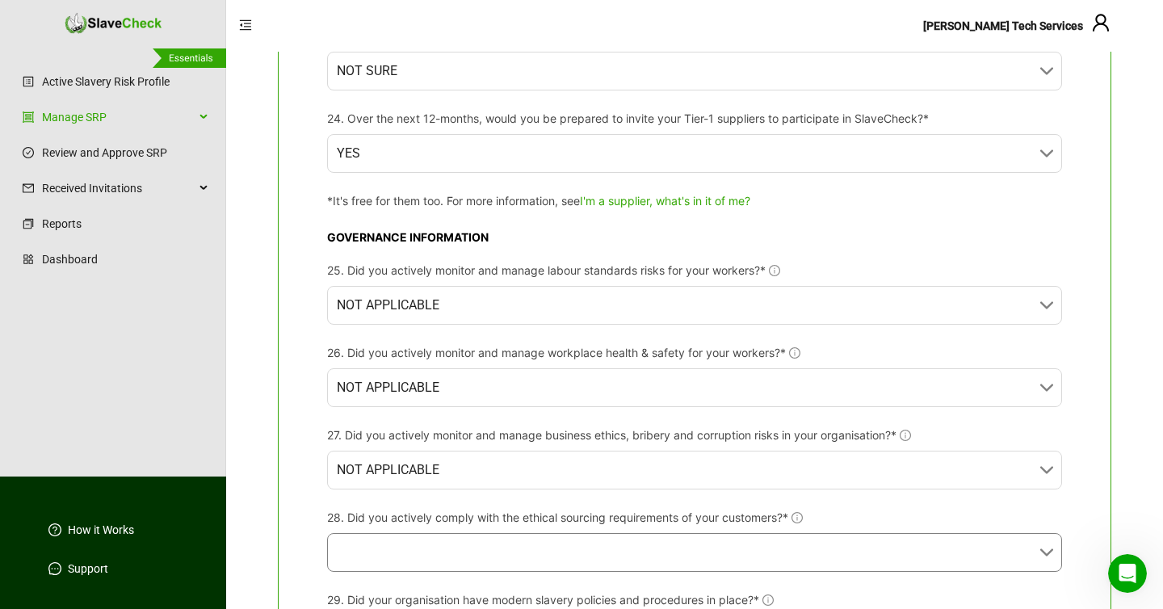
click at [369, 543] on input "28. Did you actively comply with the ethical sourcing requirements of your cust…" at bounding box center [690, 552] width 706 height 37
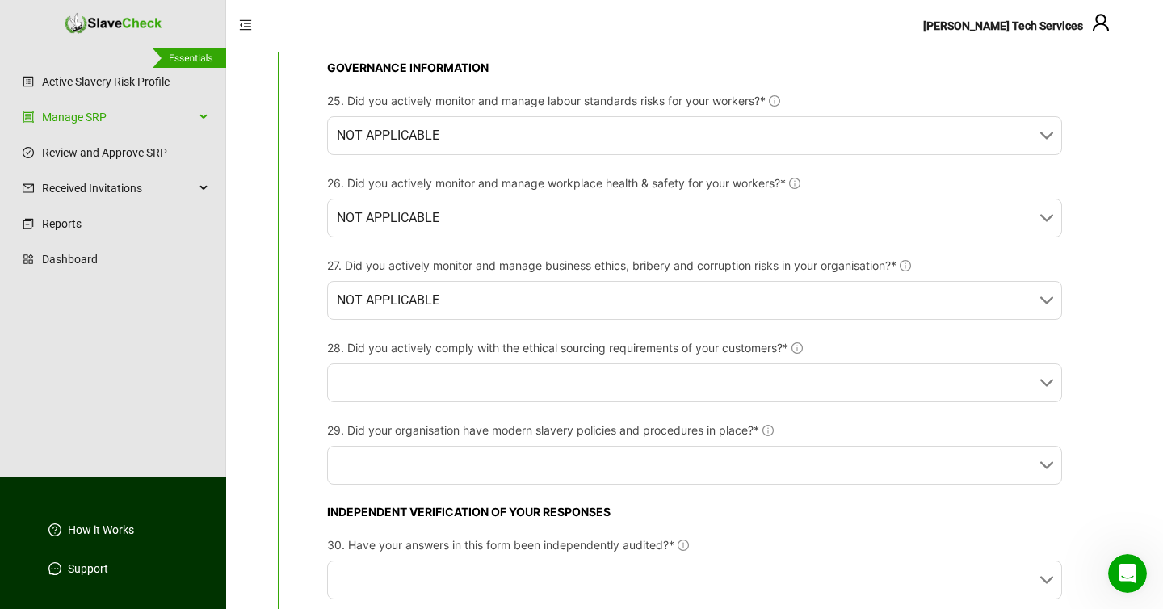
scroll to position [2595, 0]
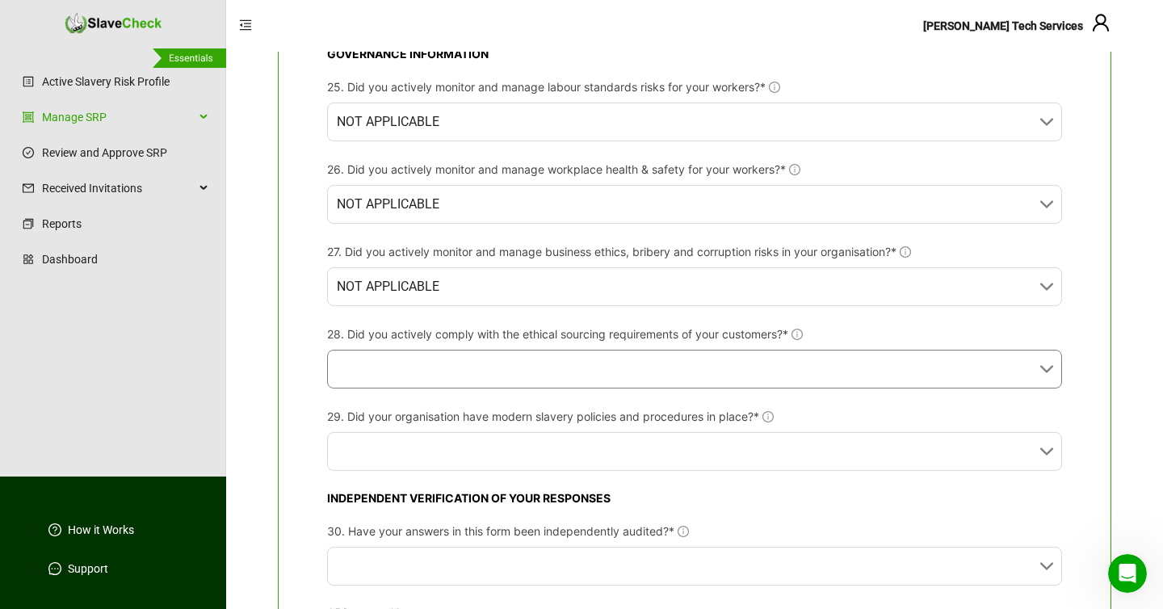
click at [384, 374] on input "28. Did you actively comply with the ethical sourcing requirements of your cust…" at bounding box center [690, 368] width 706 height 37
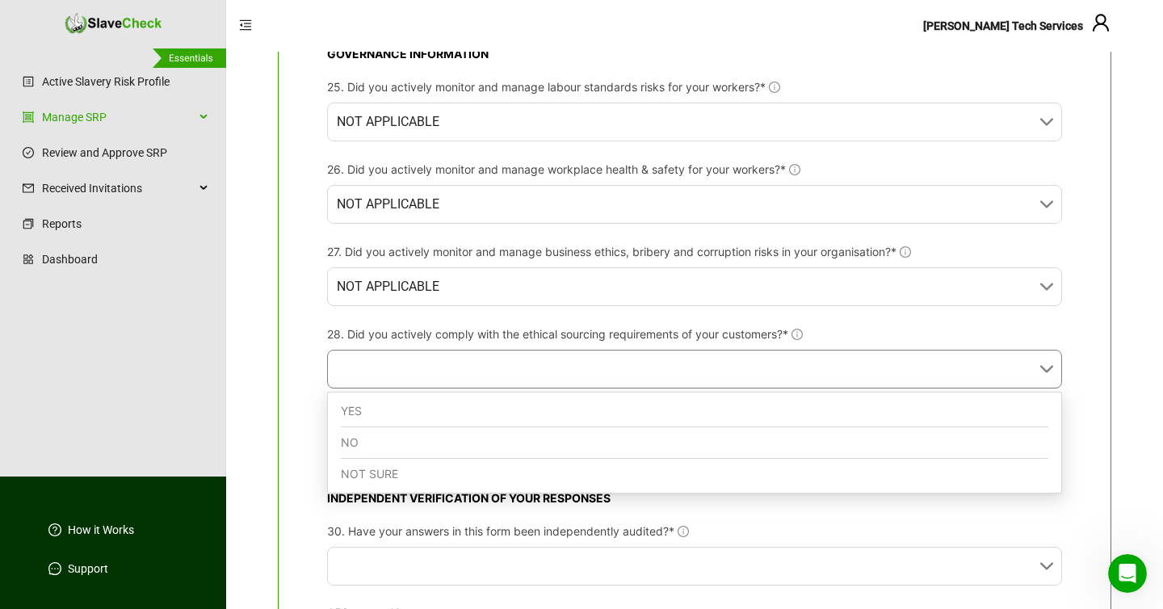
click at [380, 408] on div "YES" at bounding box center [694, 411] width 707 height 31
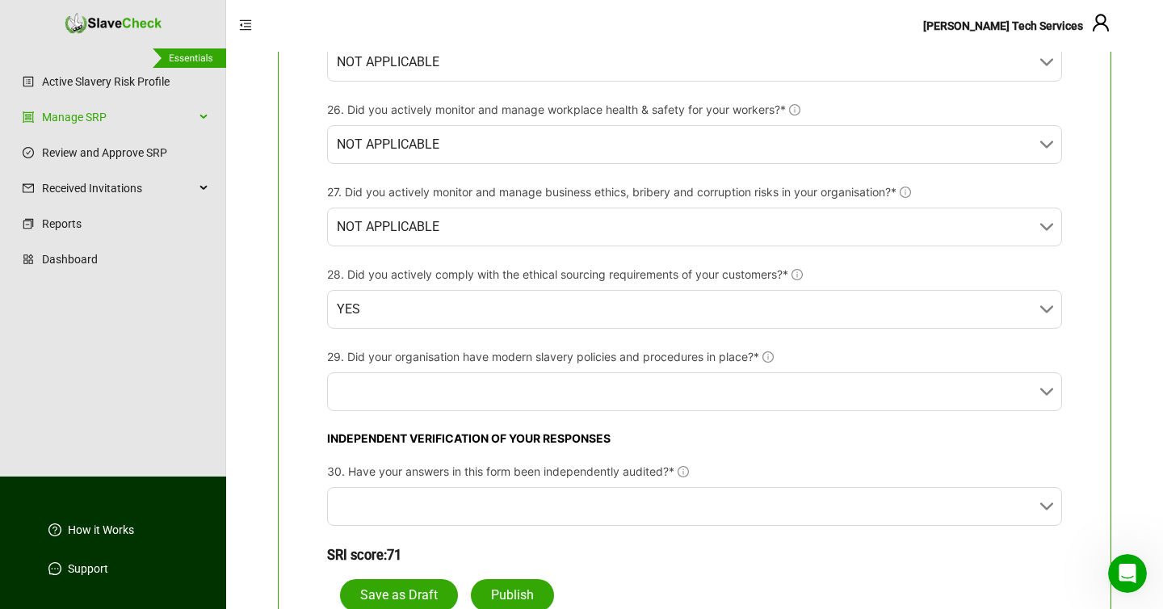
scroll to position [2660, 0]
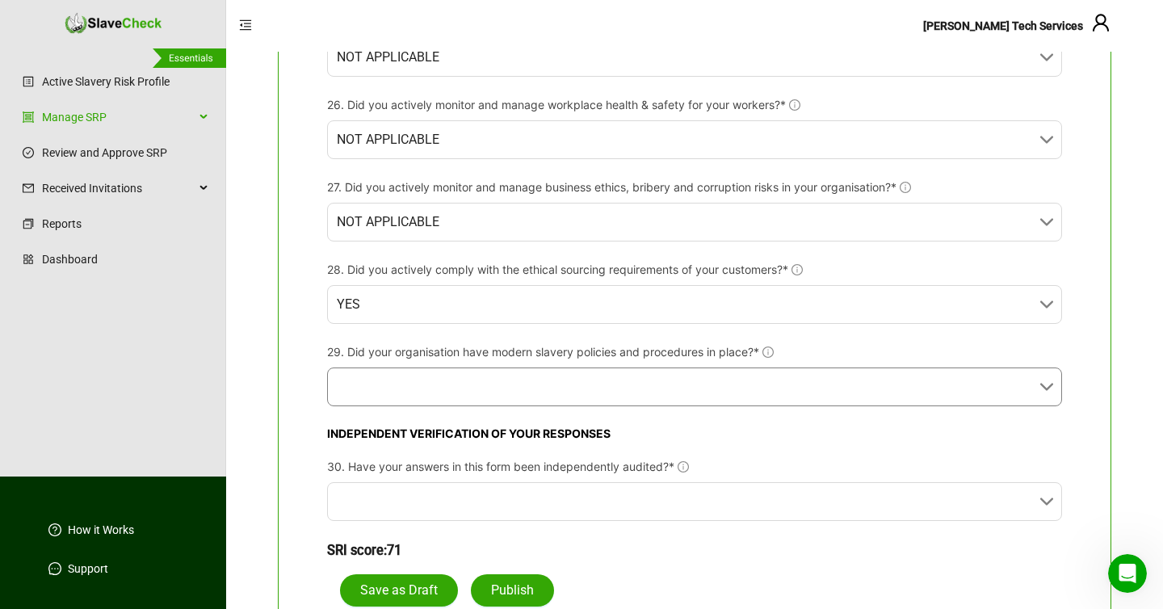
click at [417, 390] on input "29. Did your organisation have modern slavery policies and procedures in place?*" at bounding box center [690, 386] width 706 height 37
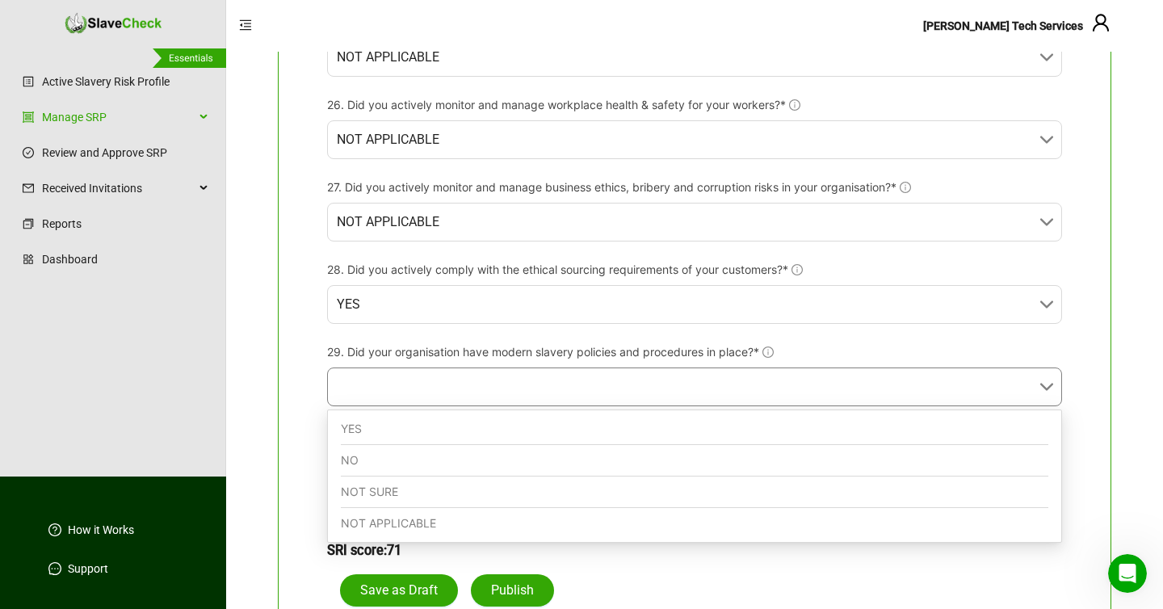
click at [366, 531] on div "NOT APPLICABLE" at bounding box center [694, 523] width 707 height 31
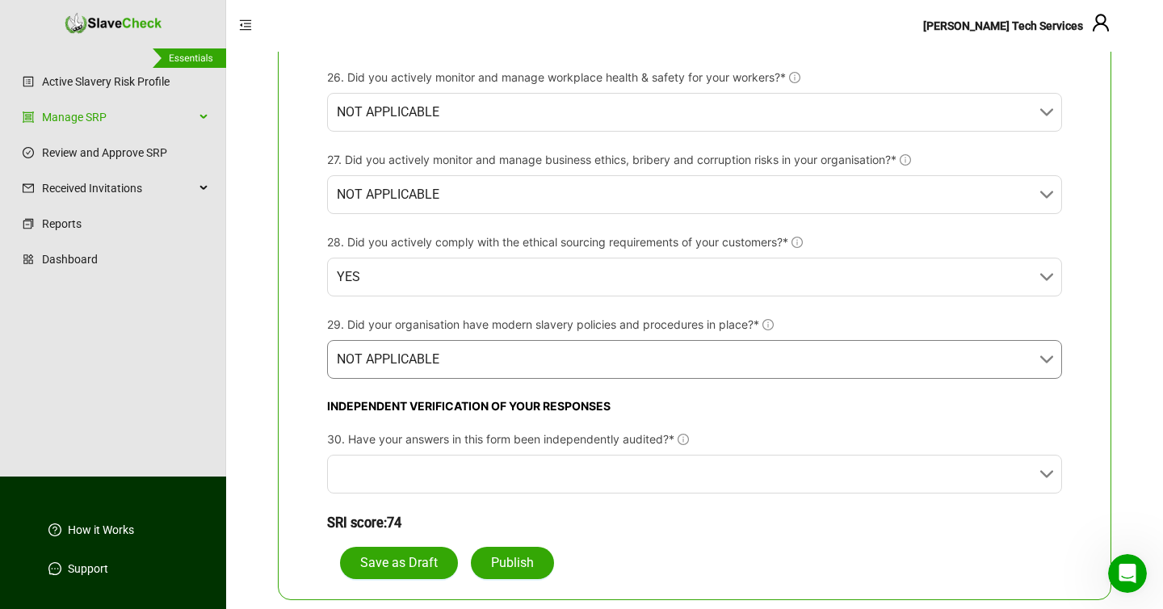
scroll to position [2691, 0]
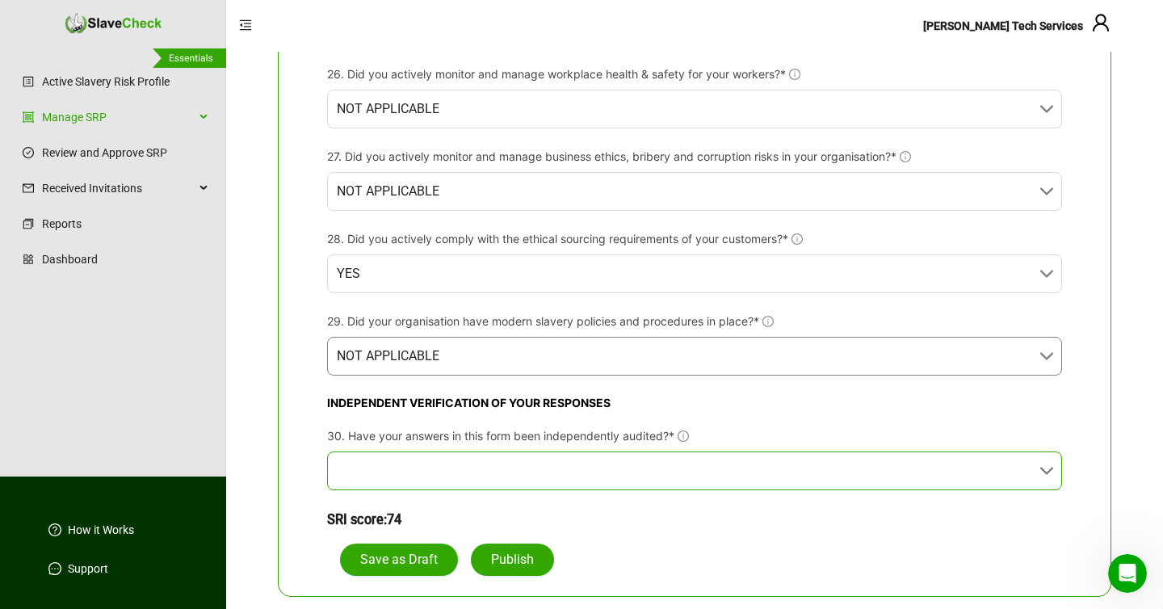
click at [404, 471] on input "30. Have your answers in this form been independently audited?*" at bounding box center [690, 470] width 706 height 37
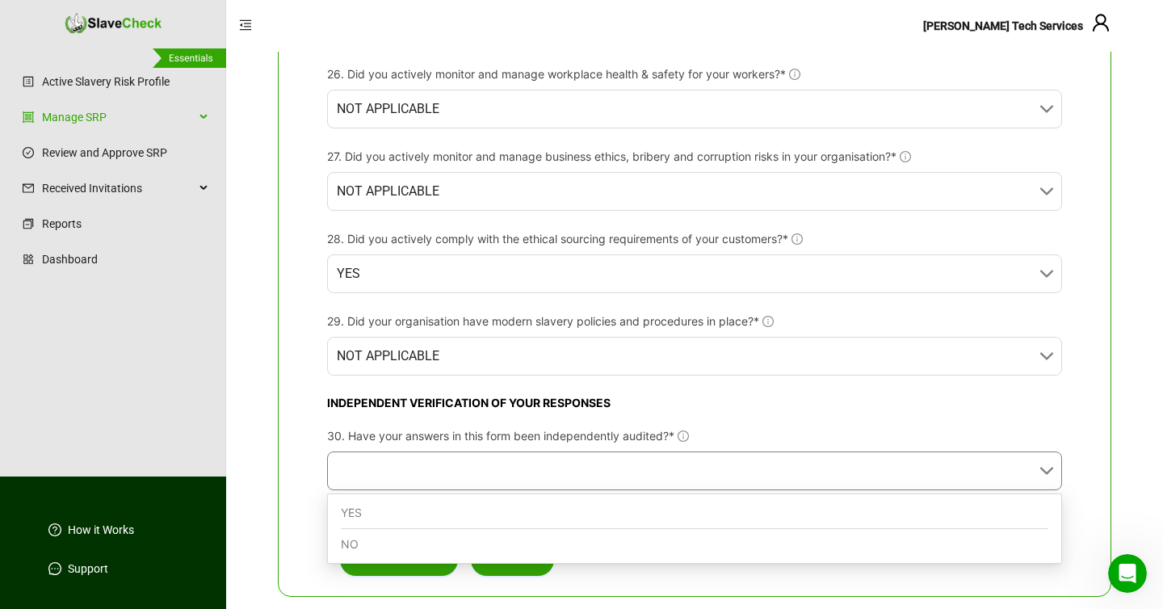
click at [367, 549] on div "NO" at bounding box center [694, 544] width 707 height 31
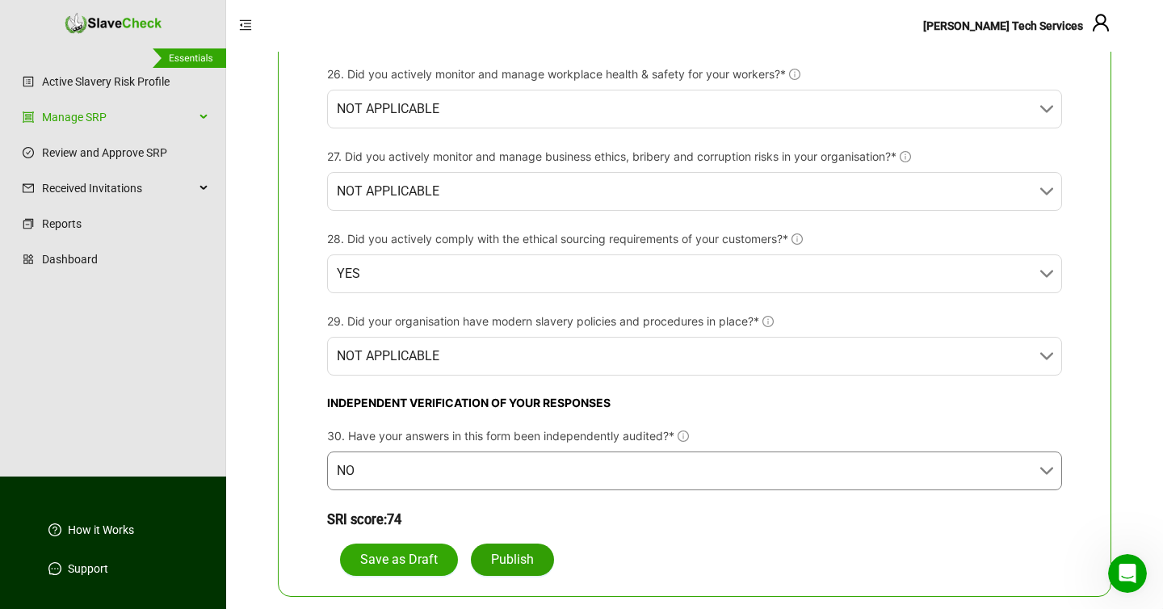
click at [510, 562] on span "Publish" at bounding box center [512, 559] width 43 height 19
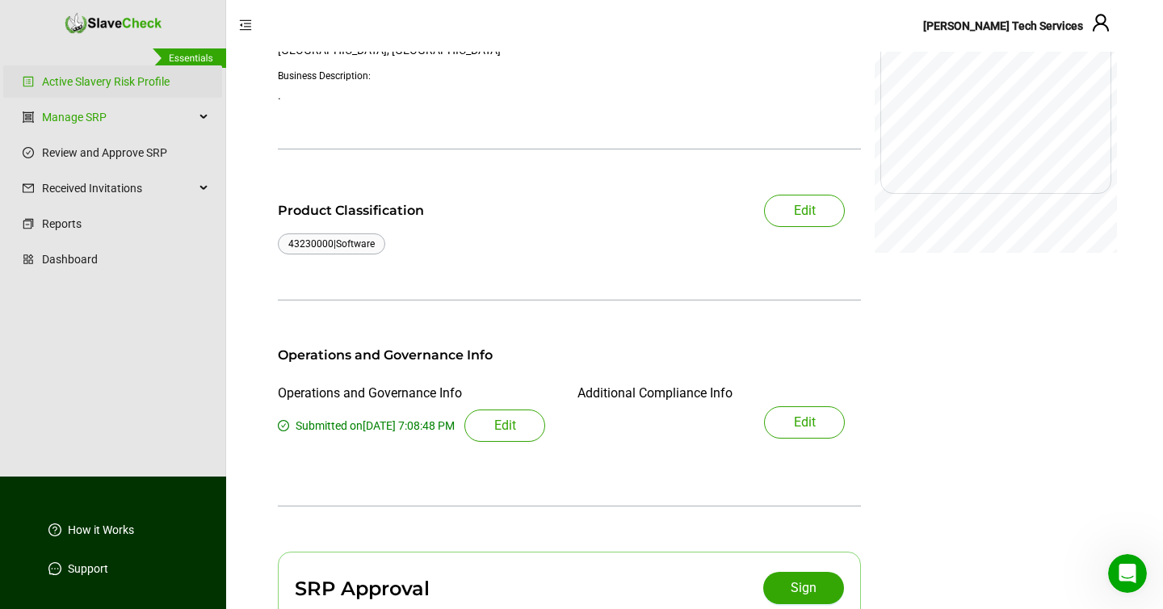
scroll to position [192, 0]
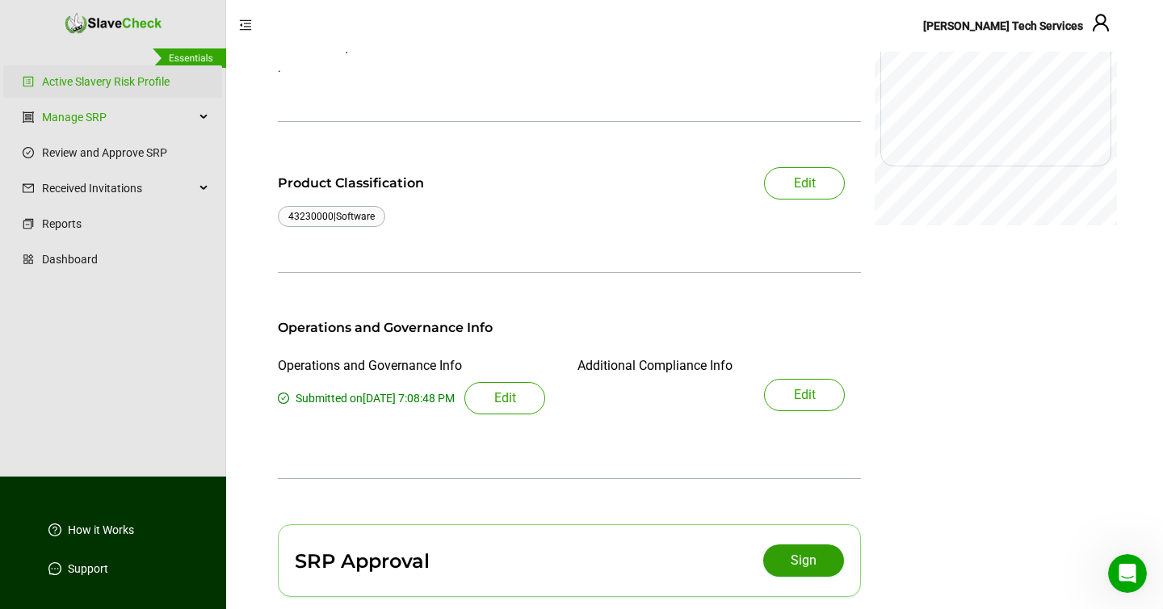
click at [812, 555] on span "Sign" at bounding box center [804, 560] width 26 height 19
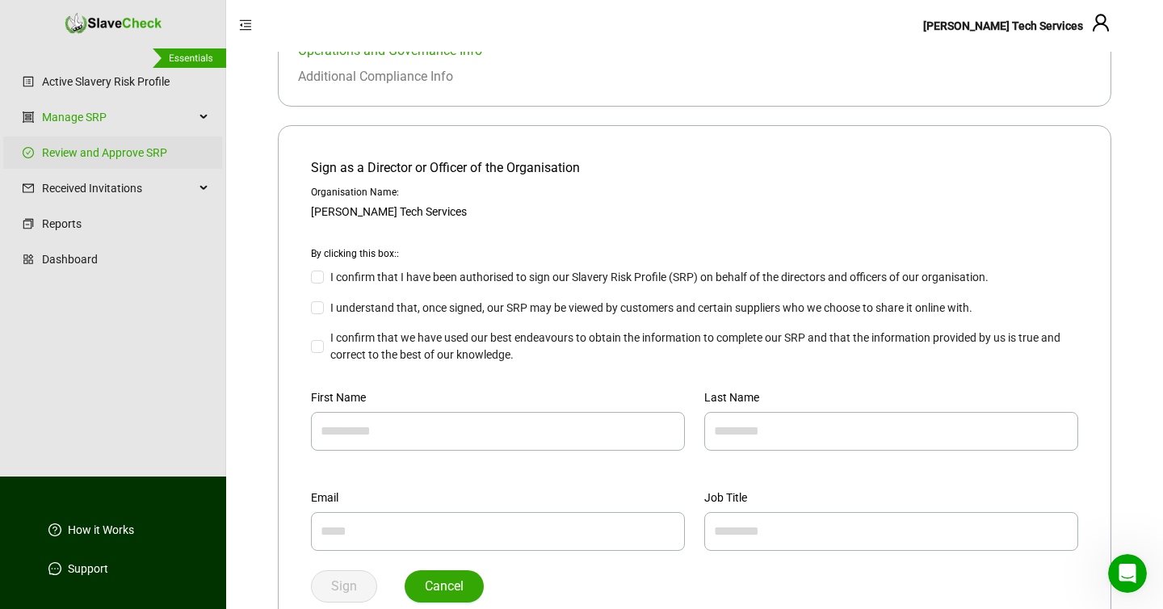
scroll to position [283, 0]
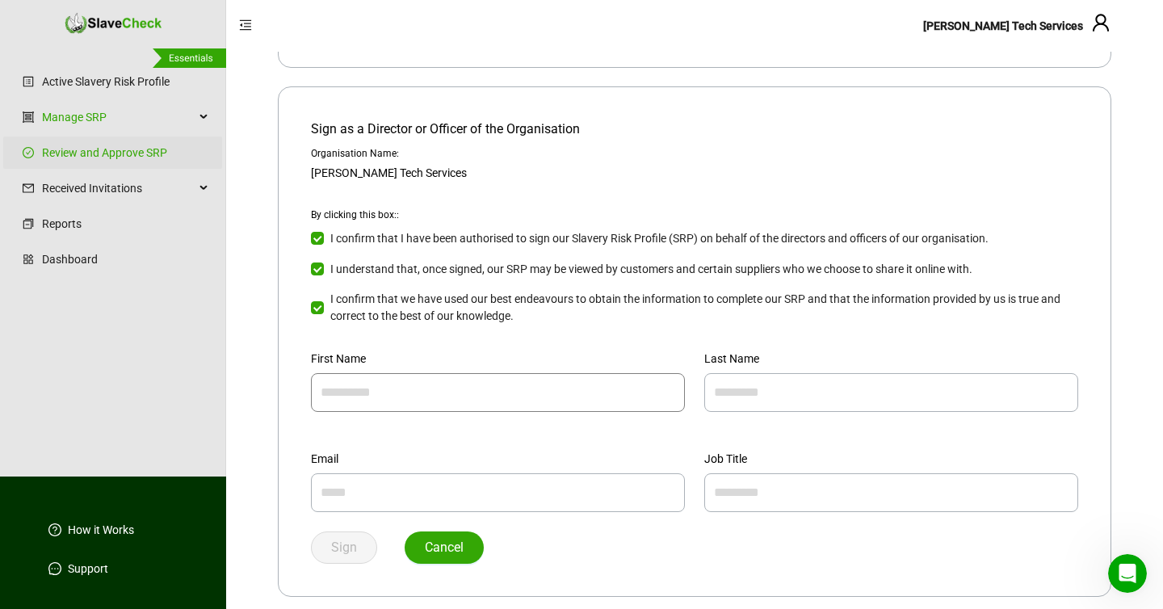
click at [396, 391] on input "text" at bounding box center [498, 392] width 374 height 39
type input "***"
type input "*****"
type input "**********"
click at [765, 488] on input "text" at bounding box center [891, 492] width 374 height 39
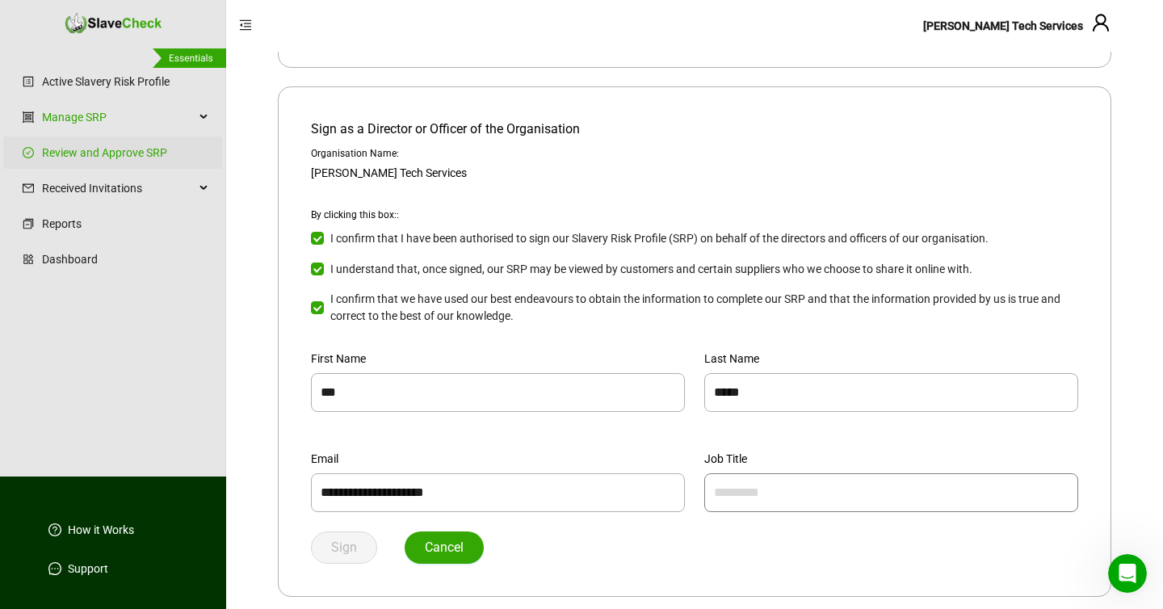
type input "*"
type input "**********"
click at [342, 538] on span "Sign" at bounding box center [344, 547] width 26 height 19
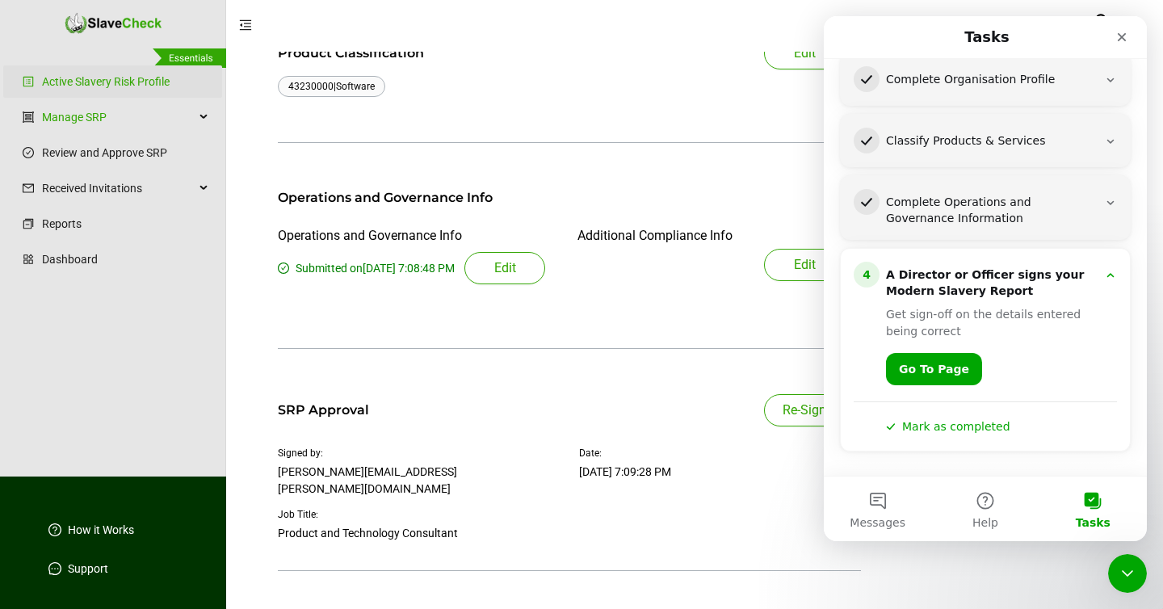
scroll to position [160, 0]
click at [943, 368] on link "Go To Page" at bounding box center [934, 370] width 96 height 32
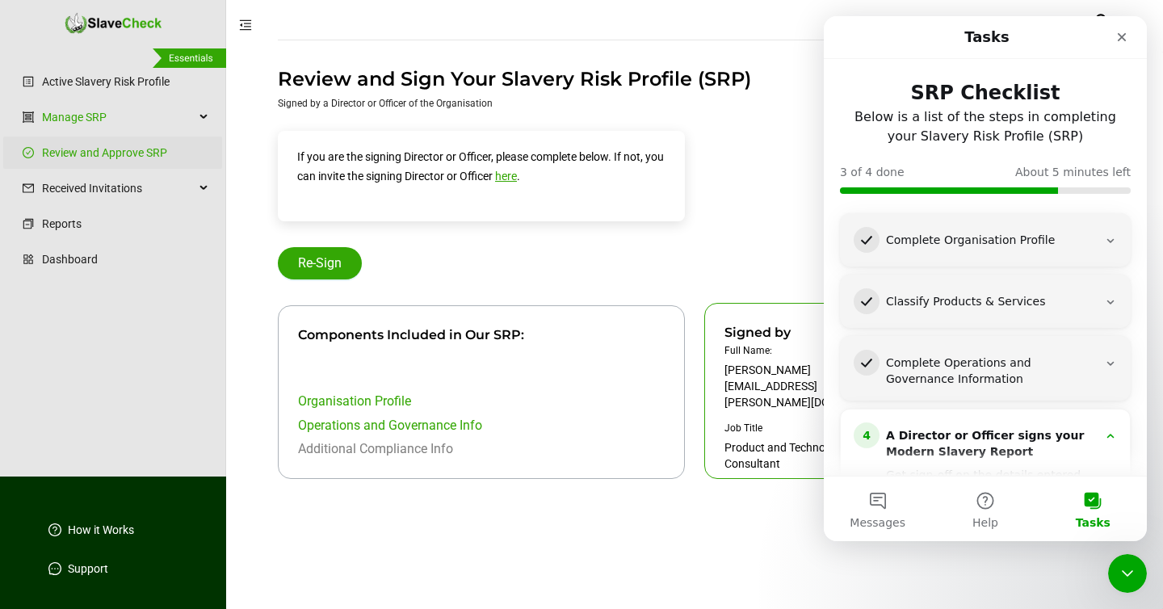
scroll to position [160, 0]
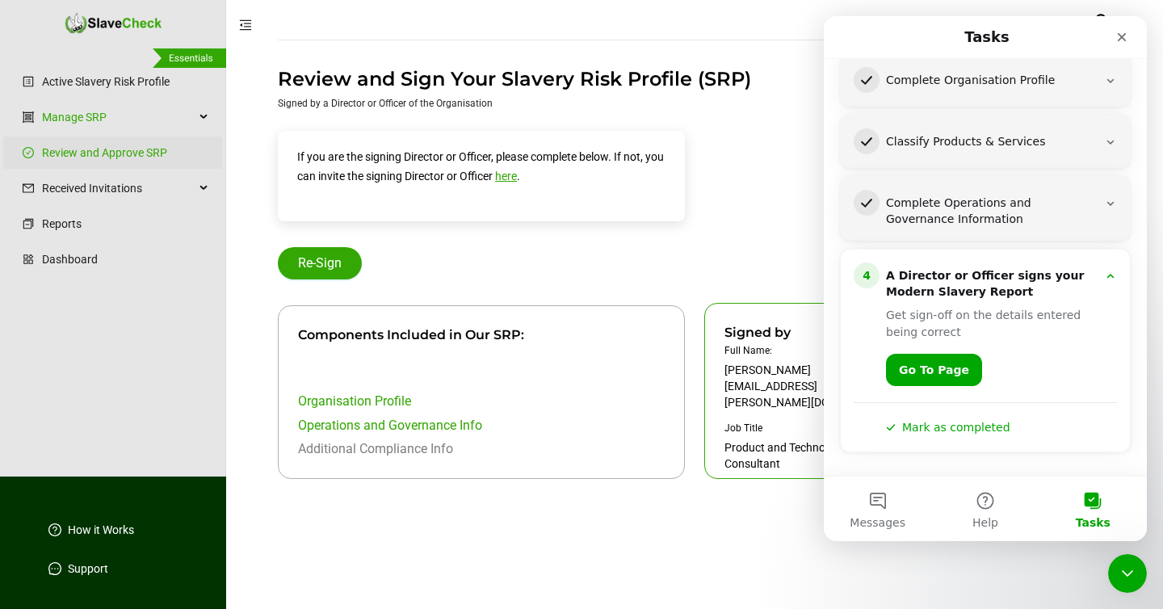
click at [937, 427] on button "Mark as completed" at bounding box center [948, 427] width 124 height 17
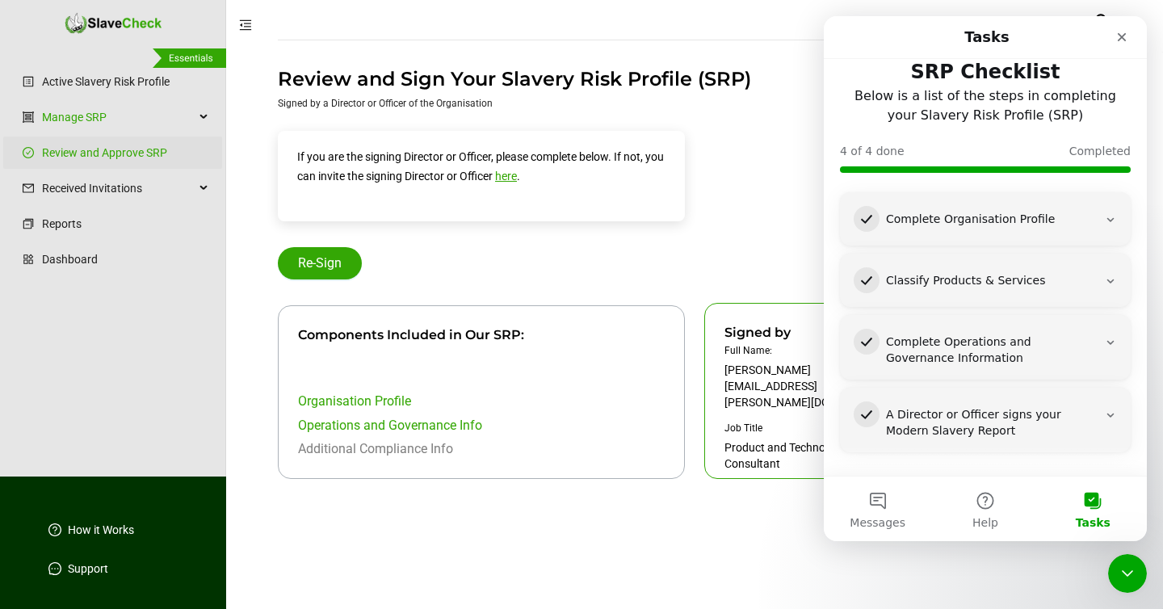
scroll to position [0, 0]
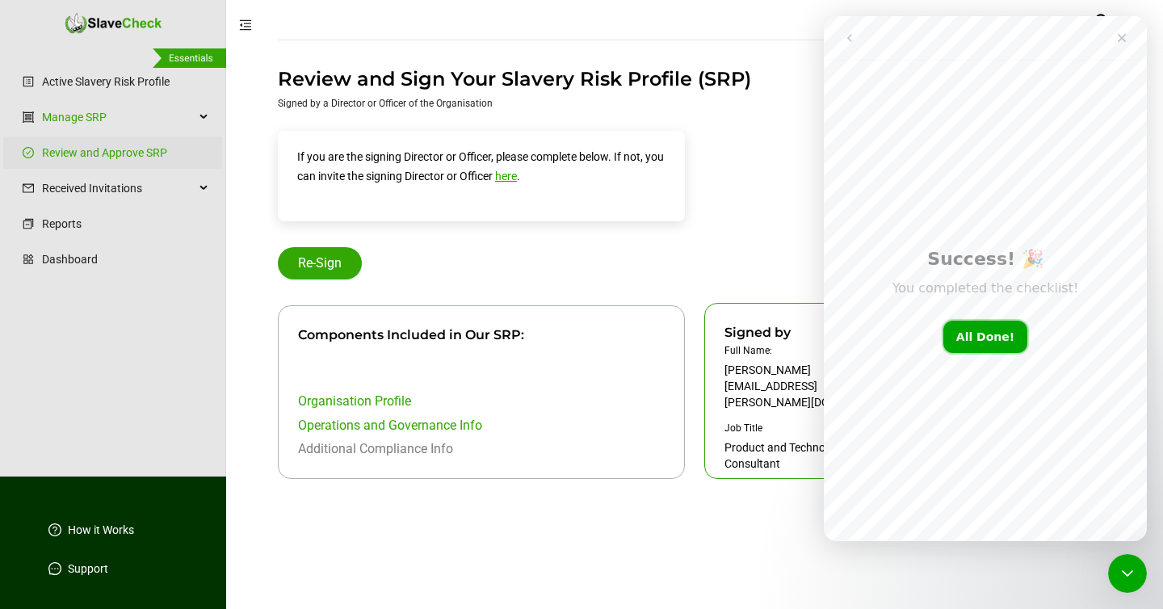
click at [980, 339] on button "All Done!" at bounding box center [985, 337] width 84 height 32
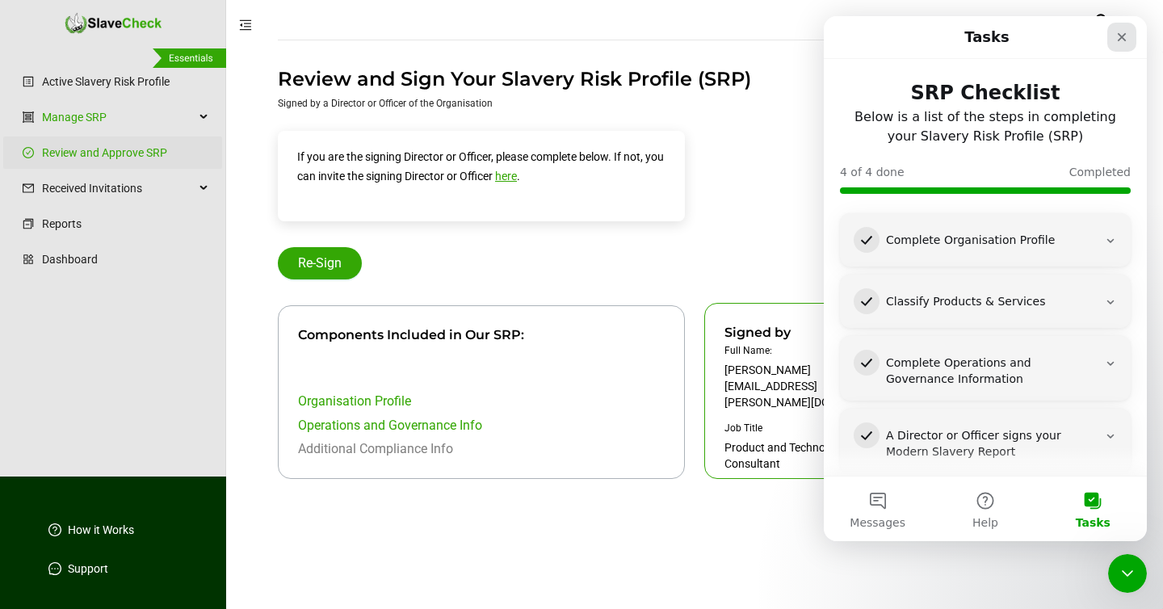
click at [1122, 32] on icon "Close" at bounding box center [1121, 37] width 13 height 13
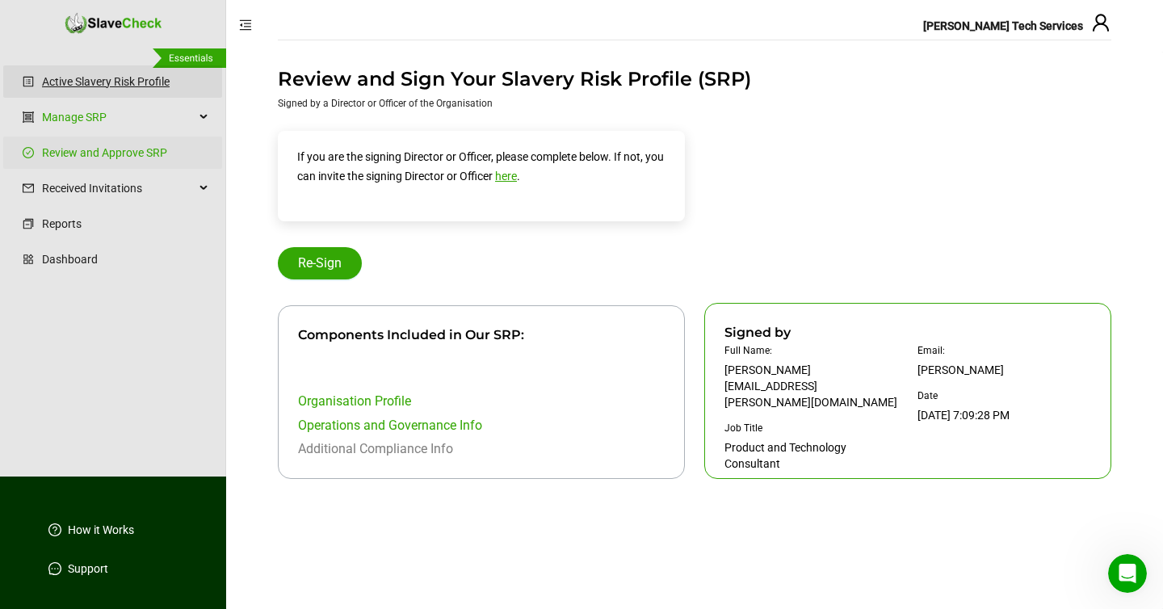
click at [83, 82] on link "Active Slavery Risk Profile" at bounding box center [125, 81] width 167 height 32
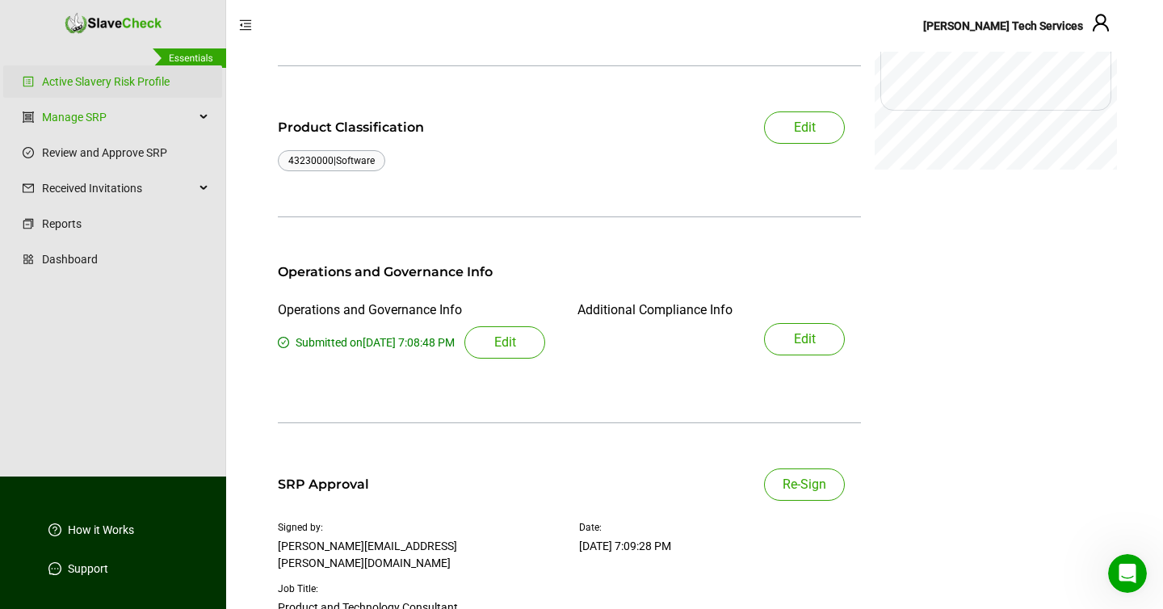
scroll to position [322, 0]
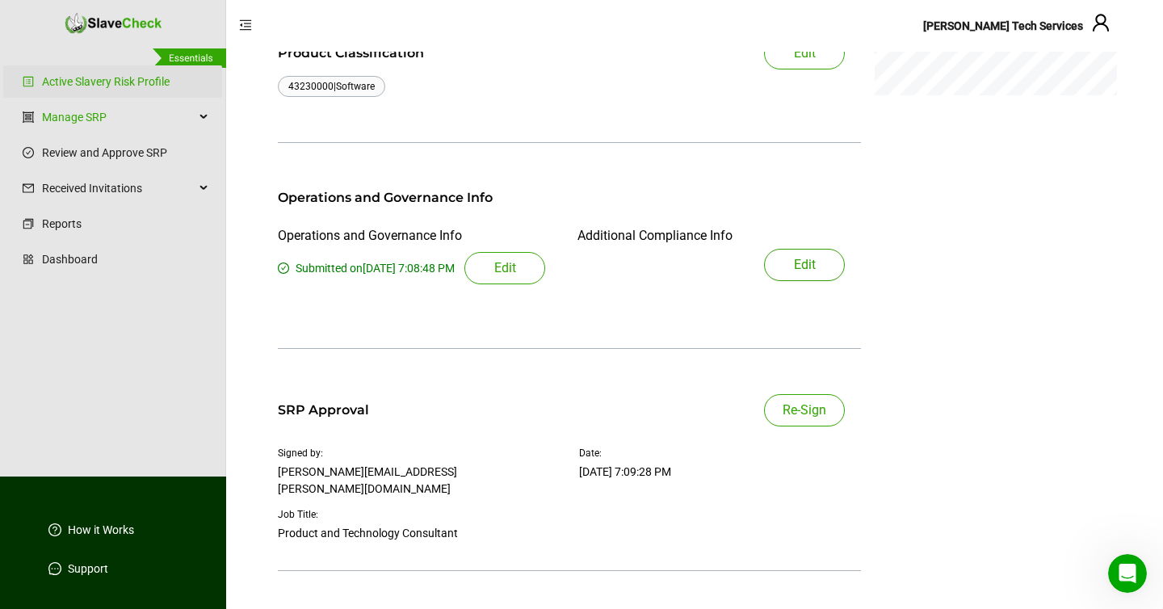
click at [799, 266] on span "Edit" at bounding box center [805, 264] width 22 height 19
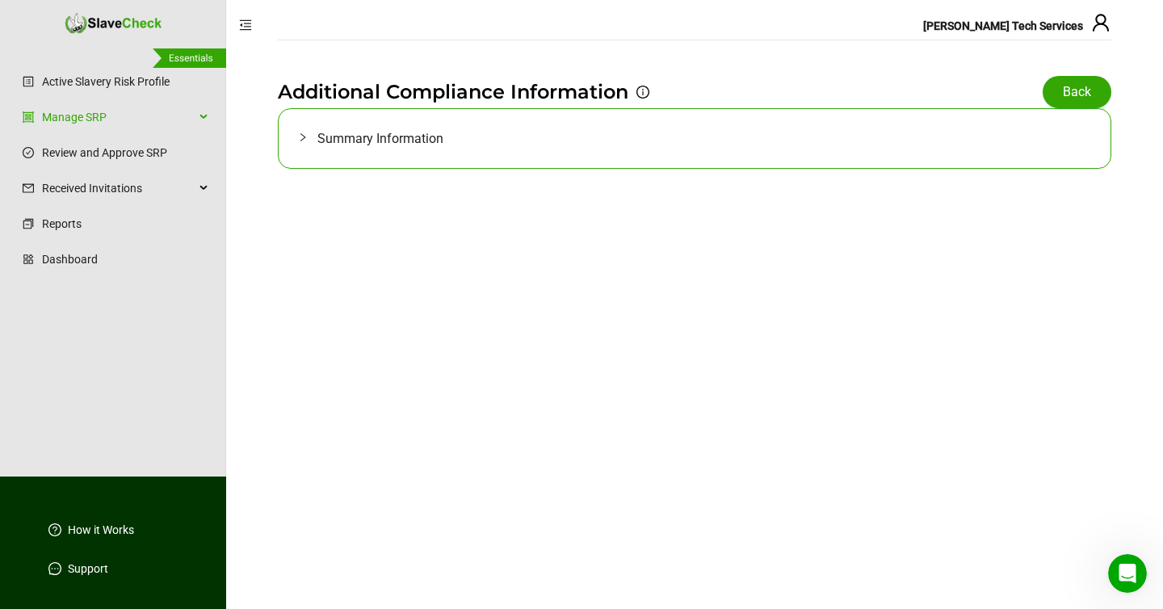
click at [299, 134] on icon "collapsed" at bounding box center [303, 137] width 10 height 10
click at [302, 139] on icon "collapsed" at bounding box center [302, 137] width 5 height 8
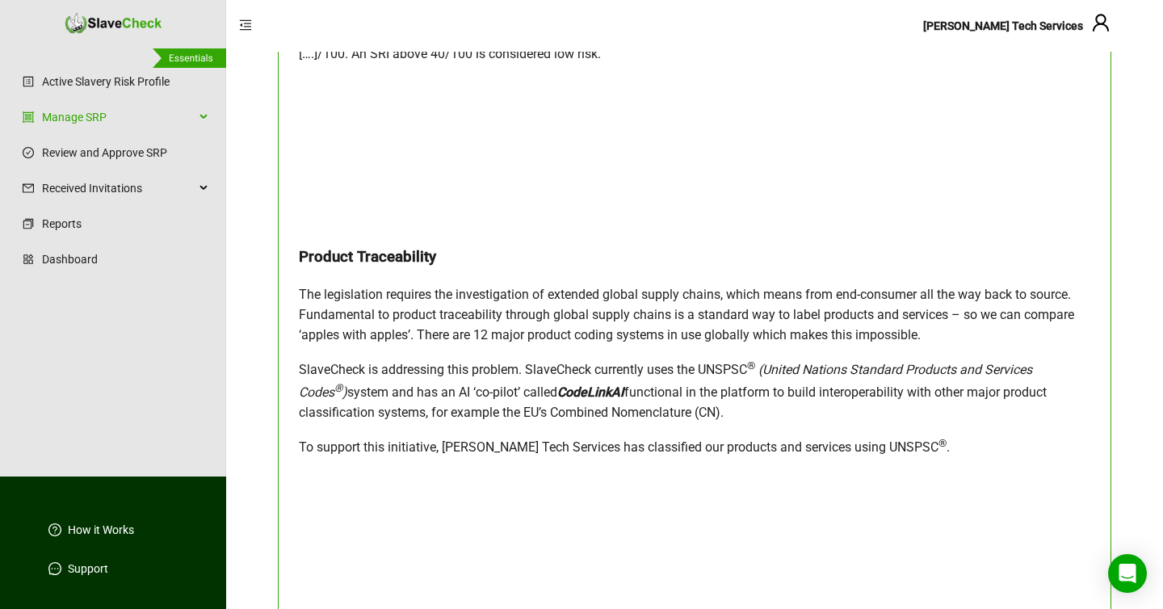
scroll to position [824, 0]
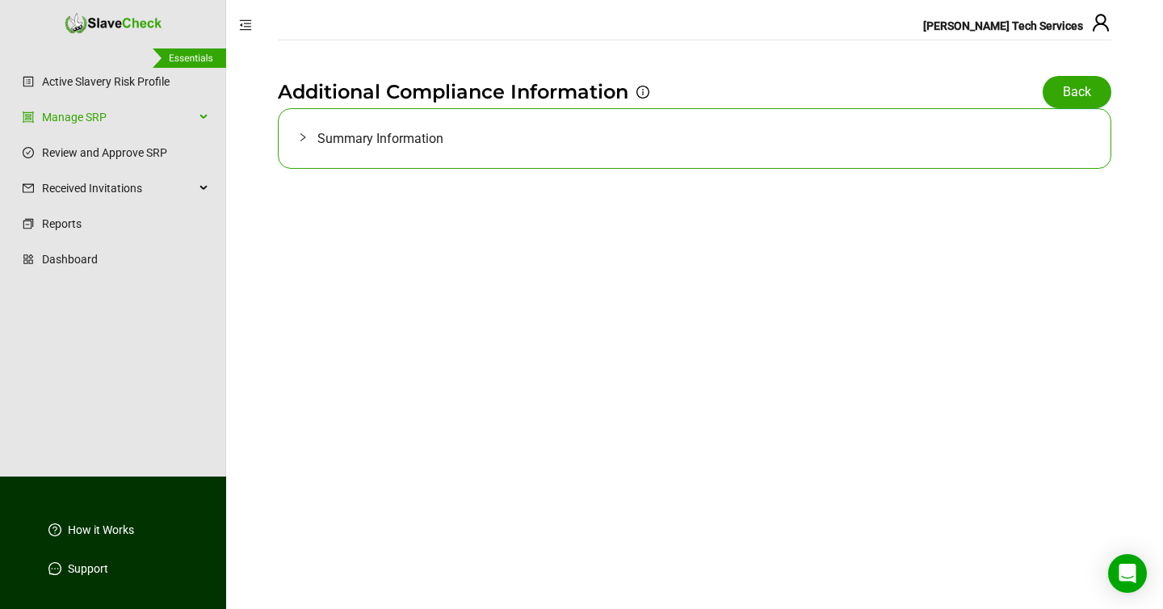
click at [304, 134] on icon "collapsed" at bounding box center [303, 137] width 10 height 10
